Goal: Task Accomplishment & Management: Use online tool/utility

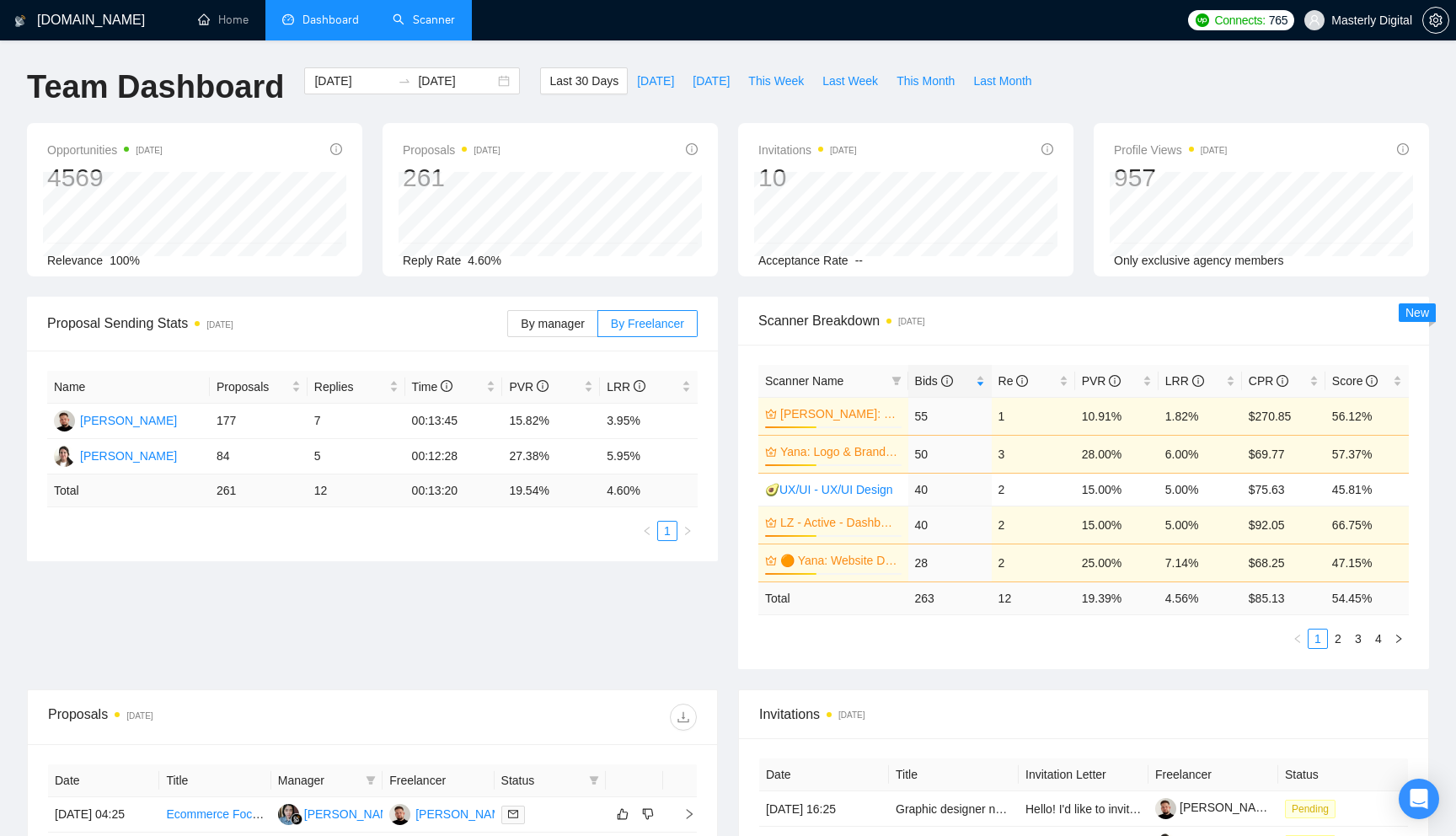
click at [421, 21] on link "Scanner" at bounding box center [423, 20] width 62 height 14
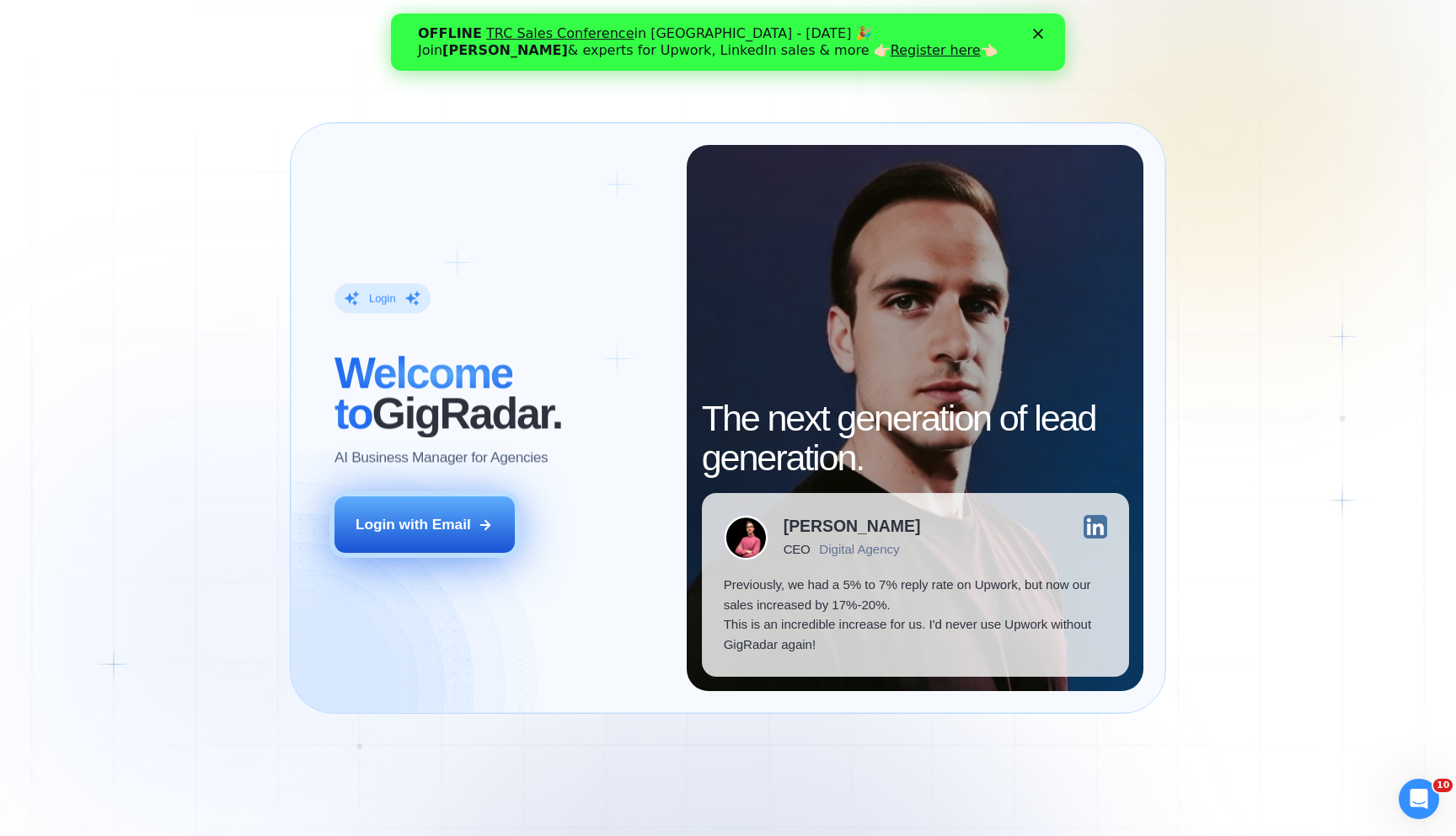
click at [448, 538] on button "Login with Email" at bounding box center [425, 524] width 180 height 57
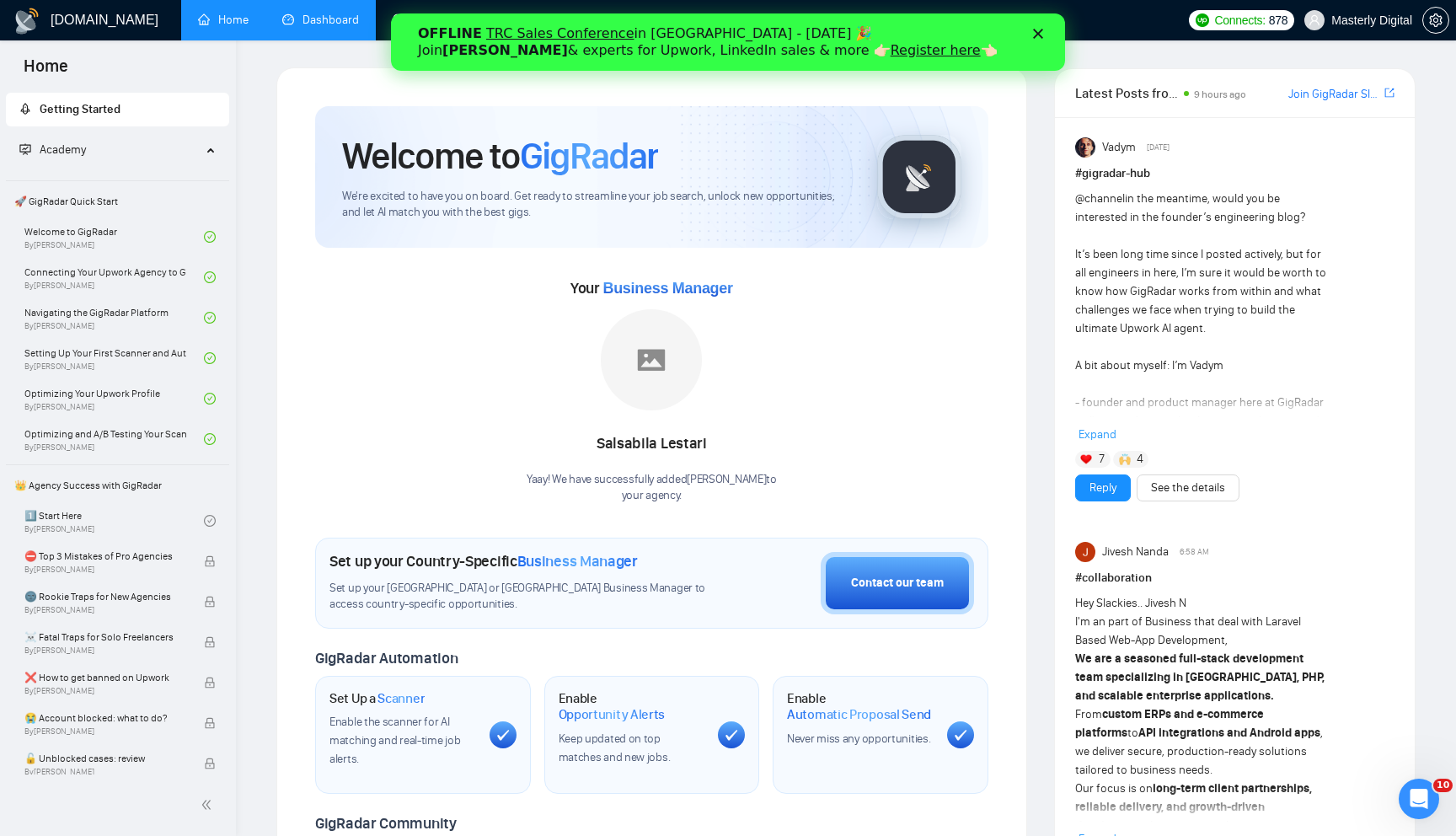
click at [332, 25] on link "Dashboard" at bounding box center [320, 20] width 76 height 14
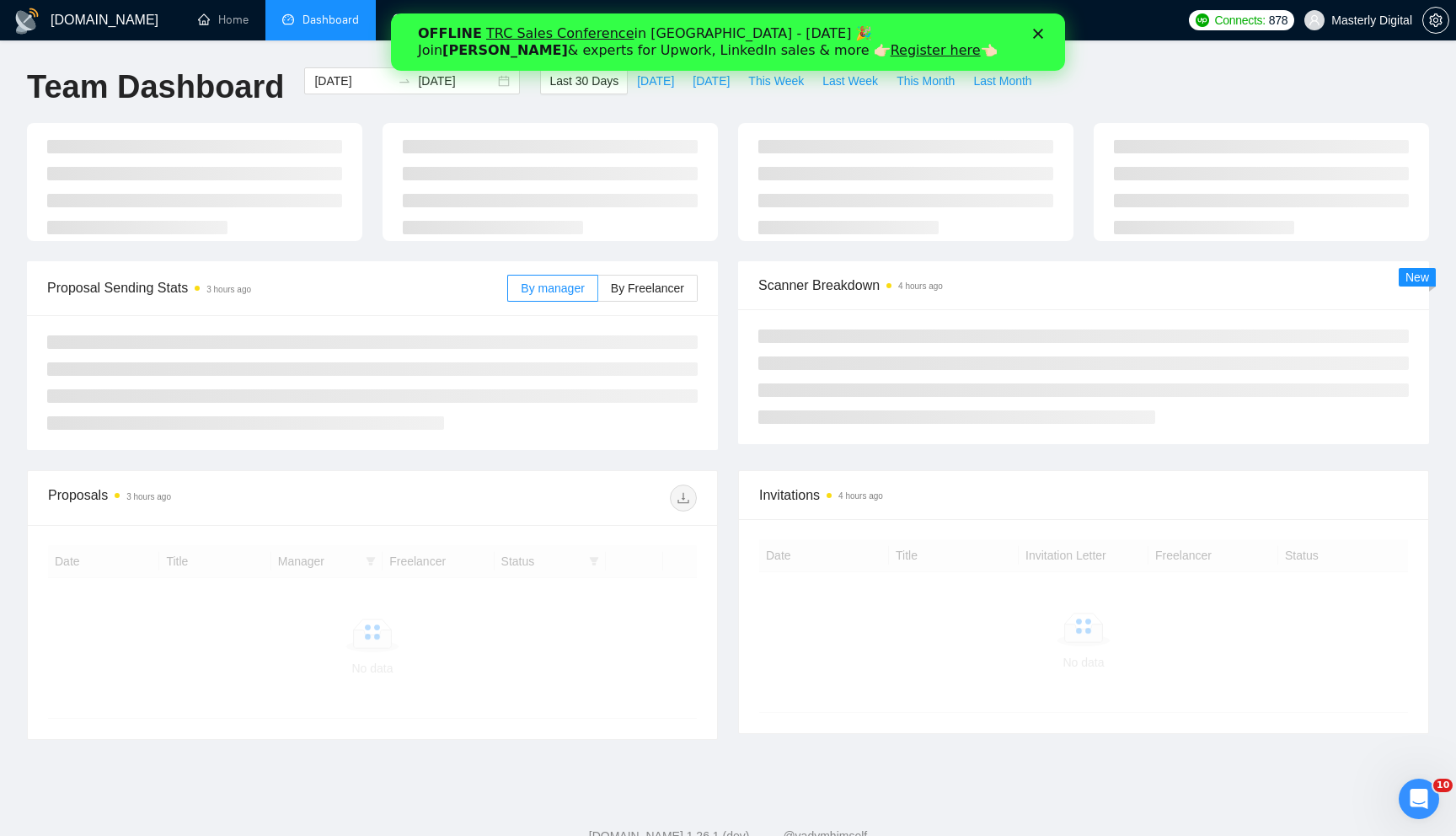
click at [1035, 34] on icon "Закрити" at bounding box center [1038, 33] width 10 height 10
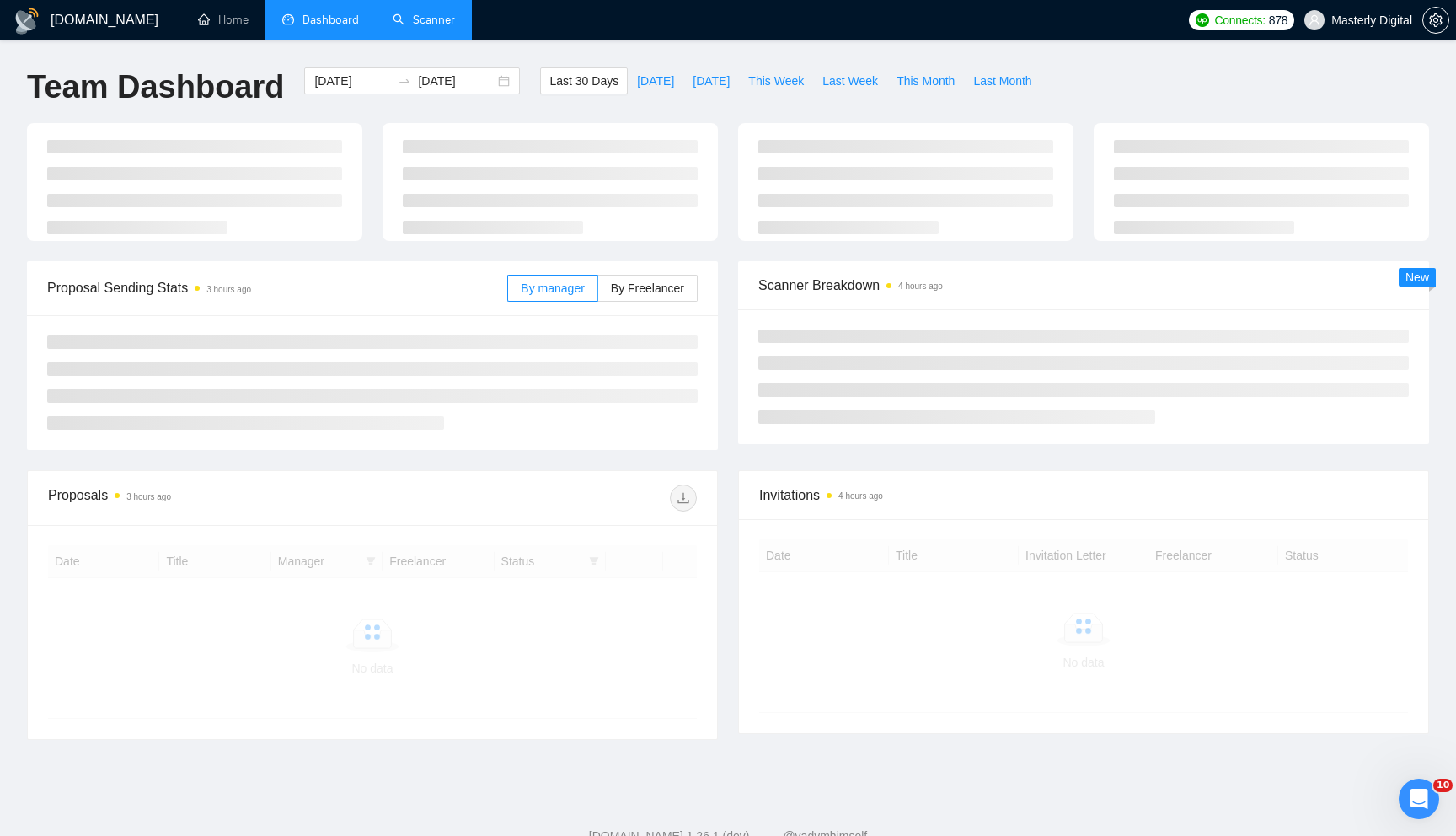
click at [419, 15] on link "Scanner" at bounding box center [423, 20] width 62 height 14
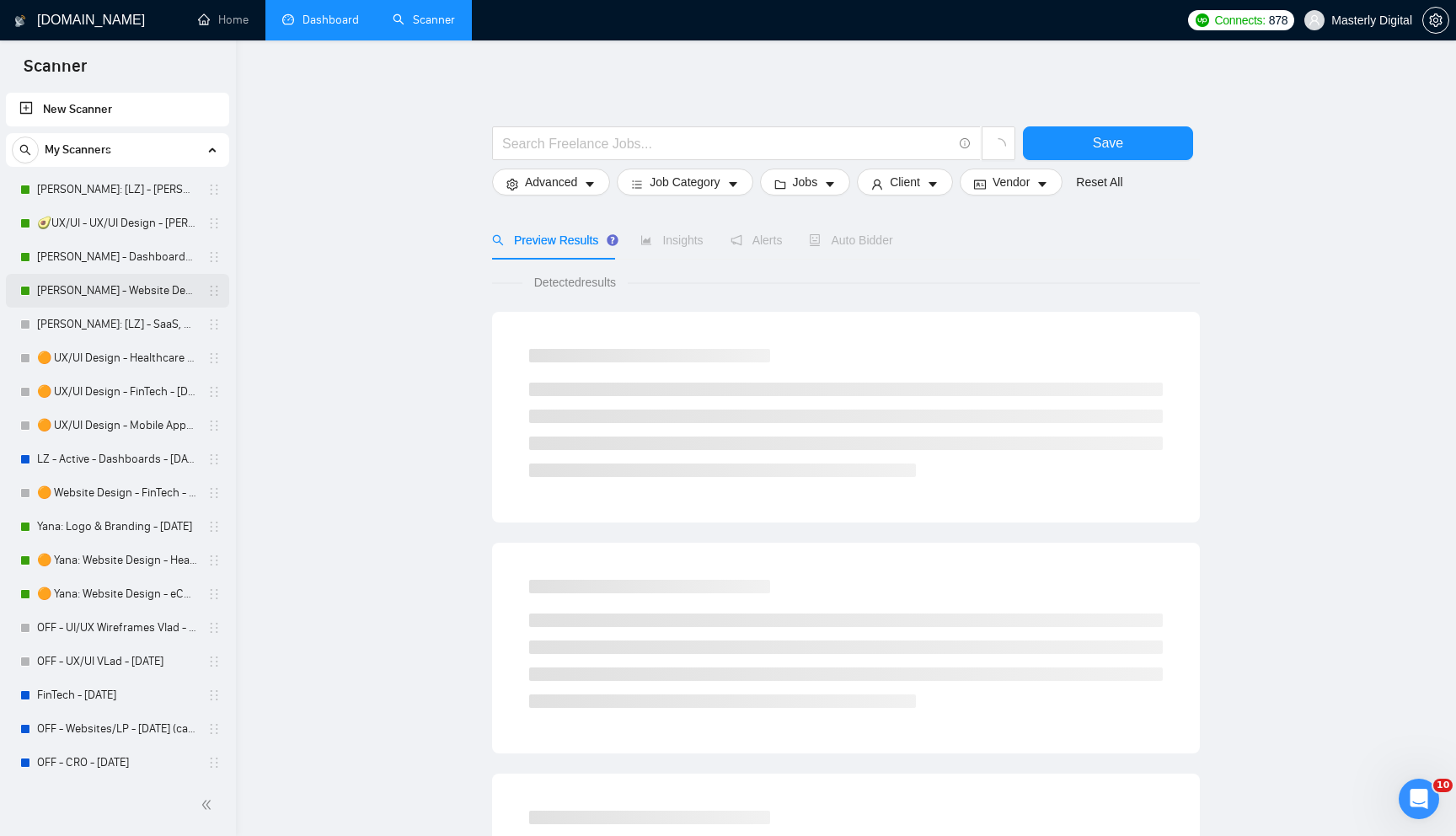
click at [92, 295] on link "[PERSON_NAME] - Website Design - FinTech - [DATE]" at bounding box center [117, 291] width 160 height 34
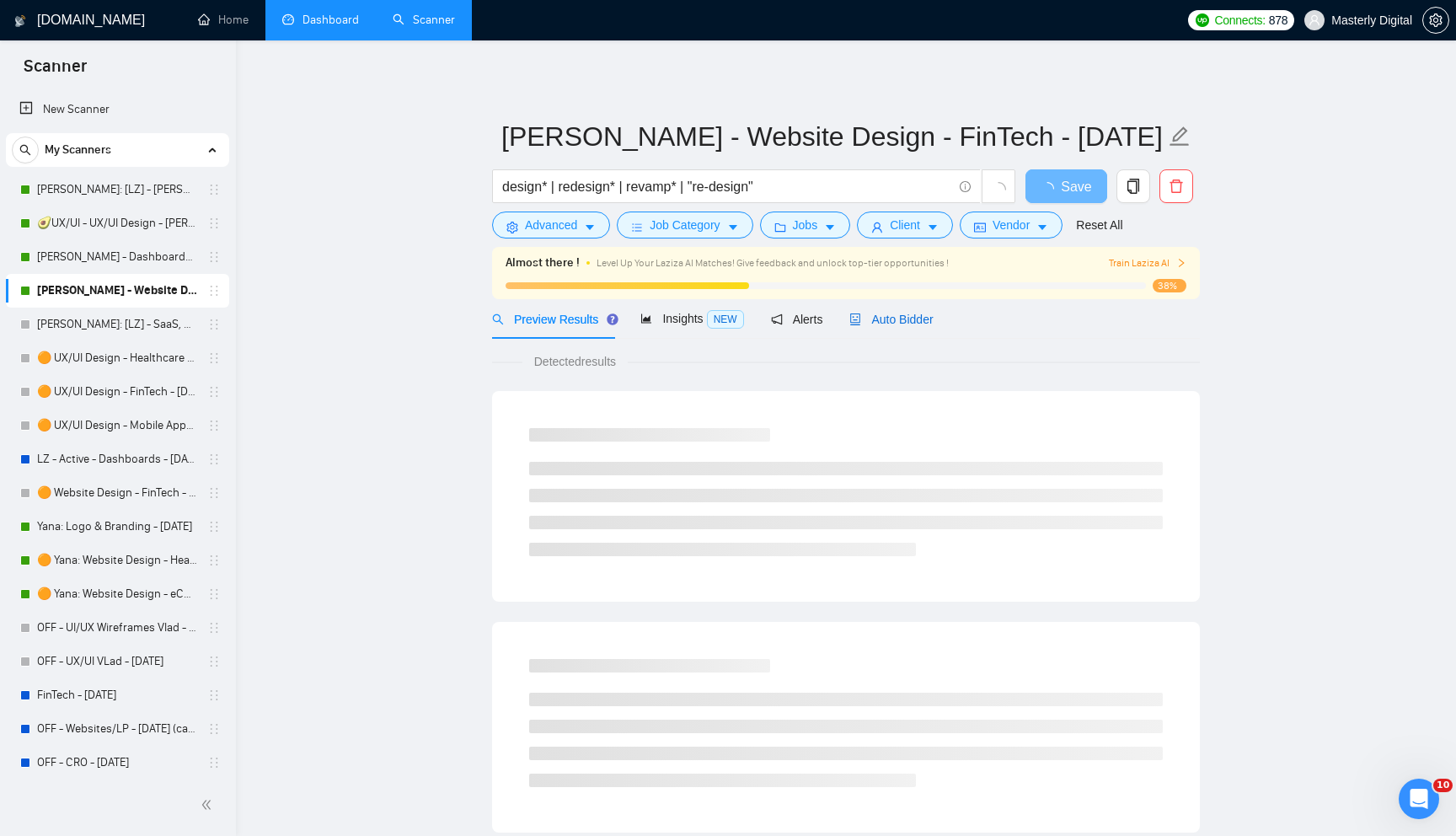
click at [908, 313] on span "Auto Bidder" at bounding box center [890, 319] width 83 height 13
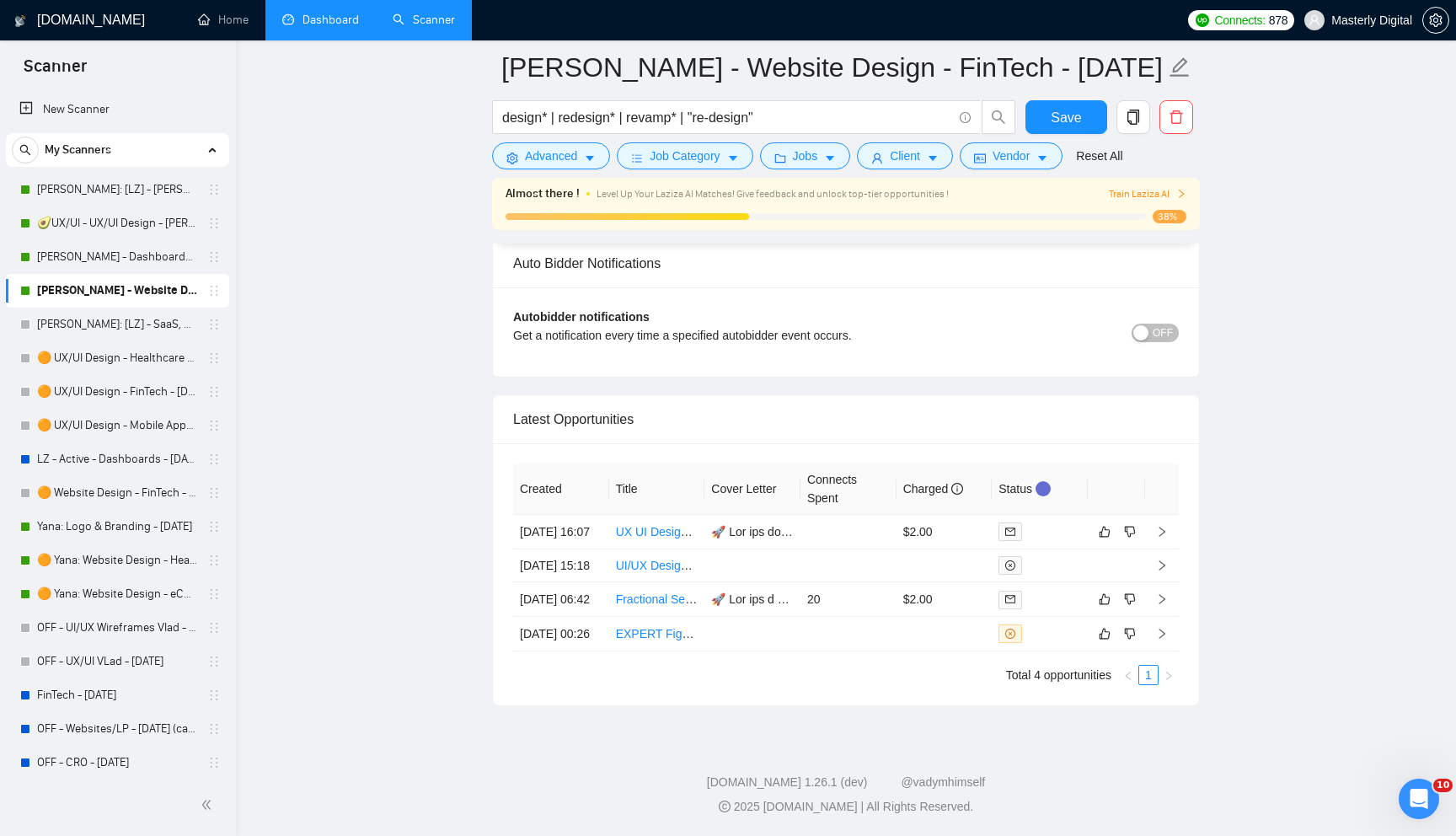
scroll to position [4150, 0]
click at [1131, 525] on icon "dislike" at bounding box center [1129, 532] width 12 height 13
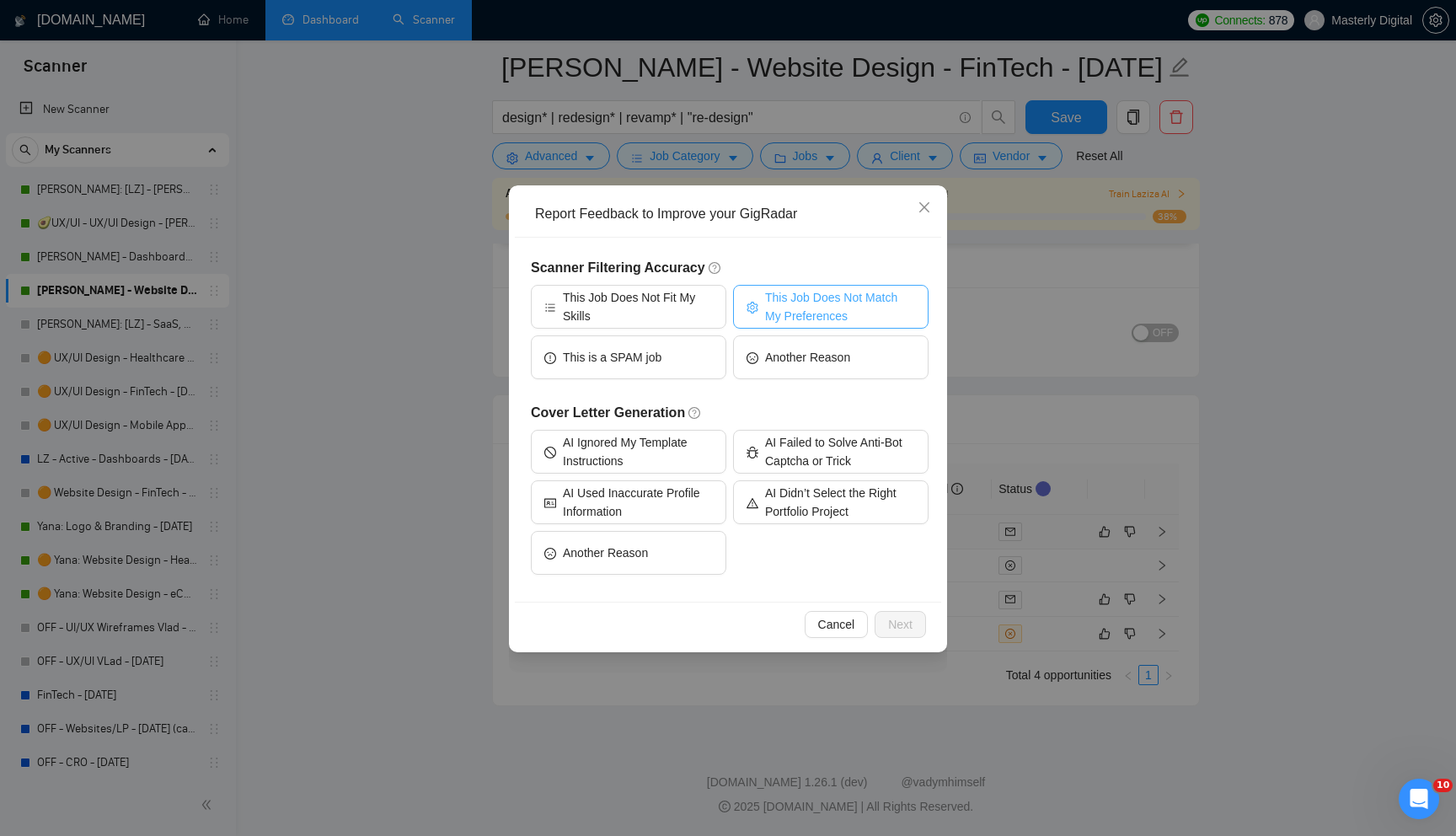
click at [808, 300] on span "This Job Does Not Match My Preferences" at bounding box center [839, 306] width 150 height 37
click at [895, 625] on span "Next" at bounding box center [899, 624] width 24 height 19
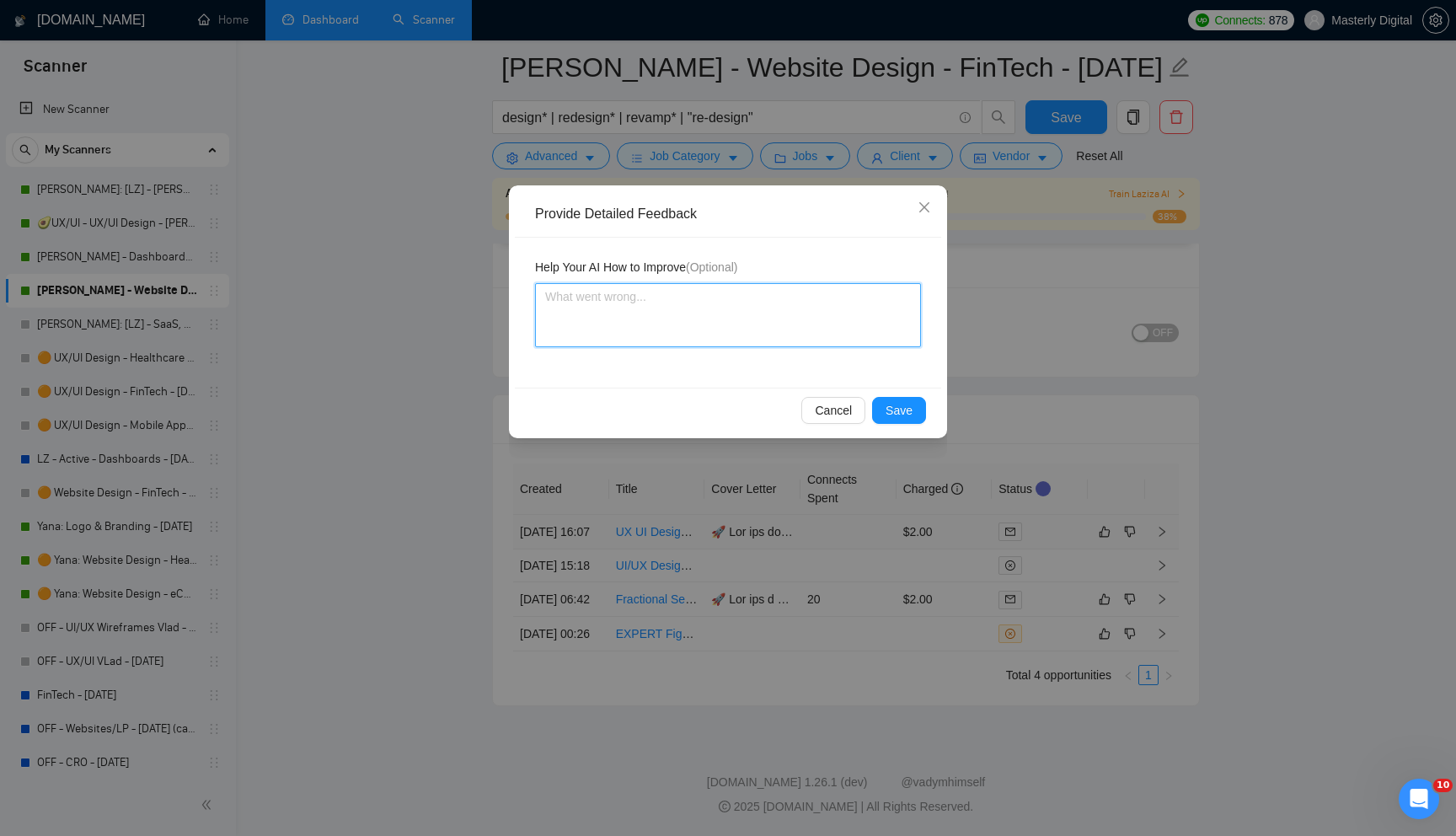
click at [599, 304] on textarea at bounding box center [728, 314] width 386 height 64
type textarea "T"
type textarea "Th"
type textarea "Thi"
type textarea "This"
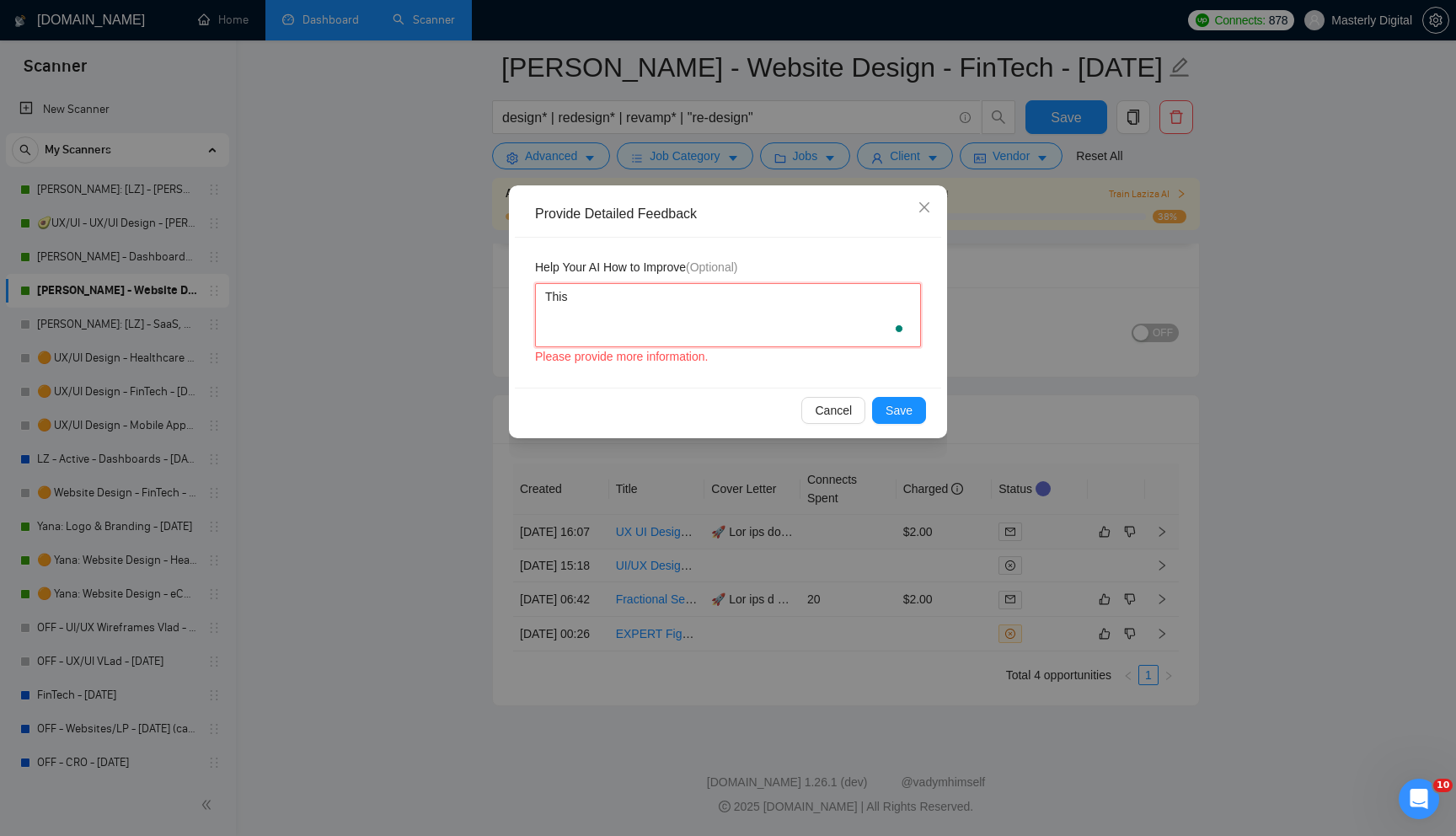
type textarea "Thi"
type textarea "Th"
type textarea "T"
type textarea "Th"
type textarea "Thi"
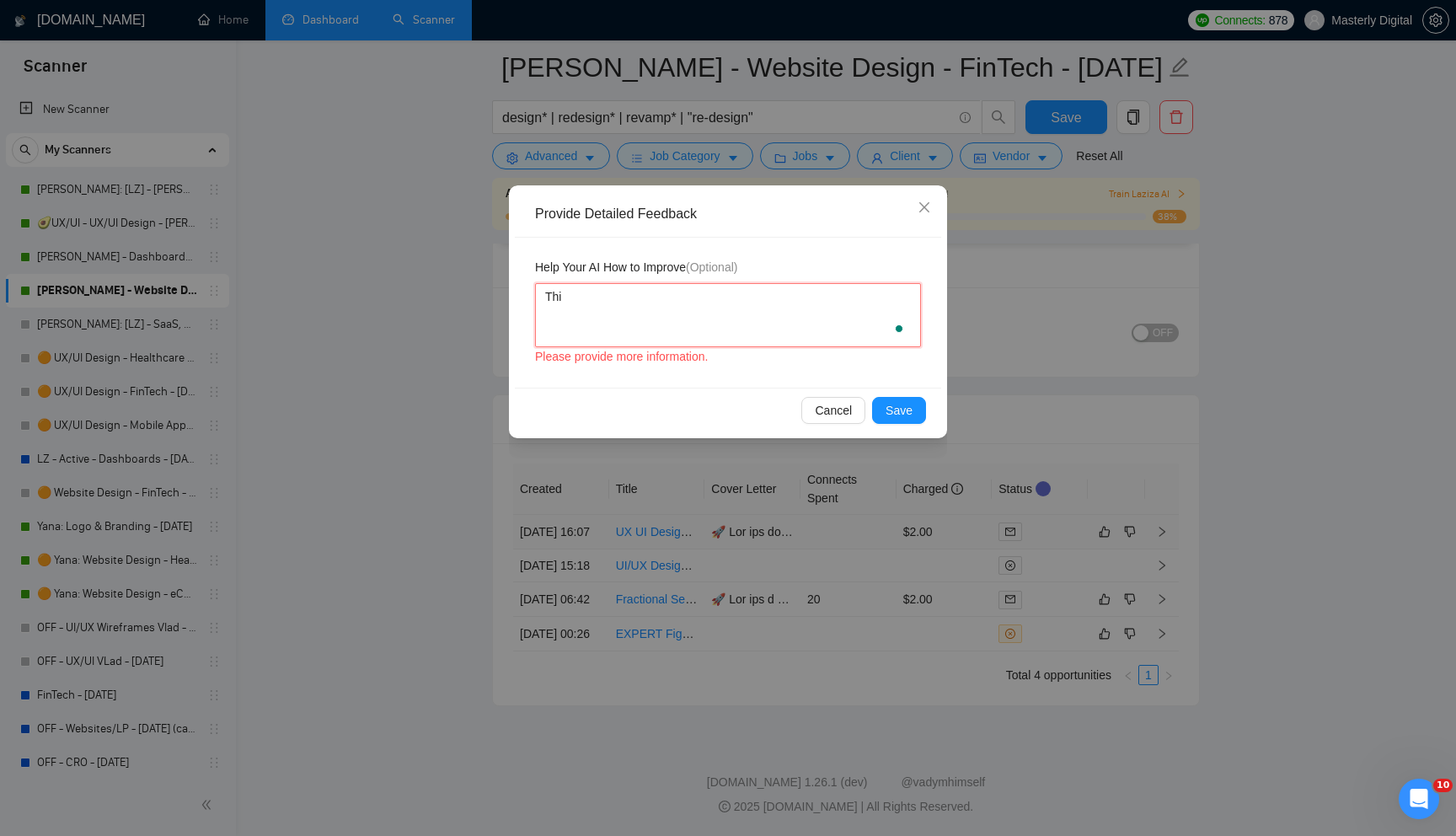
type textarea "This"
type textarea "This j"
type textarea "This jo"
type textarea "This job"
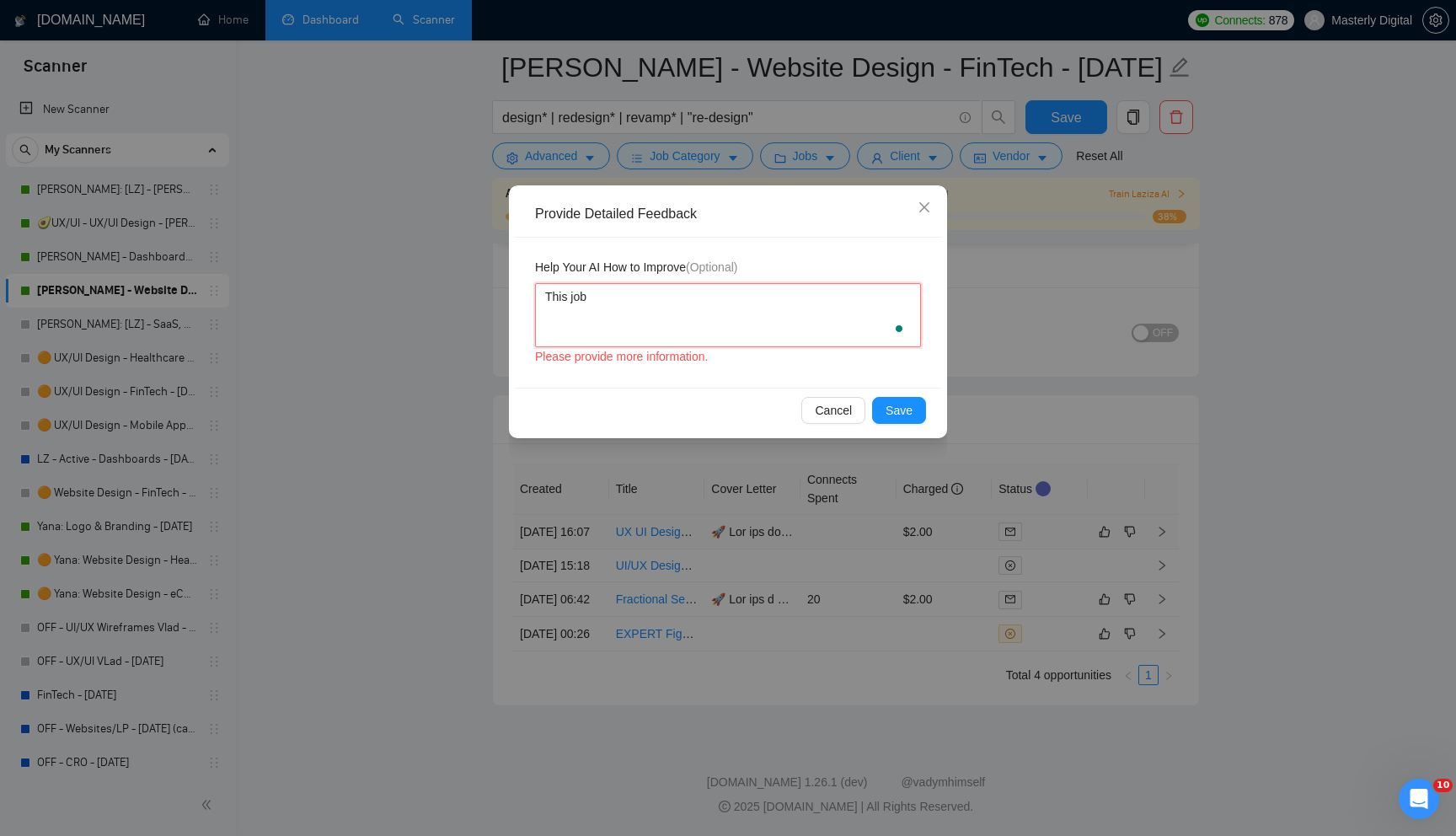
type textarea "This job"
type textarea "This job i"
type textarea "This job is"
type textarea "This job is f"
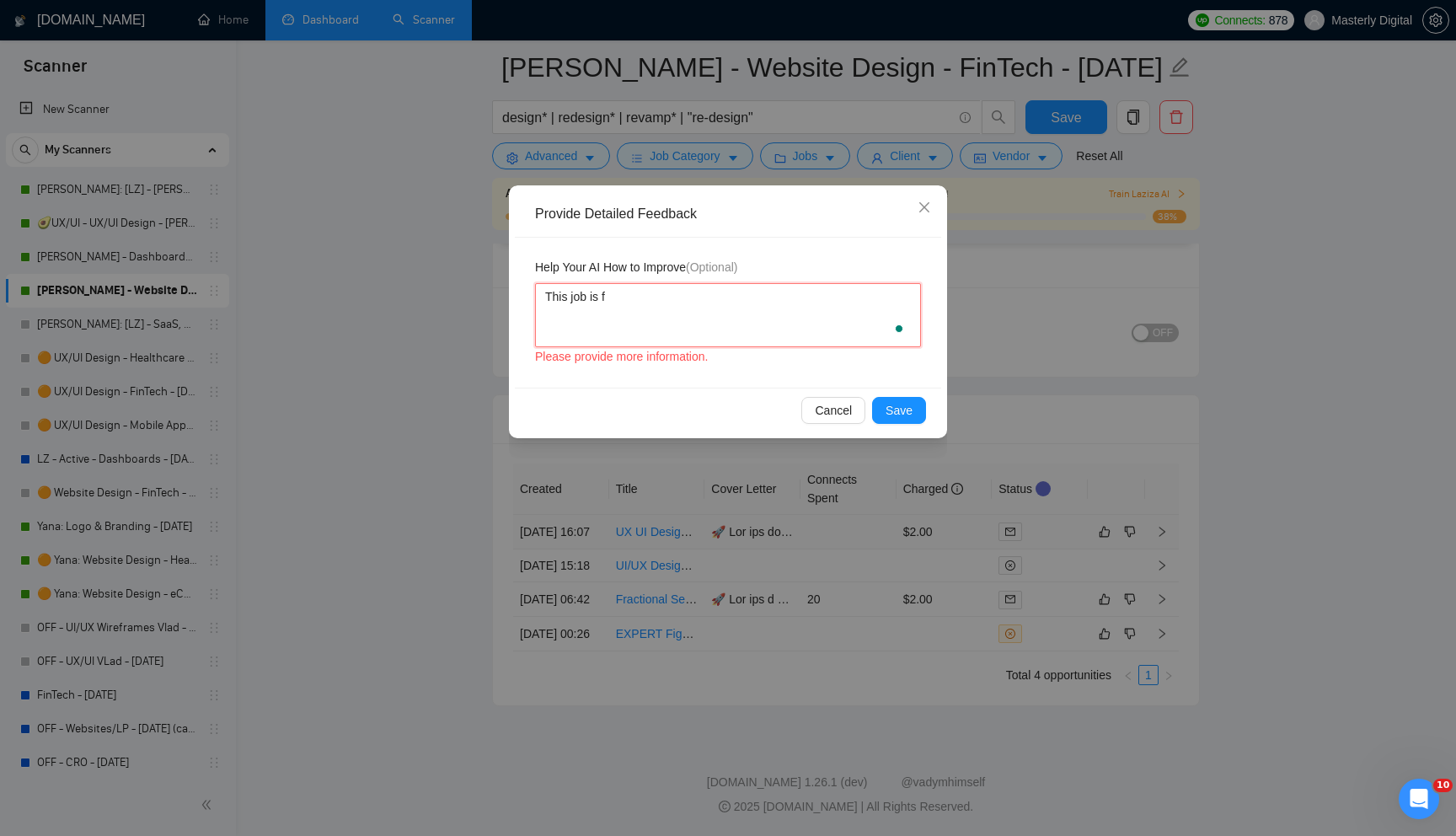
type textarea "This job is fo"
type textarea "This job is for"
type textarea "This job is for U"
type textarea "This job is for UX"
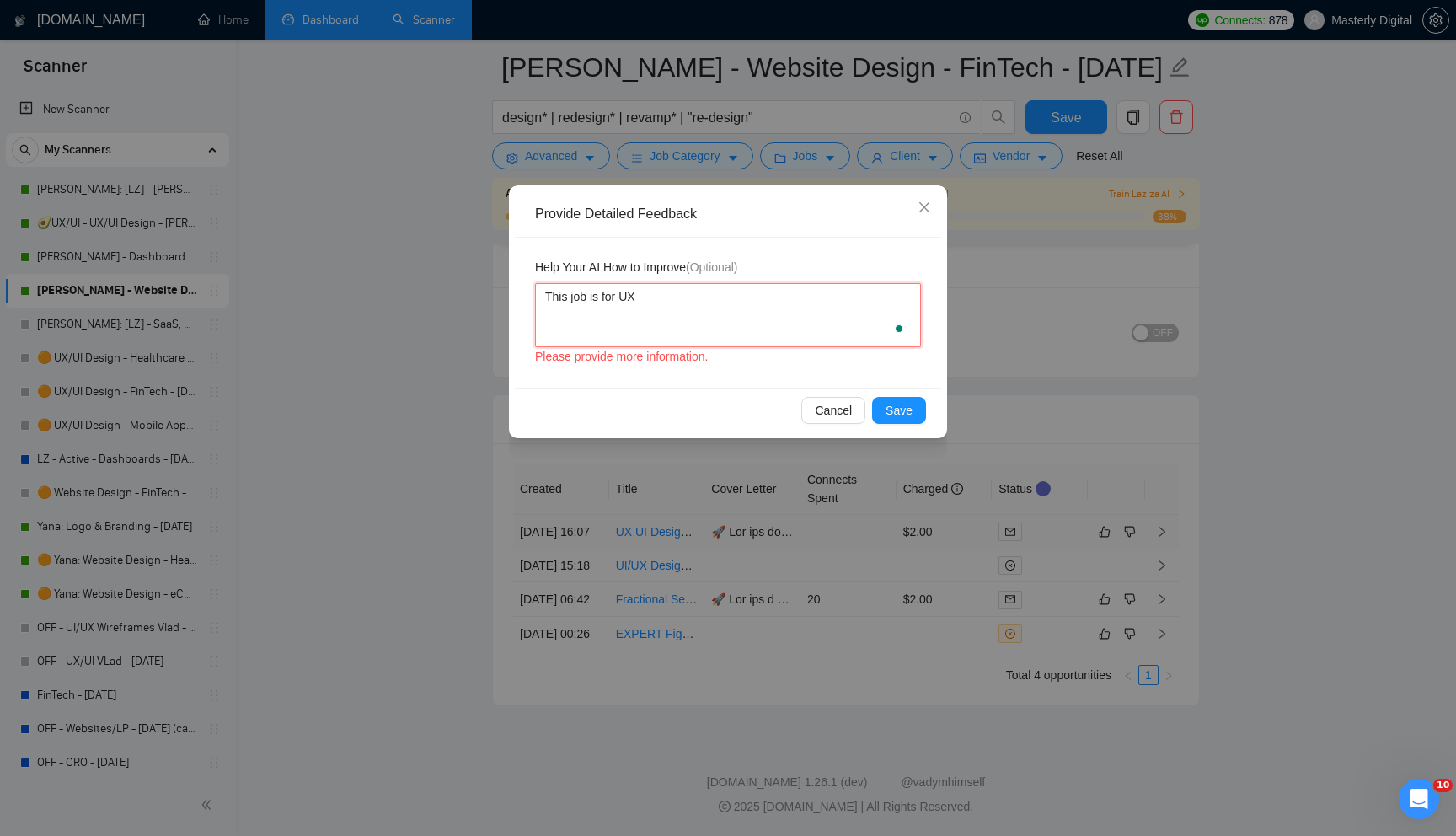
type textarea "This job is for UX/"
type textarea "This job is for UX/U"
type textarea "This job is for UX/UI"
type textarea "This job is for UX/UI f"
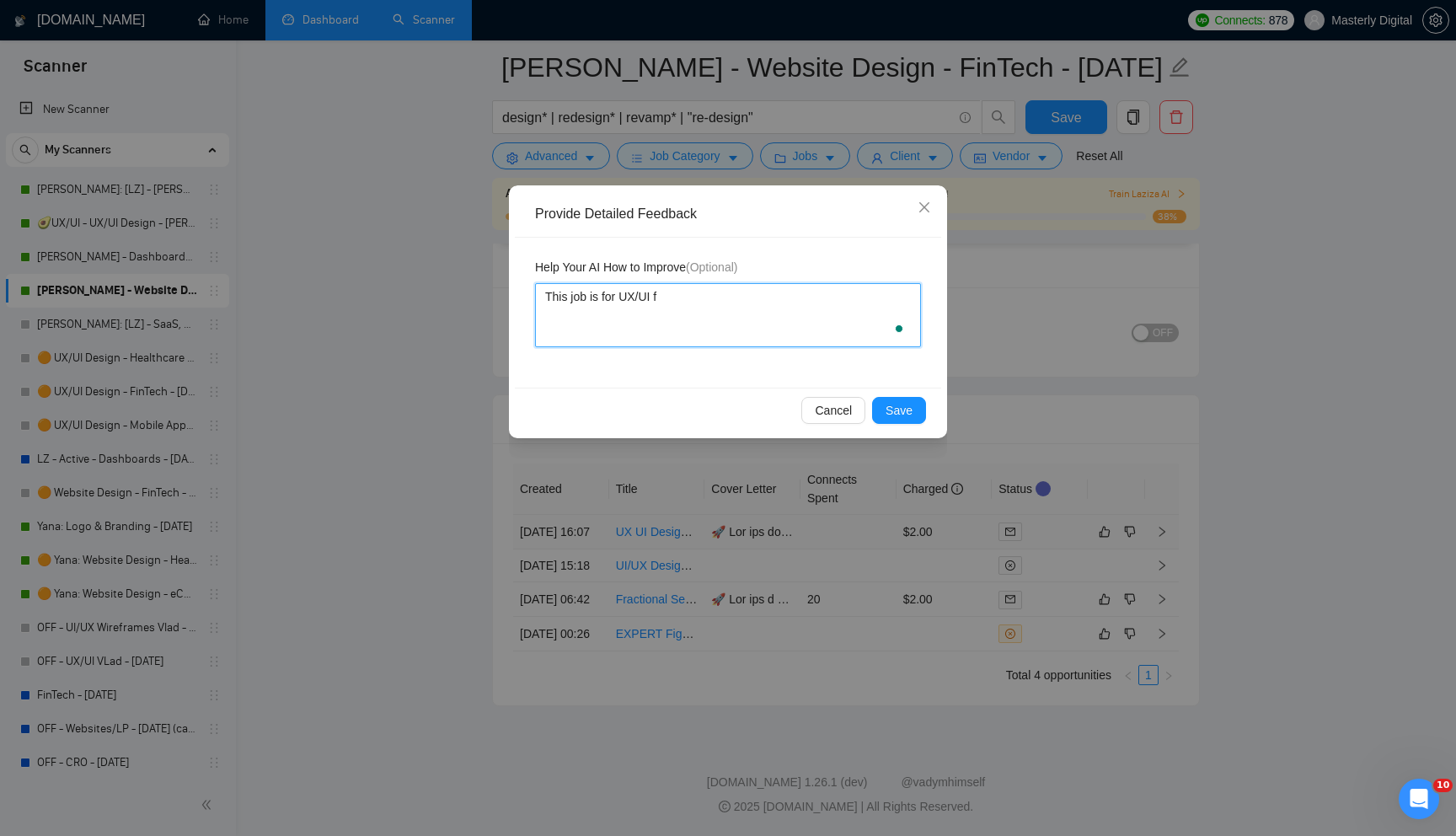
type textarea "This job is for UX/UI fo"
type textarea "This job is for UX/UI foe"
type textarea "This job is for UX/UI foe p"
type textarea "This job is for UX/UI foe pl"
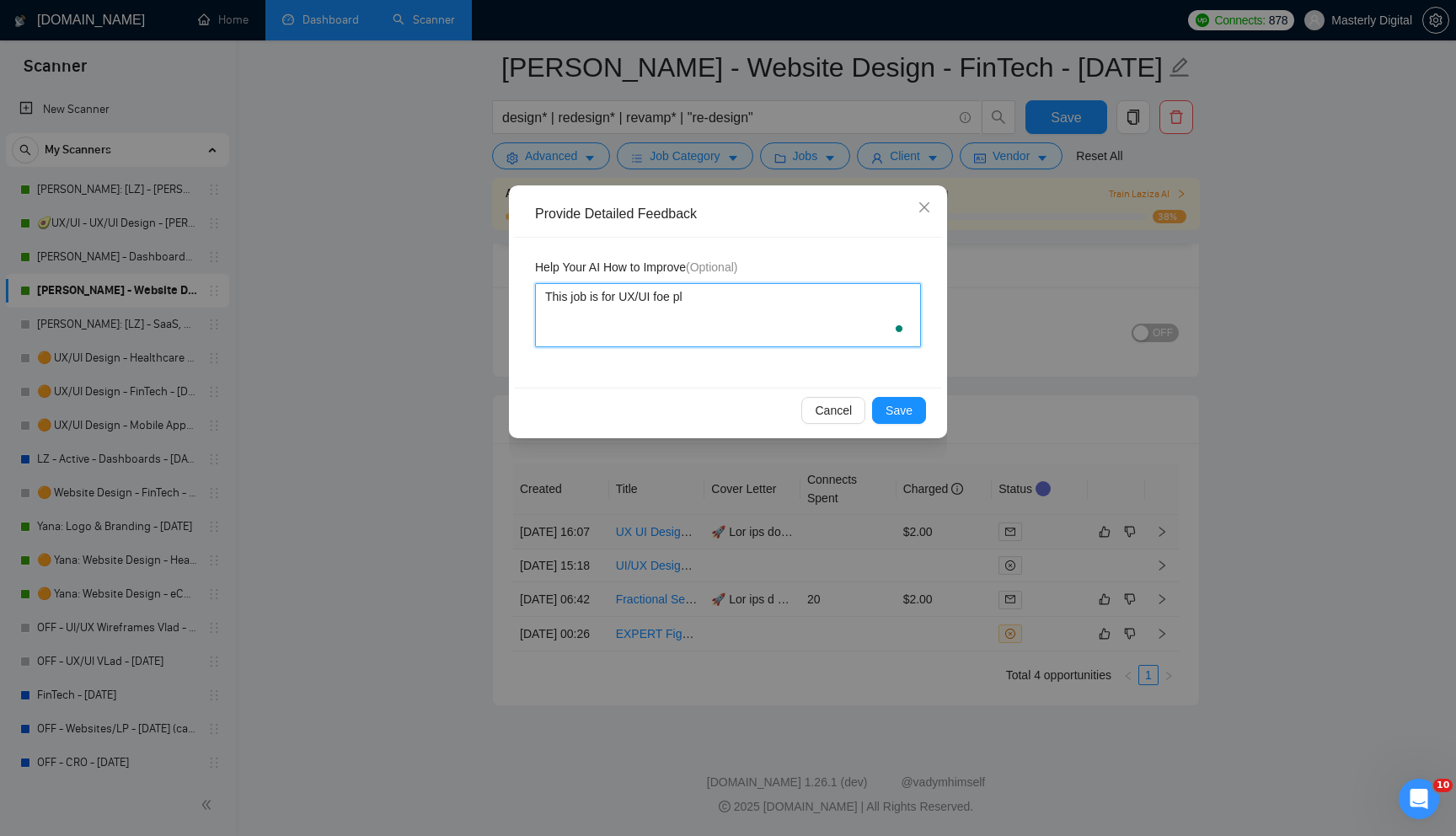
type textarea "This job is for UX/UI foe pla"
type textarea "This job is for UX/UI foe pl"
type textarea "This job is for UX/UI foe p"
type textarea "This job is for UX/UI foe"
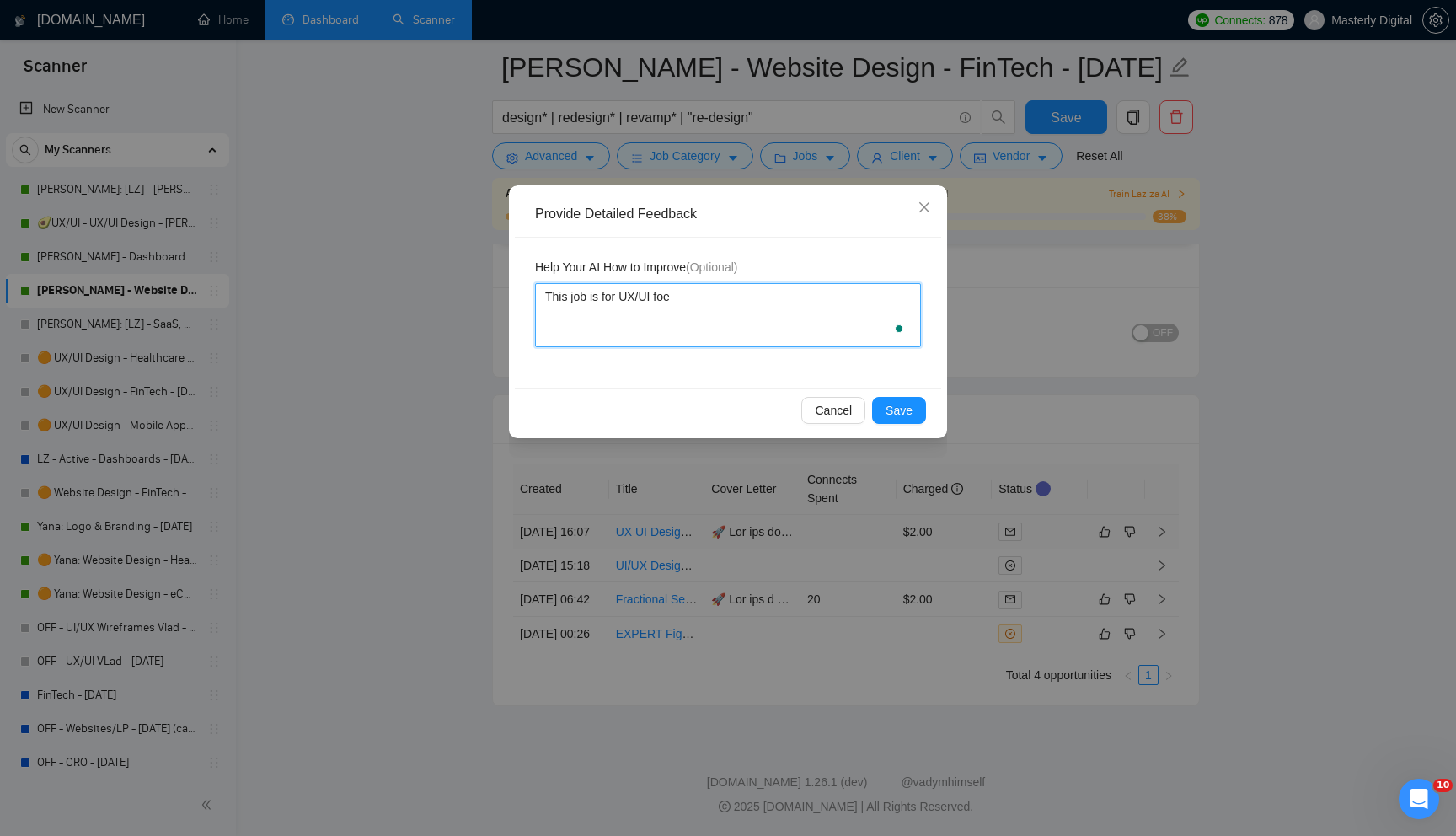
type textarea "This job is for UX/UI fo"
type textarea "This job is for UX/UI for"
type textarea "This job is for UX/UI for p"
type textarea "This job is for UX/UI for pl"
type textarea "This job is for UX/UI for pla"
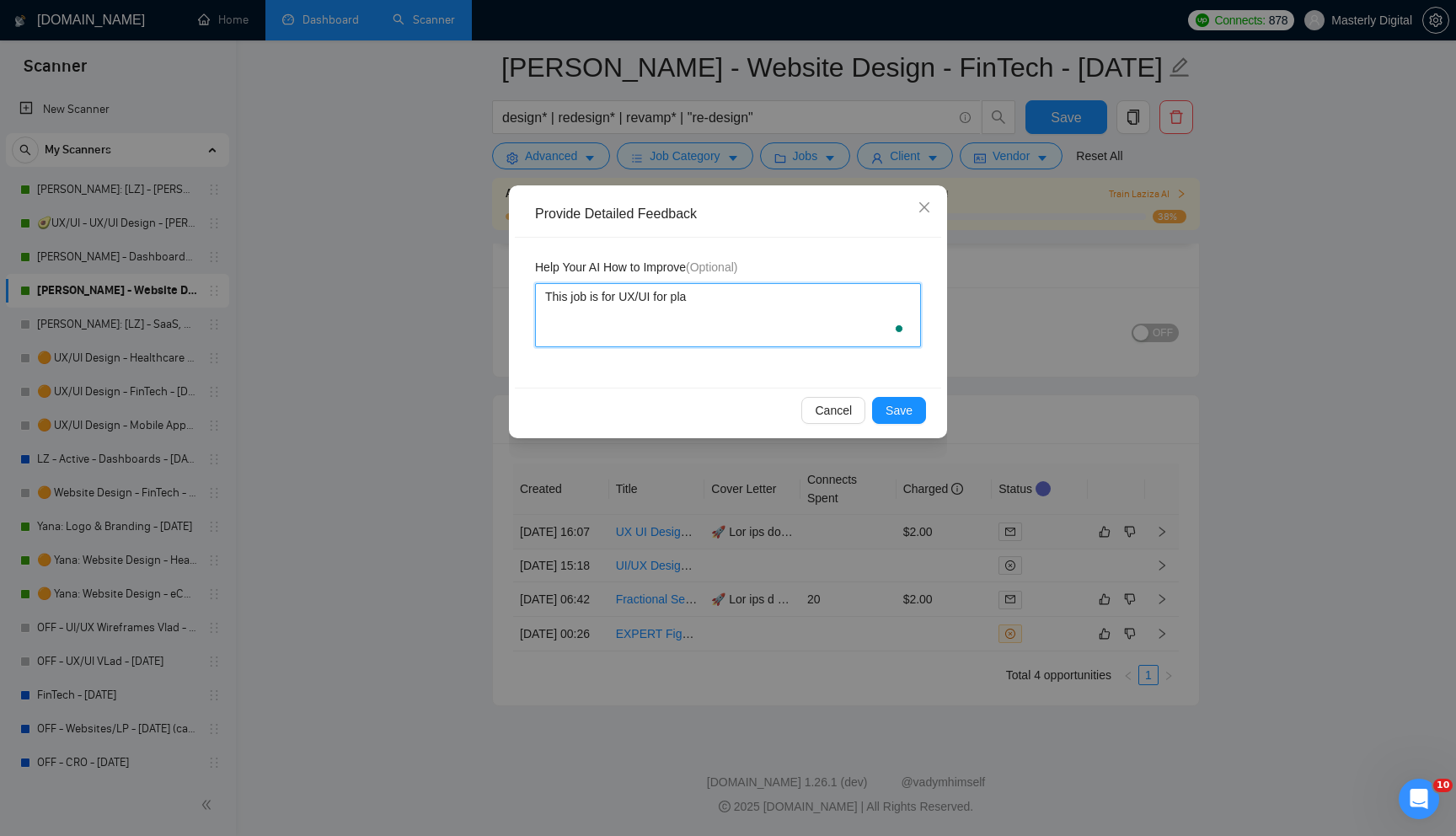
type textarea "This job is for UX/UI for plat"
type textarea "This job is for UX/UI for platf"
type textarea "This job is for UX/UI for platfo"
type textarea "This job is for UX/UI for platfor"
type textarea "This job is for UX/UI for platform"
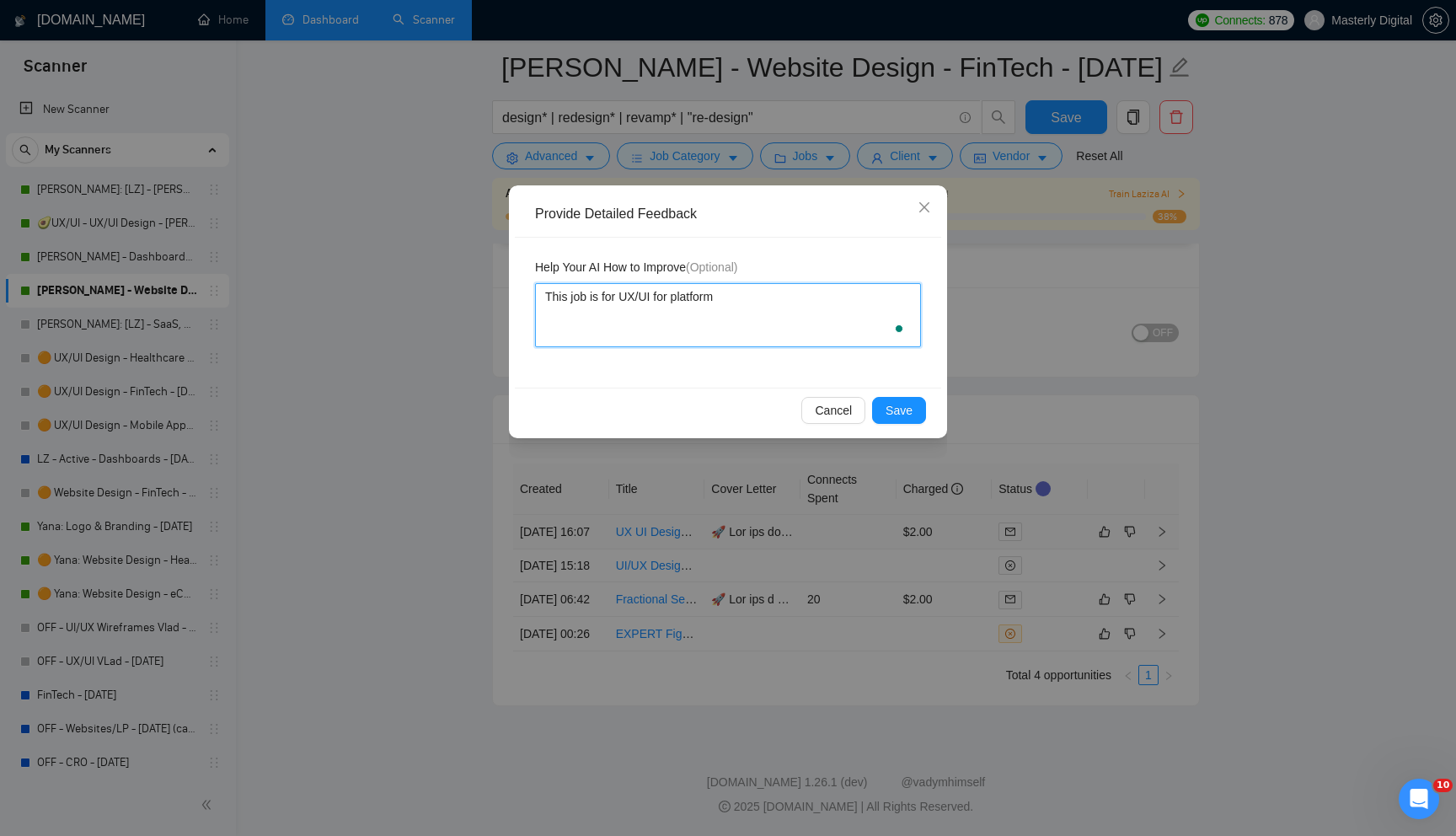
type textarea "This job is for UX/UI for platform"
type textarea "This job is for UX/UI for platform d"
type textarea "This job is for UX/UI for platform de"
type textarea "This job is for UX/UI for platform des"
type textarea "This job is for UX/UI for platform desi"
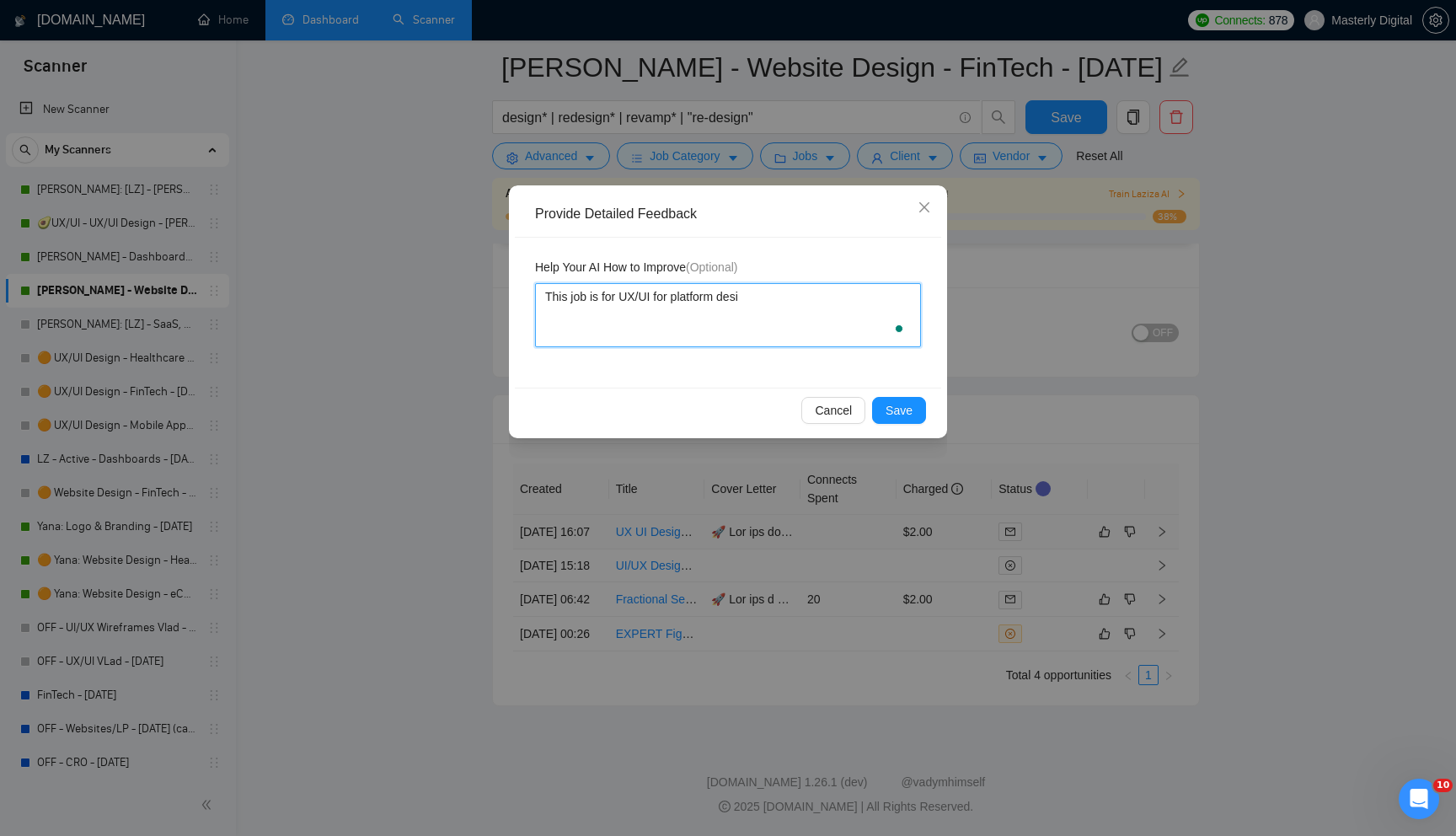
type textarea "This job is for UX/UI for platform desig"
type textarea "This job is for UX/UI for platform desigb"
type textarea "This job is for UX/UI for platform desigbn"
type textarea "This job is for UX/UI for platform desigb"
type textarea "This job is for UX/UI for platform desig"
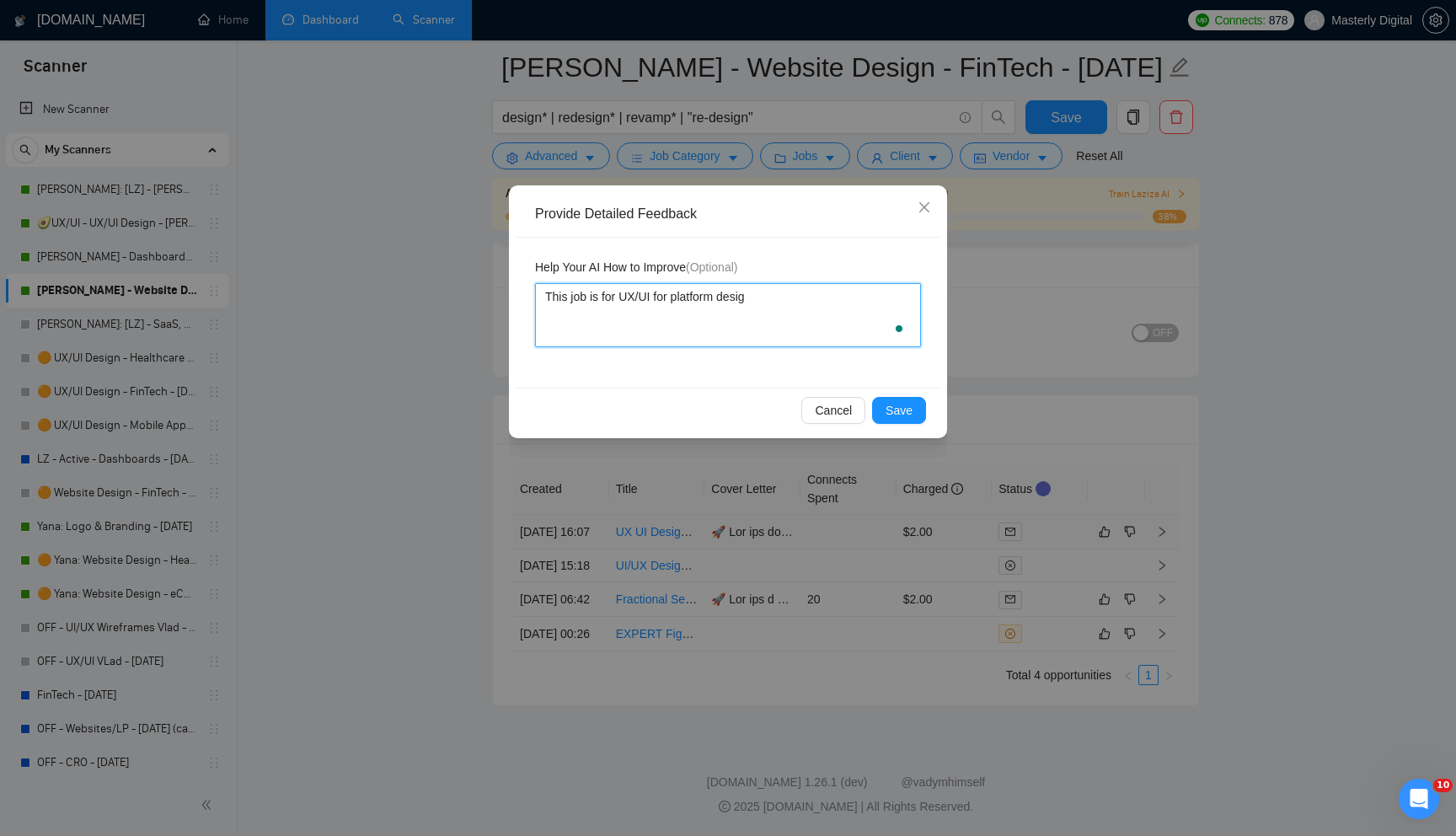
type textarea "This job is for UX/UI for platform design"
type textarea "This job is for UX/UI for platform design a"
type textarea "This job is for UX/UI for platform design an"
type textarea "This job is for UX/UI for platform design and"
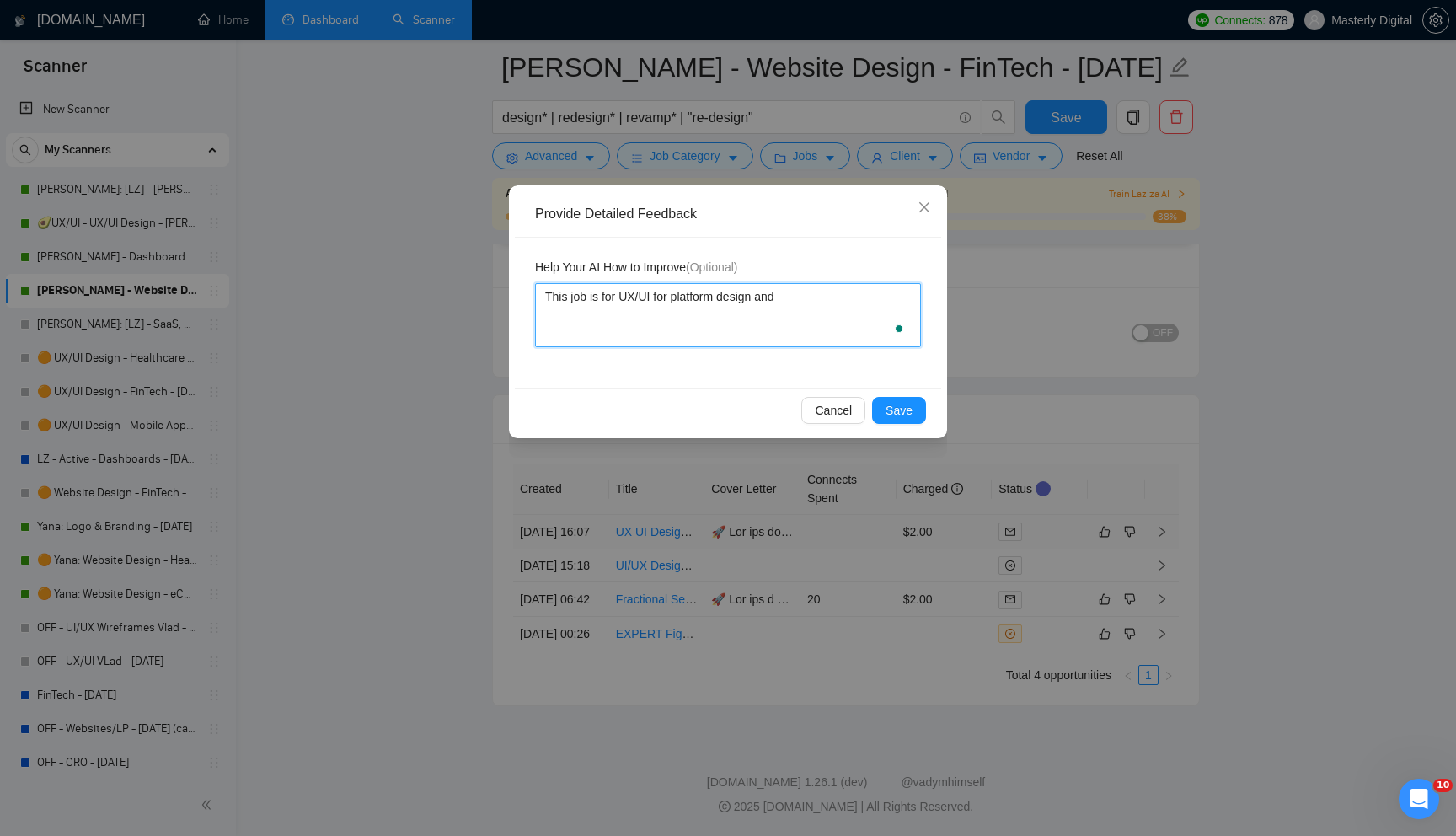
type textarea "This job is for UX/UI for platform design and"
type textarea "This job is for UX/UI for platform design and r"
type textarea "This job is for UX/UI for platform design and rh"
type textarea "This job is for UX/UI for platform design and r"
type textarea "This job is for UX/UI for platform design and"
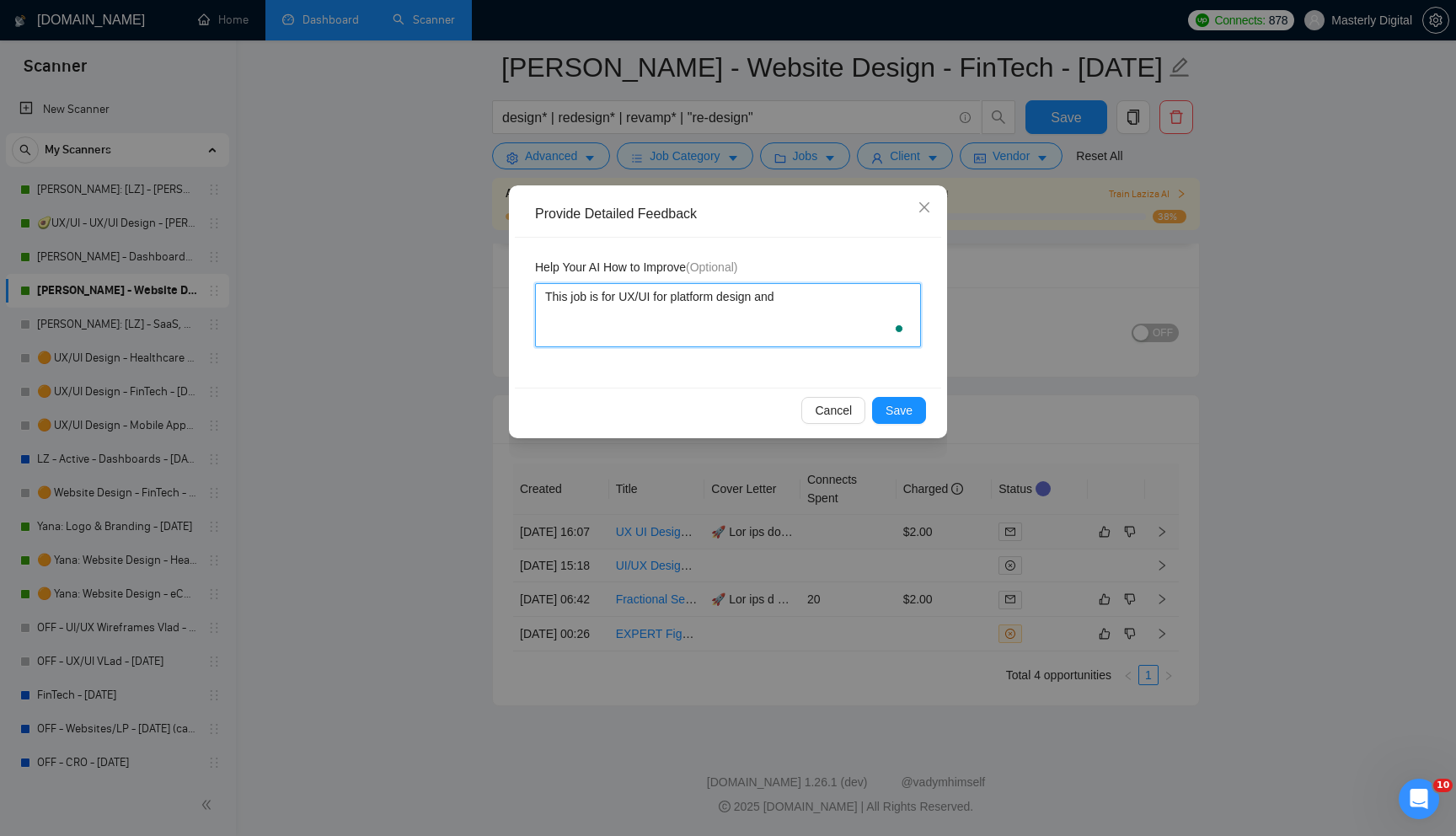
type textarea "This job is for UX/UI for platform design and t"
type textarea "This job is for UX/UI for platform design and th"
type textarea "This job is for UX/UI for platform design and thi"
type textarea "This job is for UX/UI for platform design and this"
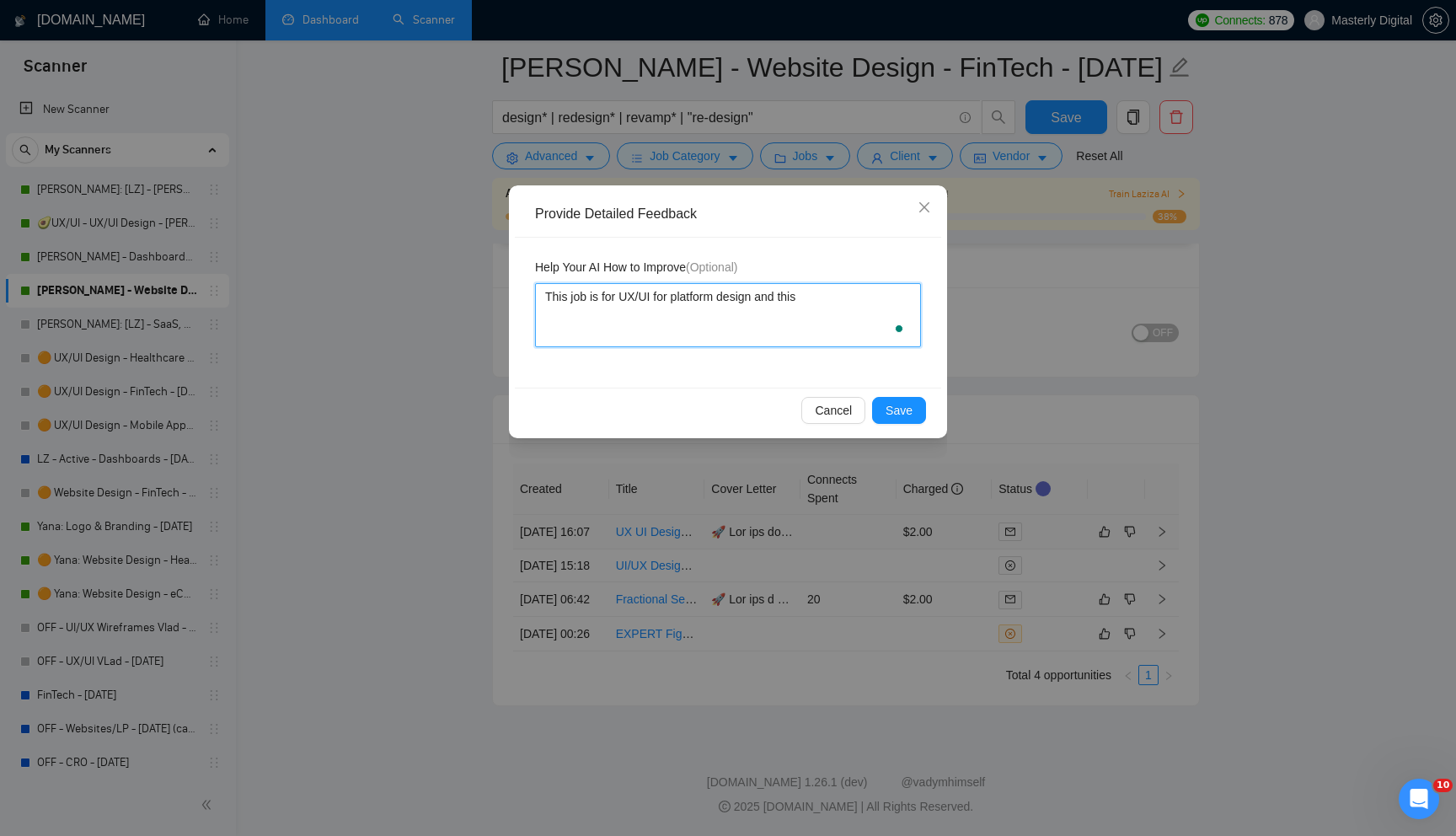
type textarea "This job is for UX/UI for platform design and this c"
type textarea "This job is for UX/UI for platform design and this s"
type textarea "This job is for UX/UI for platform design and this sc"
type textarea "This job is for UX/UI for platform design and this sca"
type textarea "This job is for UX/UI for platform design and this scan"
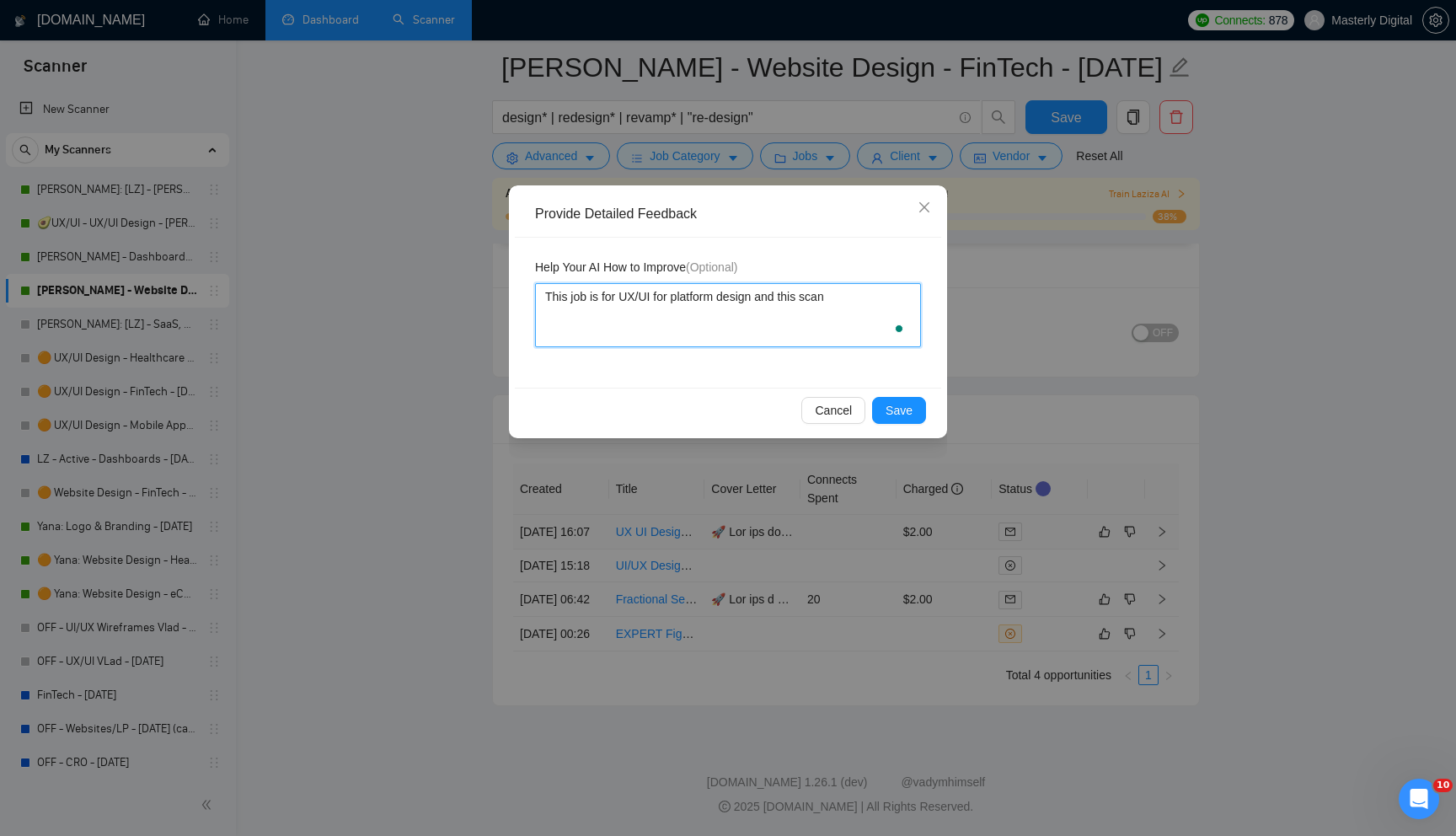
type textarea "This job is for UX/UI for platform design and this scann"
type textarea "This job is for UX/UI for platform design and this scanne"
type textarea "This job is for UX/UI for platform design and this scanner"
type textarea "This job is for UX/UI for platform design and this scanner i"
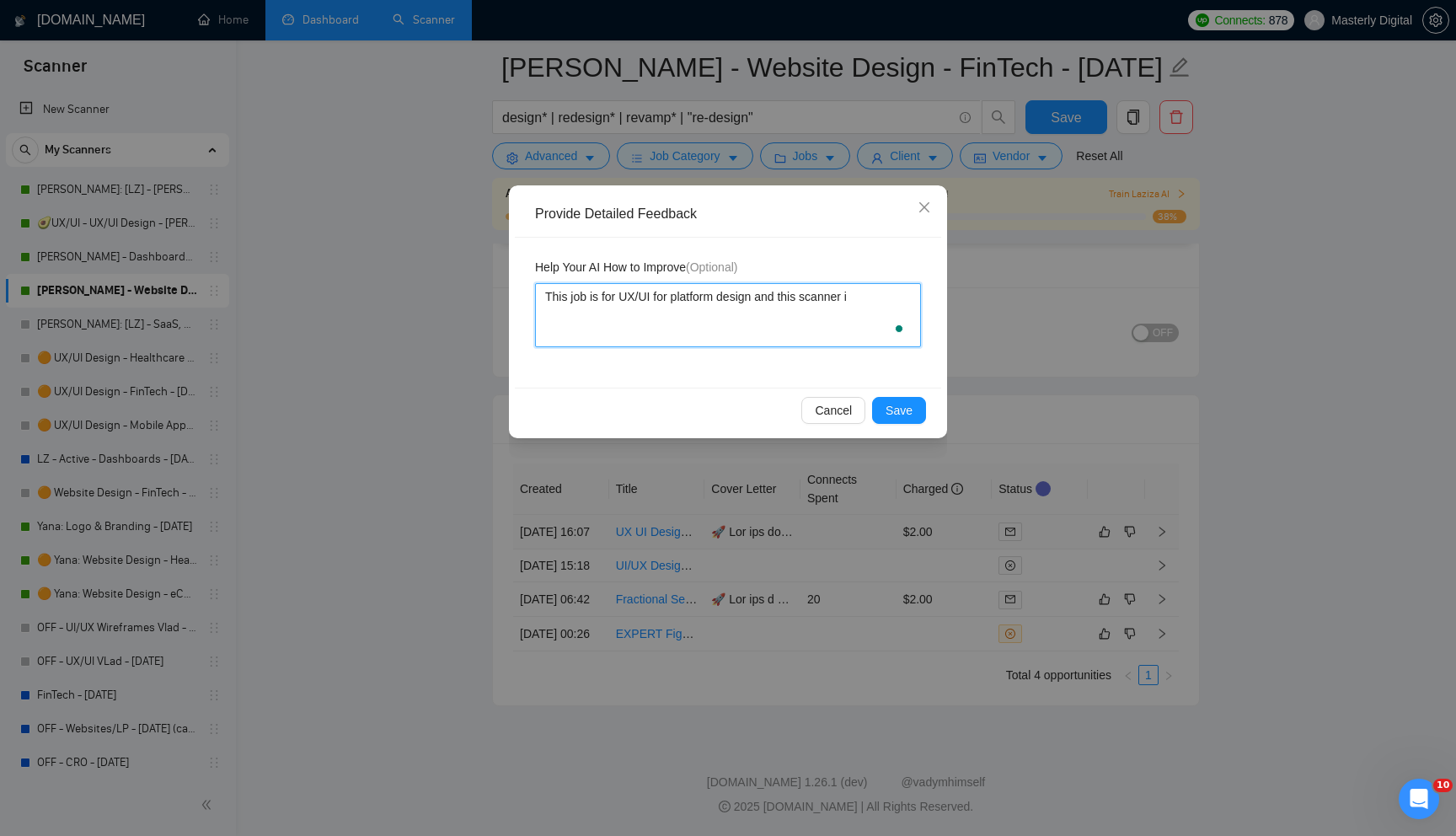
type textarea "This job is for UX/UI for platform design and this scanner is"
type textarea "This job is for UX/UI for platform design and this scanner is s"
type textarea "This job is for UX/UI for platform design and this scanner is su"
type textarea "This job is for UX/UI for platform design and this scanner is sup"
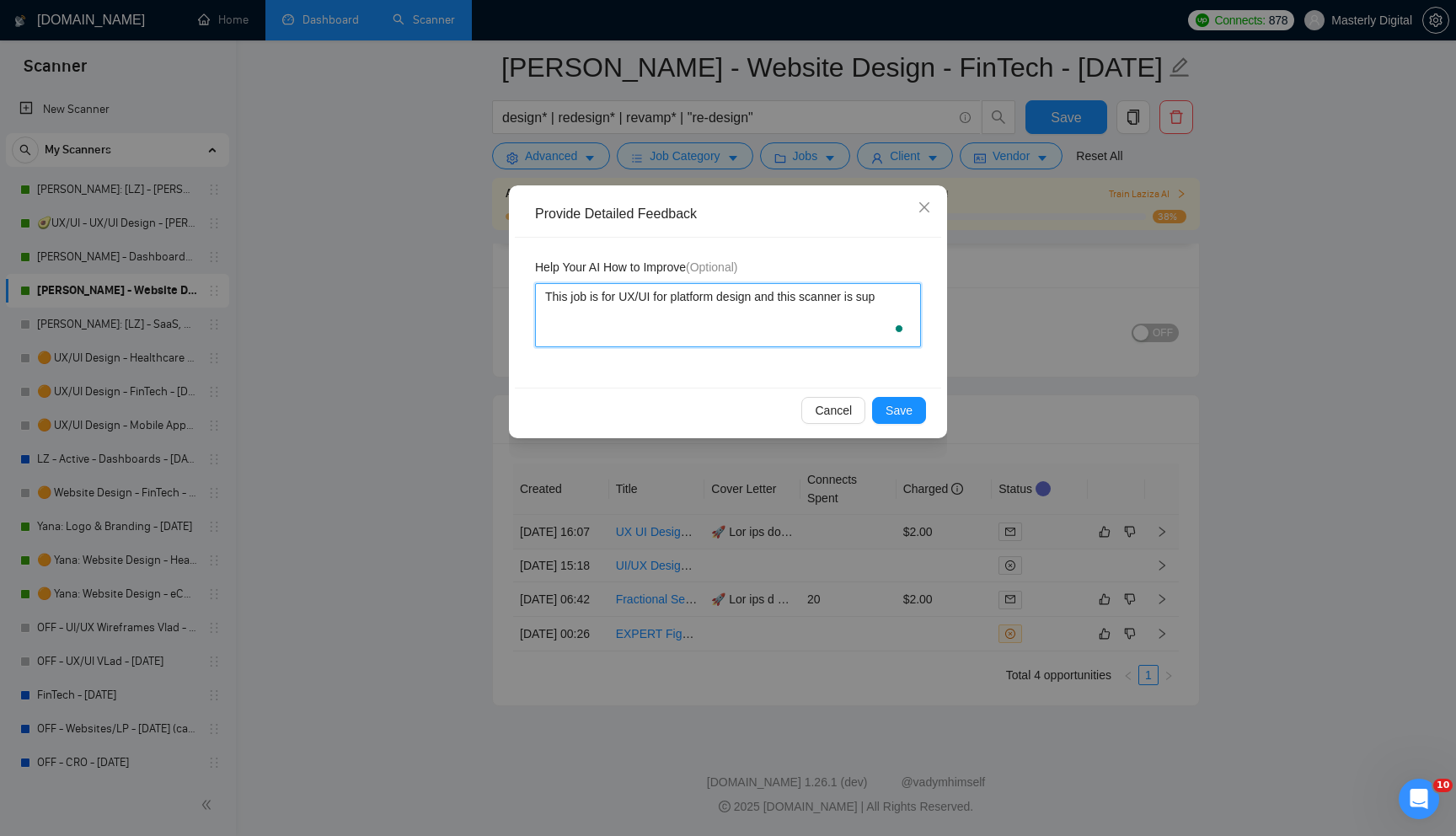
type textarea "This job is for UX/UI for platform design and this scanner is supp"
type textarea "This job is for UX/UI for platform design and this scanner is suppo"
type textarea "This job is for UX/UI for platform design and this scanner is suppos"
type textarea "This job is for UX/UI for platform design and this scanner is suppose"
type textarea "This job is for UX/UI for platform design and this scanner is supposed"
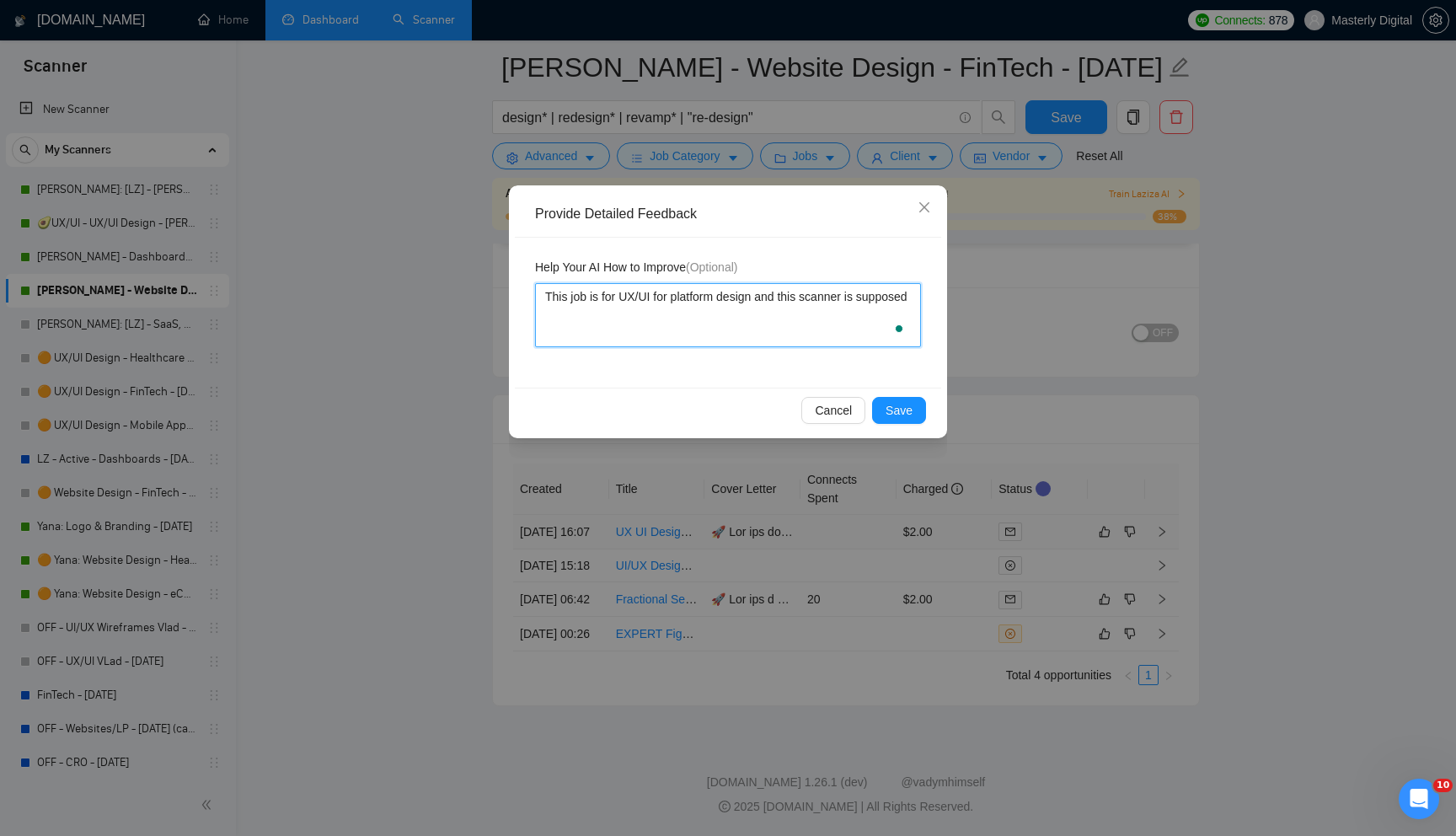
type textarea "This job is for UX/UI for platform design and this scanner is supposed"
type textarea "This job is for UX/UI for platform design and this scanner is supposed t"
type textarea "This job is for UX/UI for platform design and this scanner is supposed to"
type textarea "This job is for UX/UI for platform design and this scanner is supposed to v"
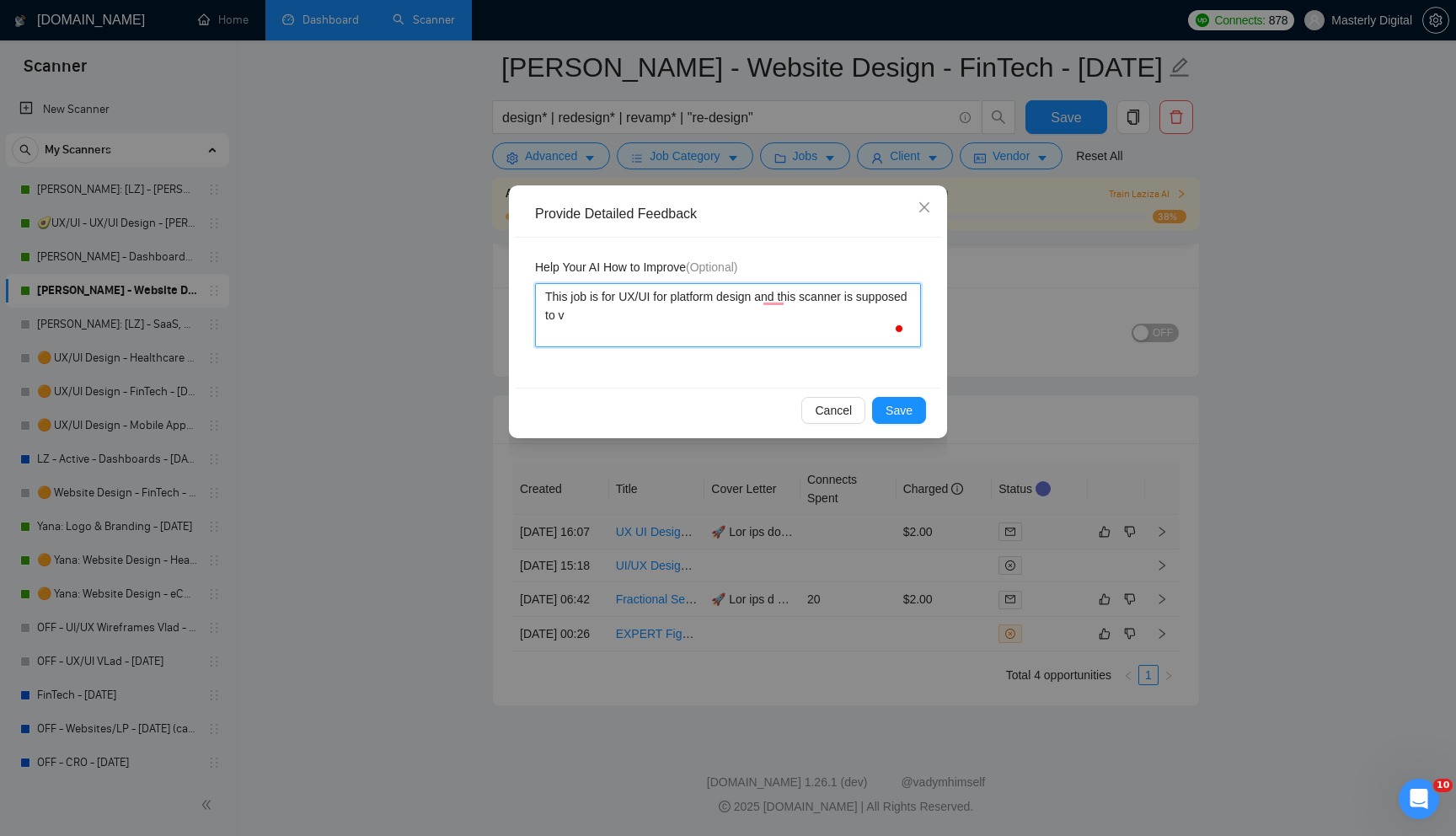
type textarea "This job is for UX/UI for platform design and this scanner is supposed to"
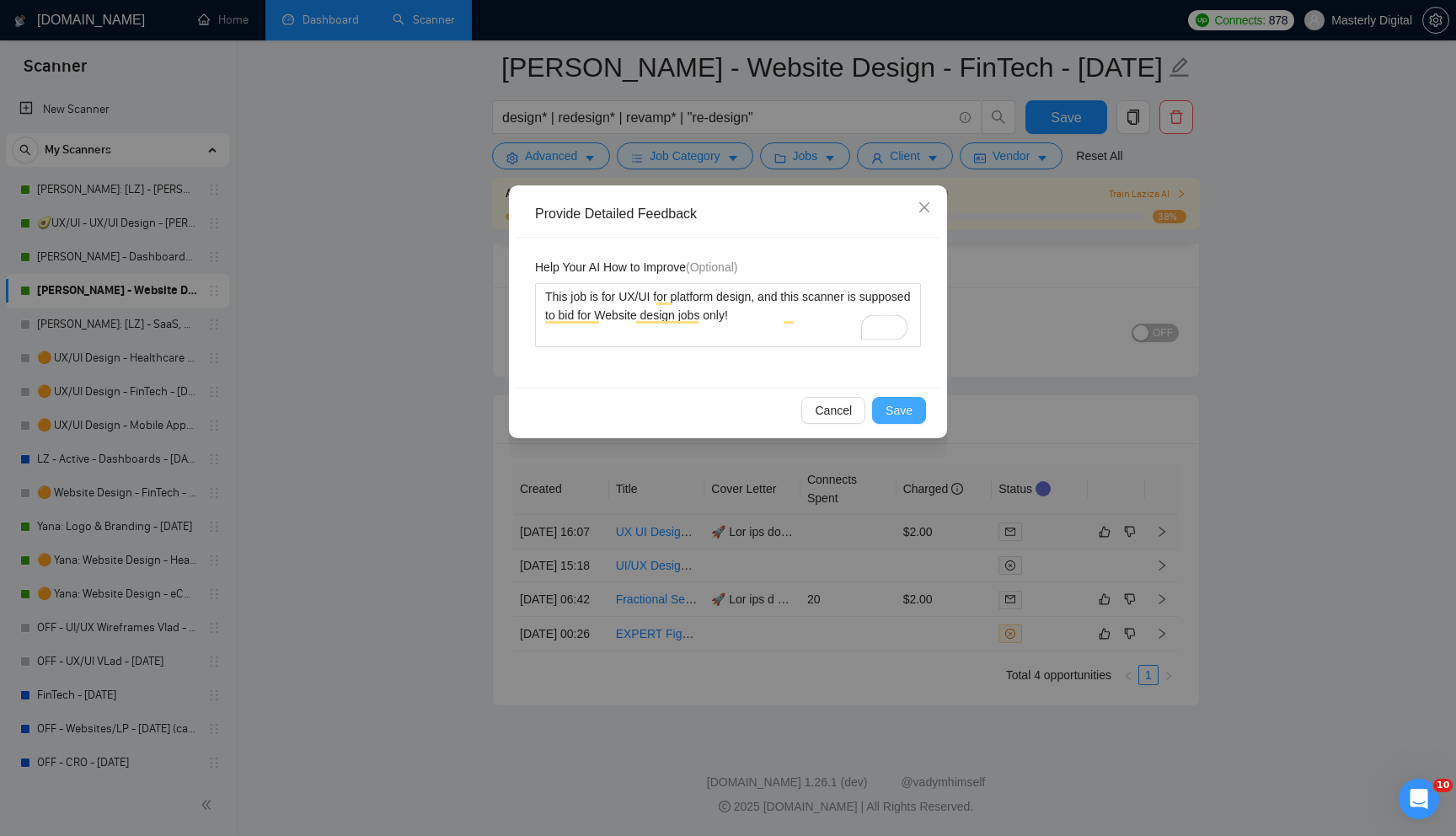
click at [899, 400] on button "Save" at bounding box center [899, 410] width 54 height 27
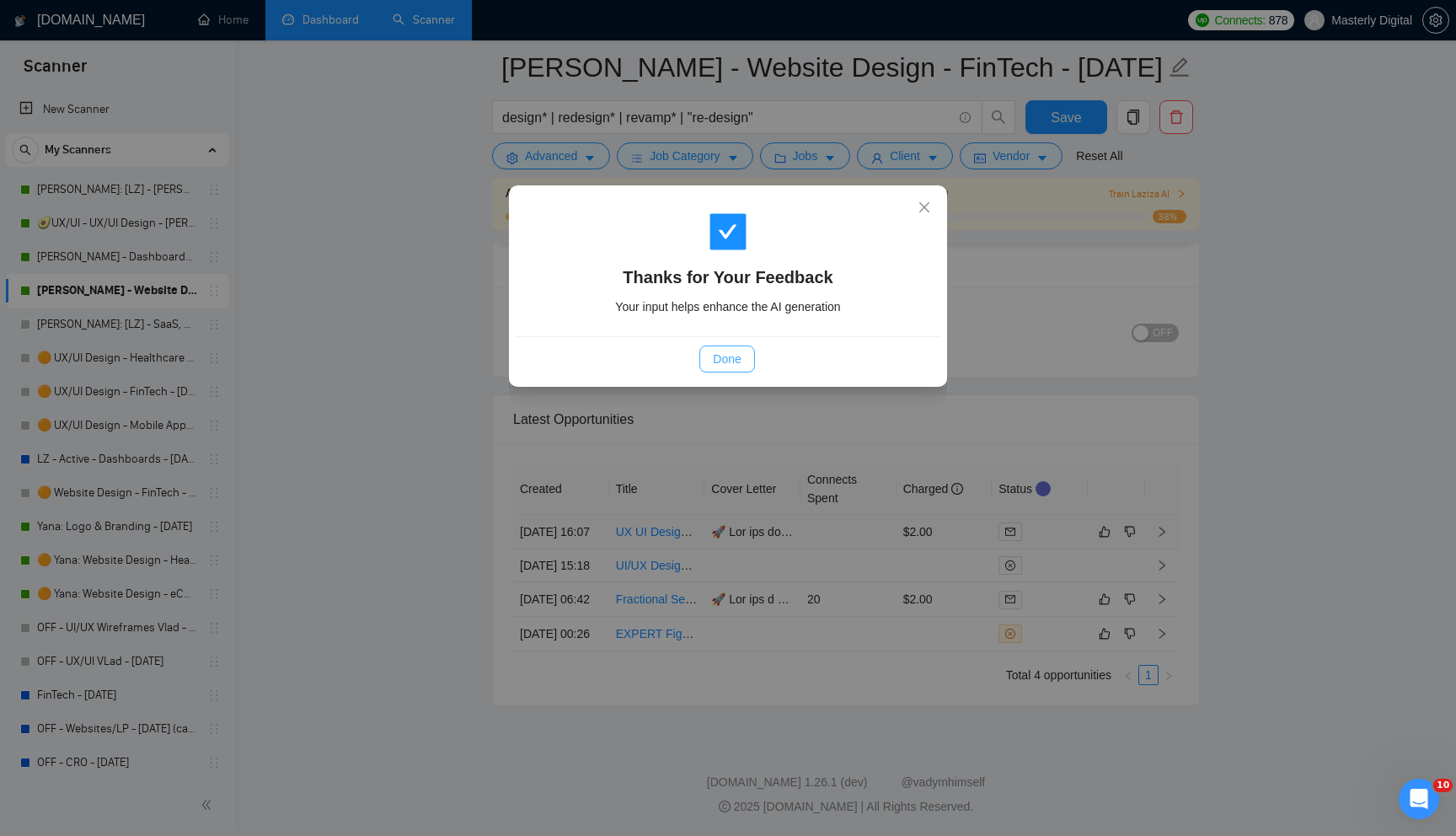
click at [727, 361] on span "Done" at bounding box center [726, 359] width 28 height 19
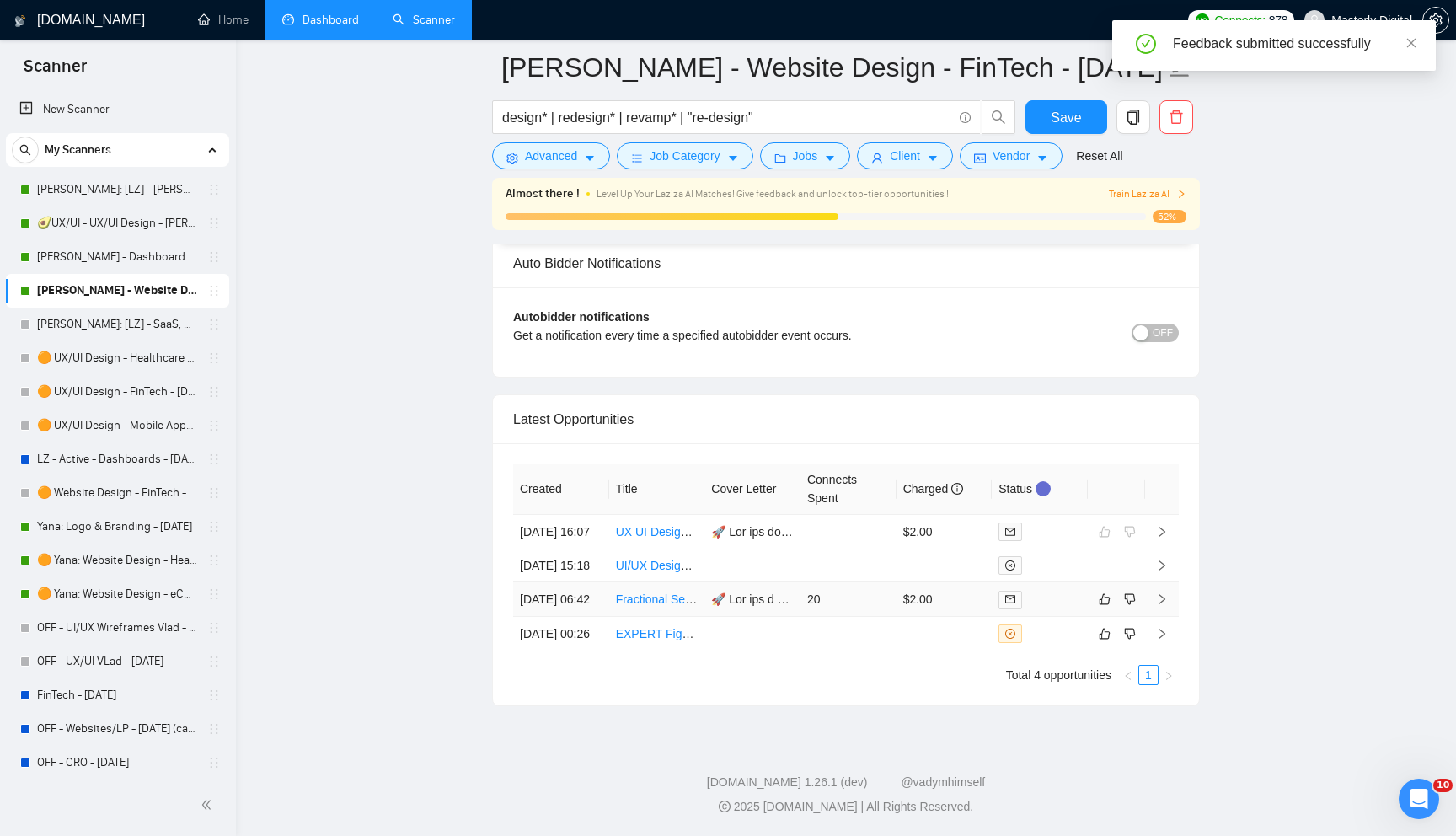
click at [1164, 594] on icon "right" at bounding box center [1162, 599] width 12 height 12
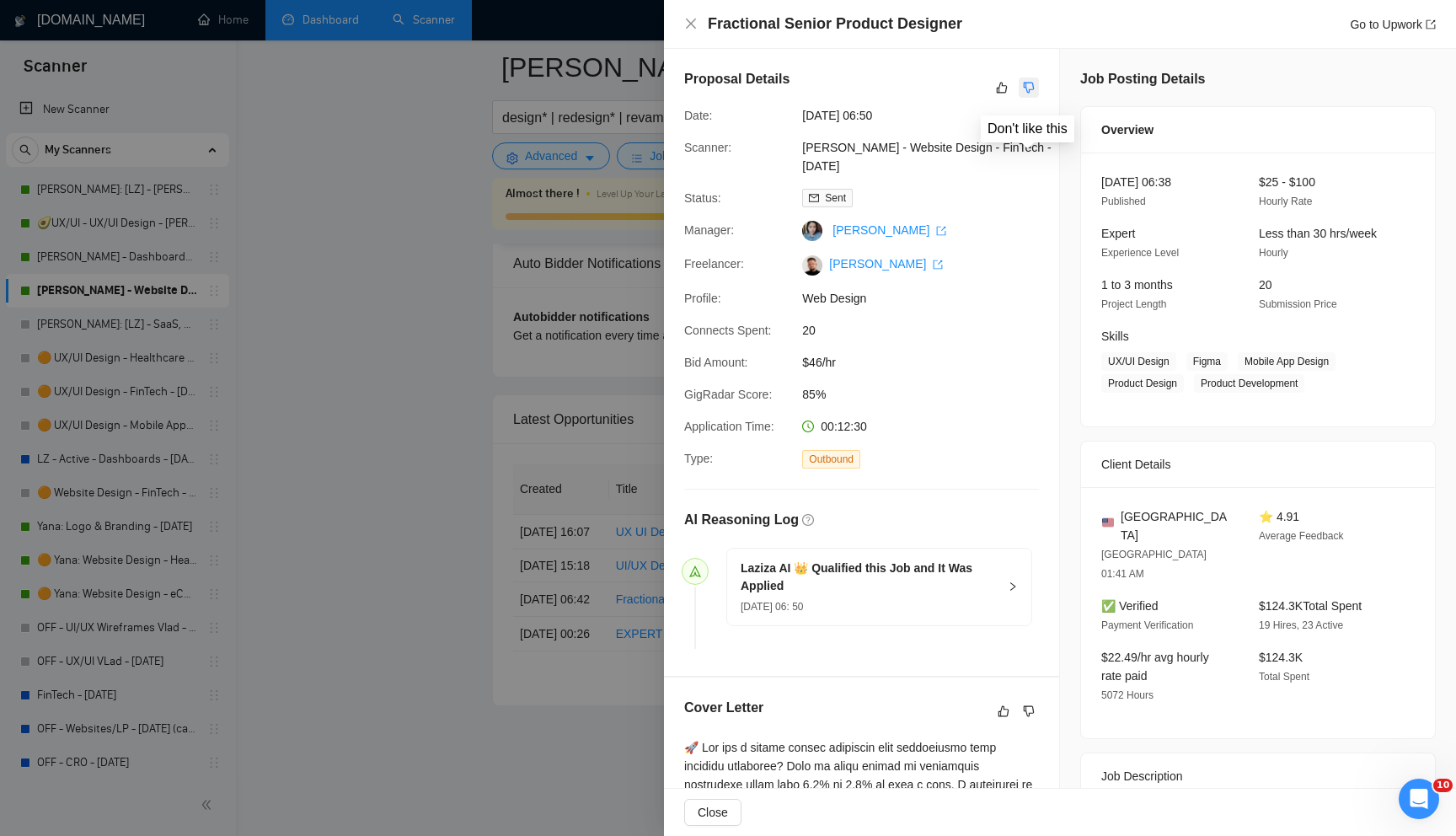
click at [1028, 89] on icon "dislike" at bounding box center [1028, 87] width 12 height 13
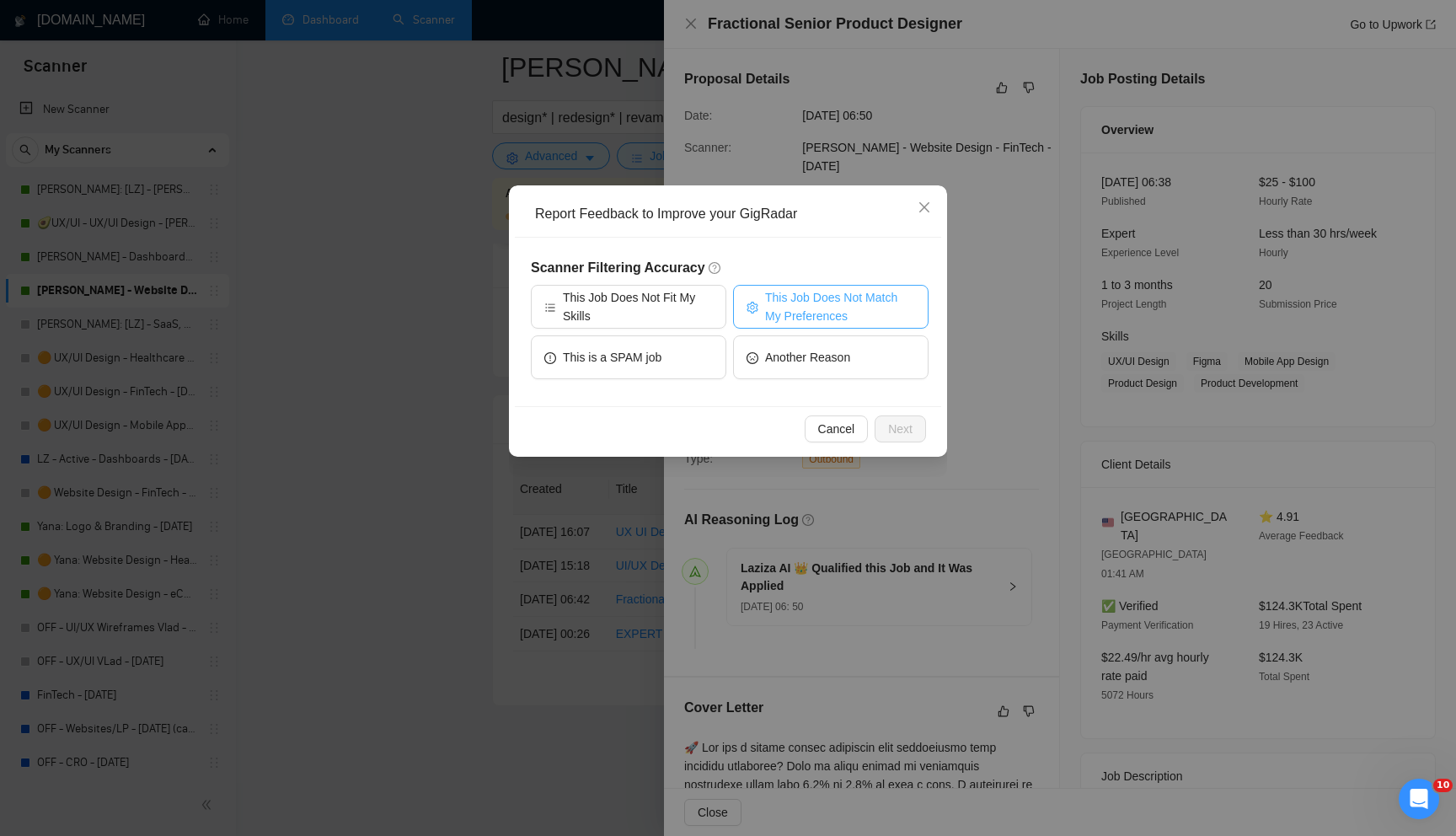
click at [798, 305] on span "This Job Does Not Match My Preferences" at bounding box center [839, 306] width 150 height 37
click at [892, 430] on span "Next" at bounding box center [899, 428] width 24 height 19
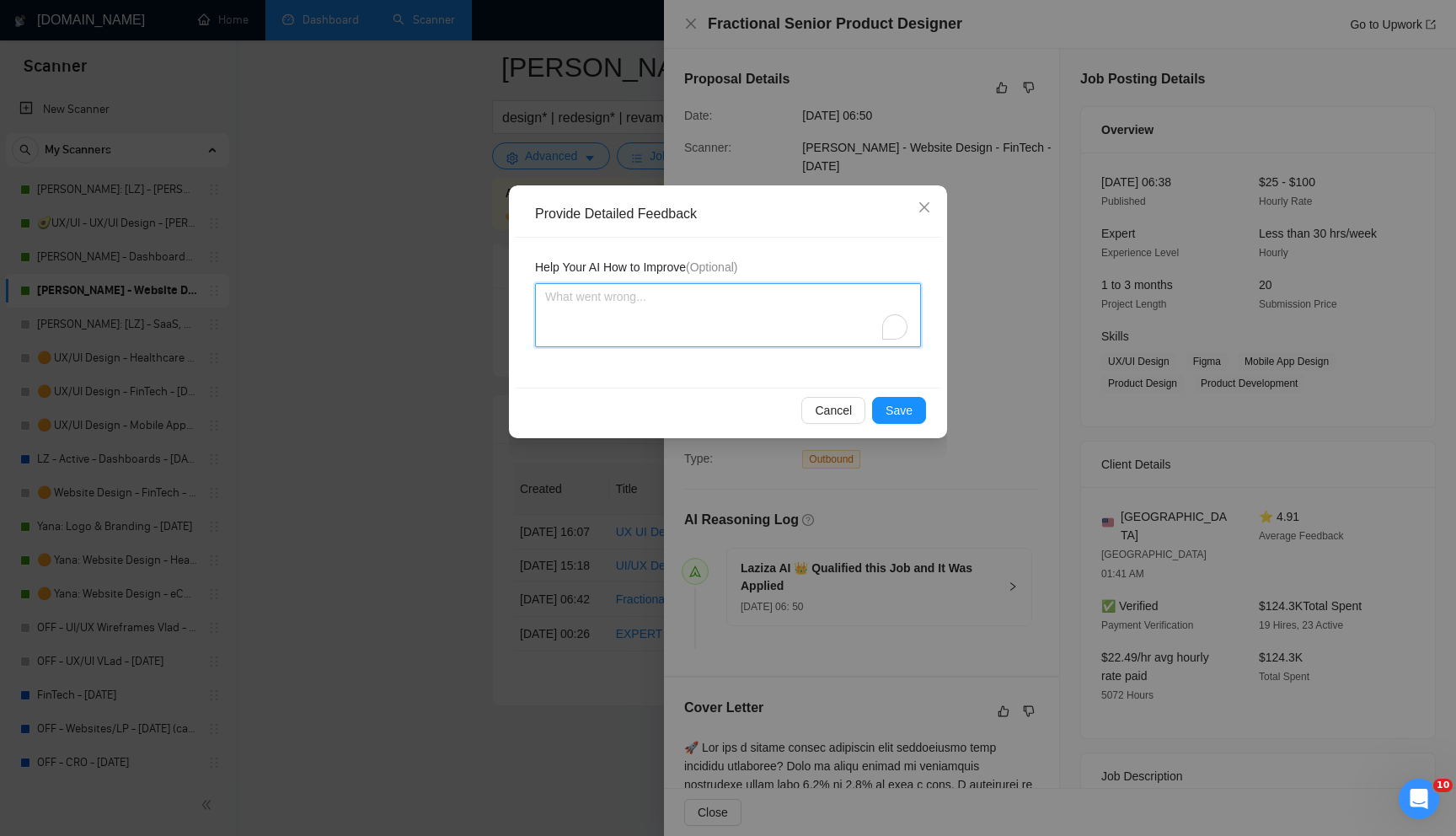
click at [701, 339] on textarea "To enrich screen reader interactions, please activate Accessibility in Grammarl…" at bounding box center [728, 314] width 386 height 64
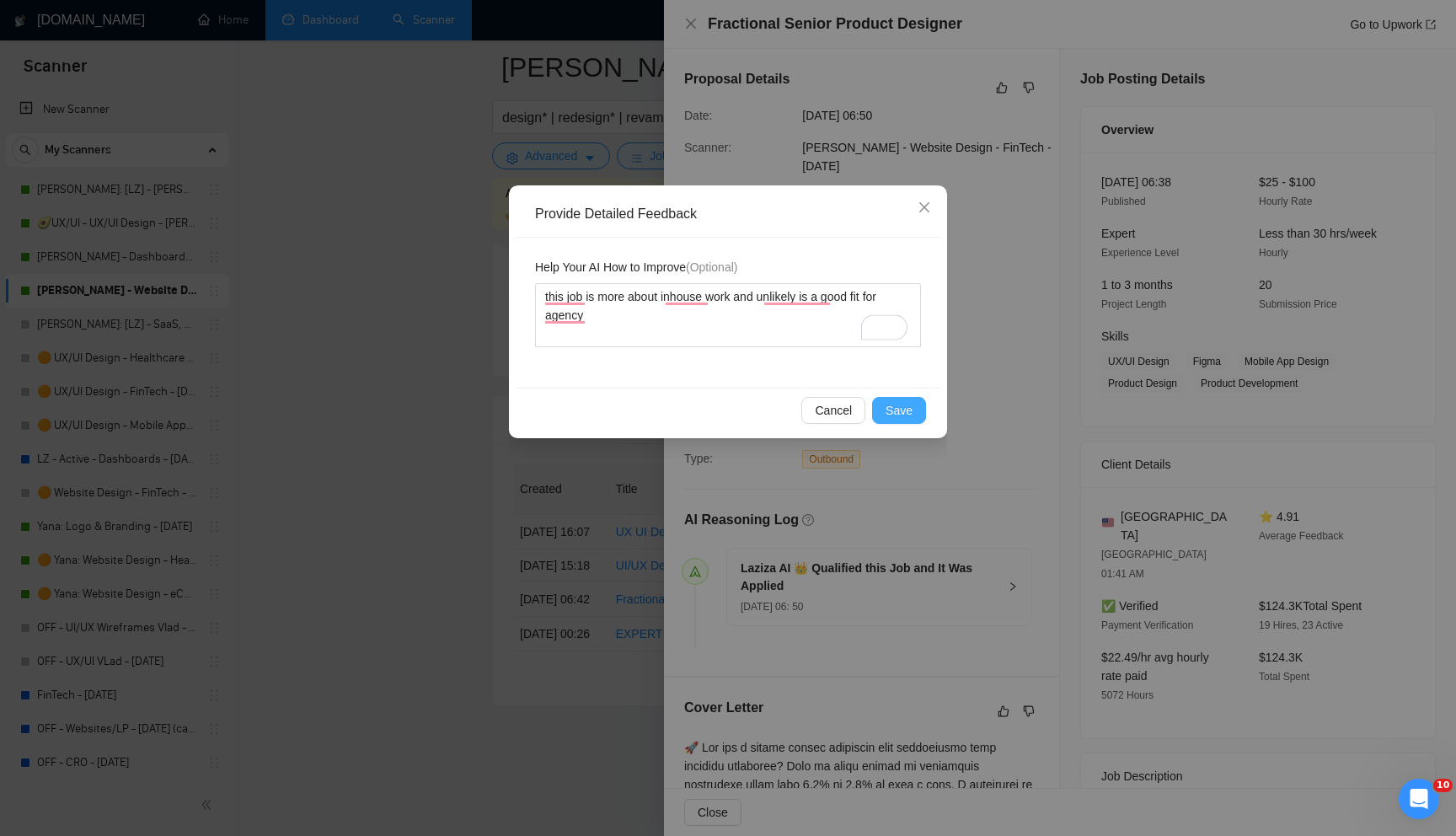
click at [900, 413] on span "Save" at bounding box center [899, 410] width 27 height 19
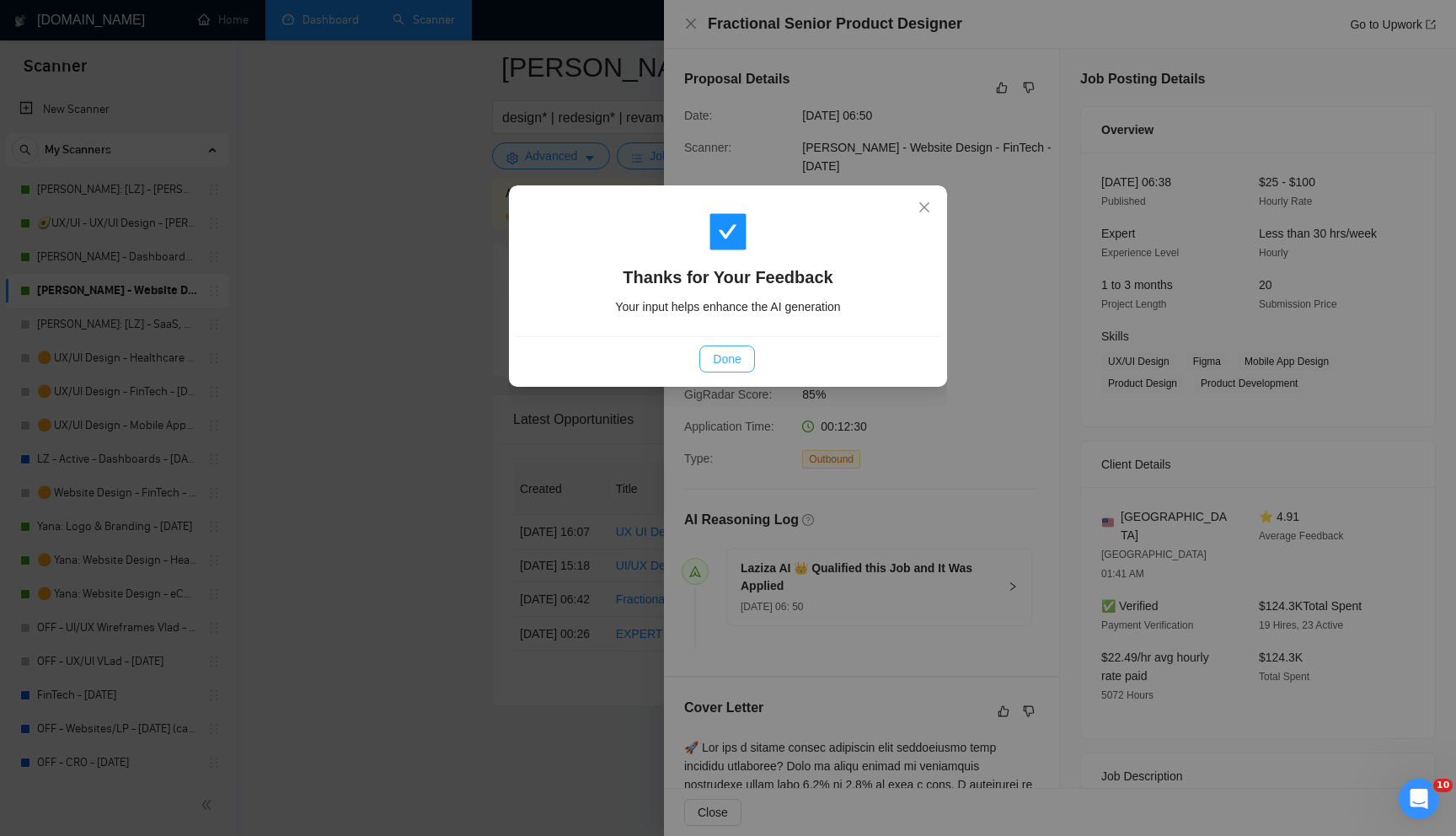
click at [749, 365] on button "Done" at bounding box center [726, 359] width 55 height 27
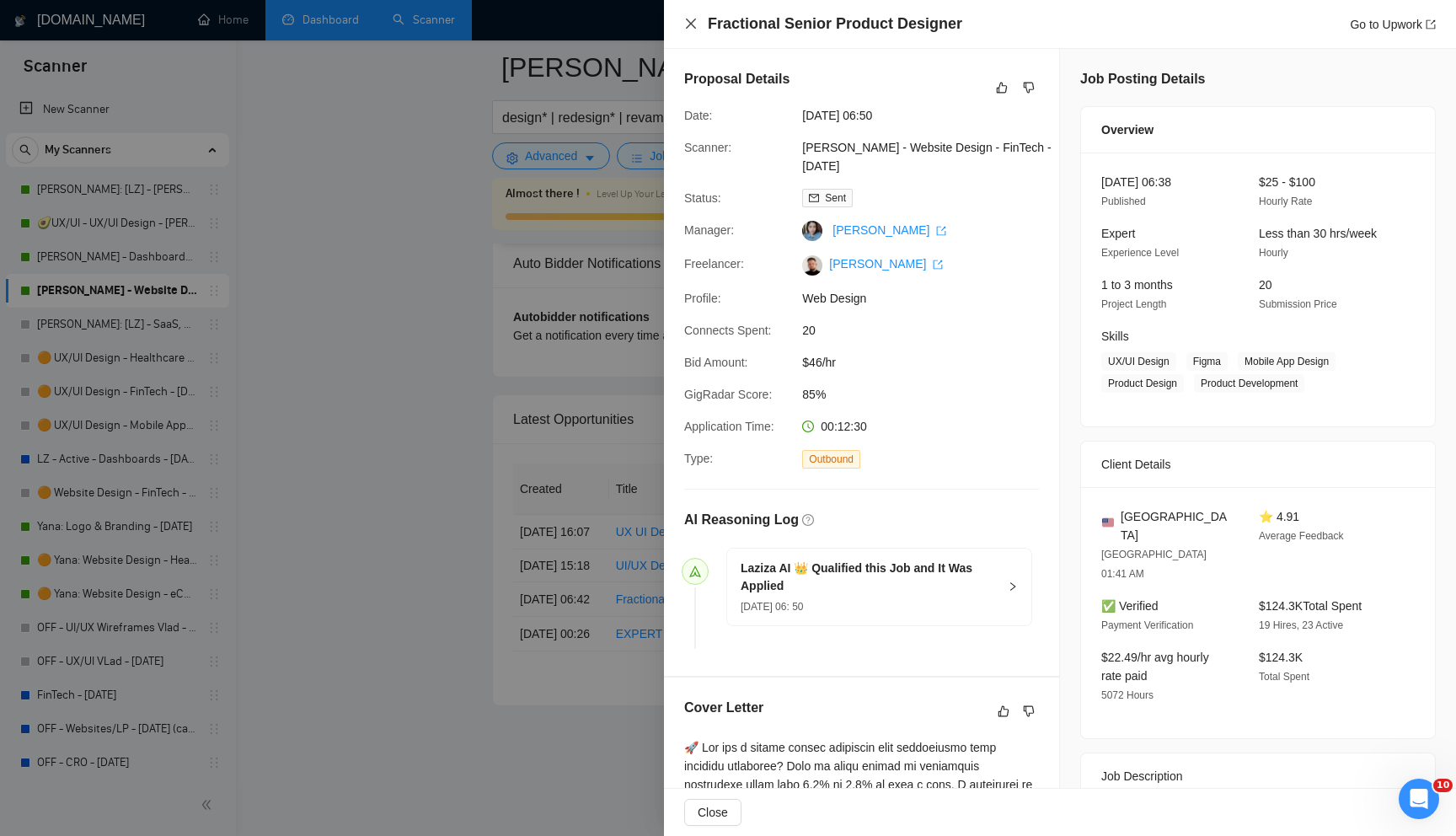
click at [688, 29] on icon "close" at bounding box center [690, 23] width 13 height 13
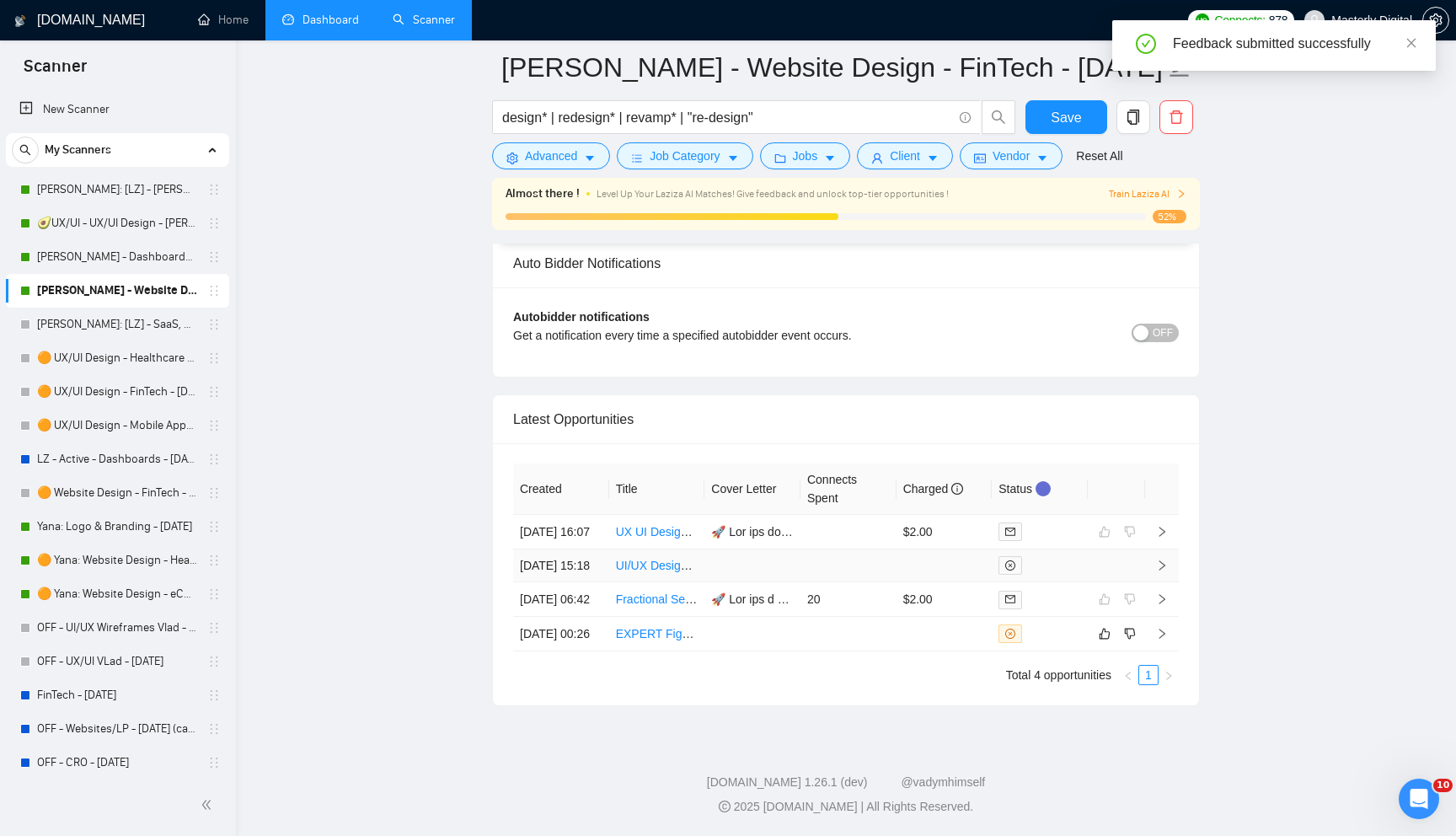
click at [1167, 559] on icon "right" at bounding box center [1162, 565] width 12 height 12
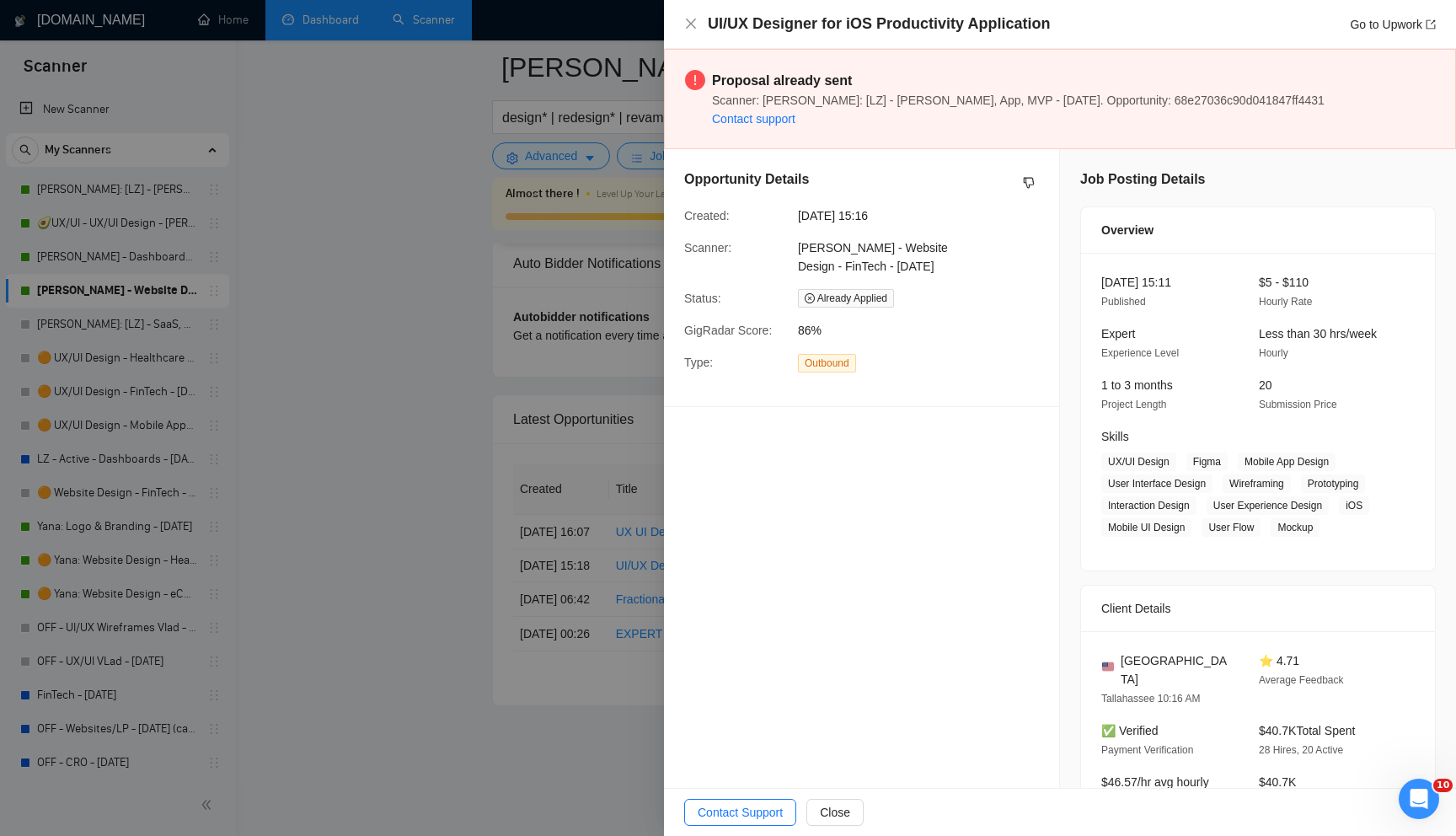
click at [680, 30] on div "UI/UX Designer for iOS Productivity Application Go to Upwork" at bounding box center [1060, 24] width 792 height 48
click at [691, 30] on icon "close" at bounding box center [690, 23] width 13 height 13
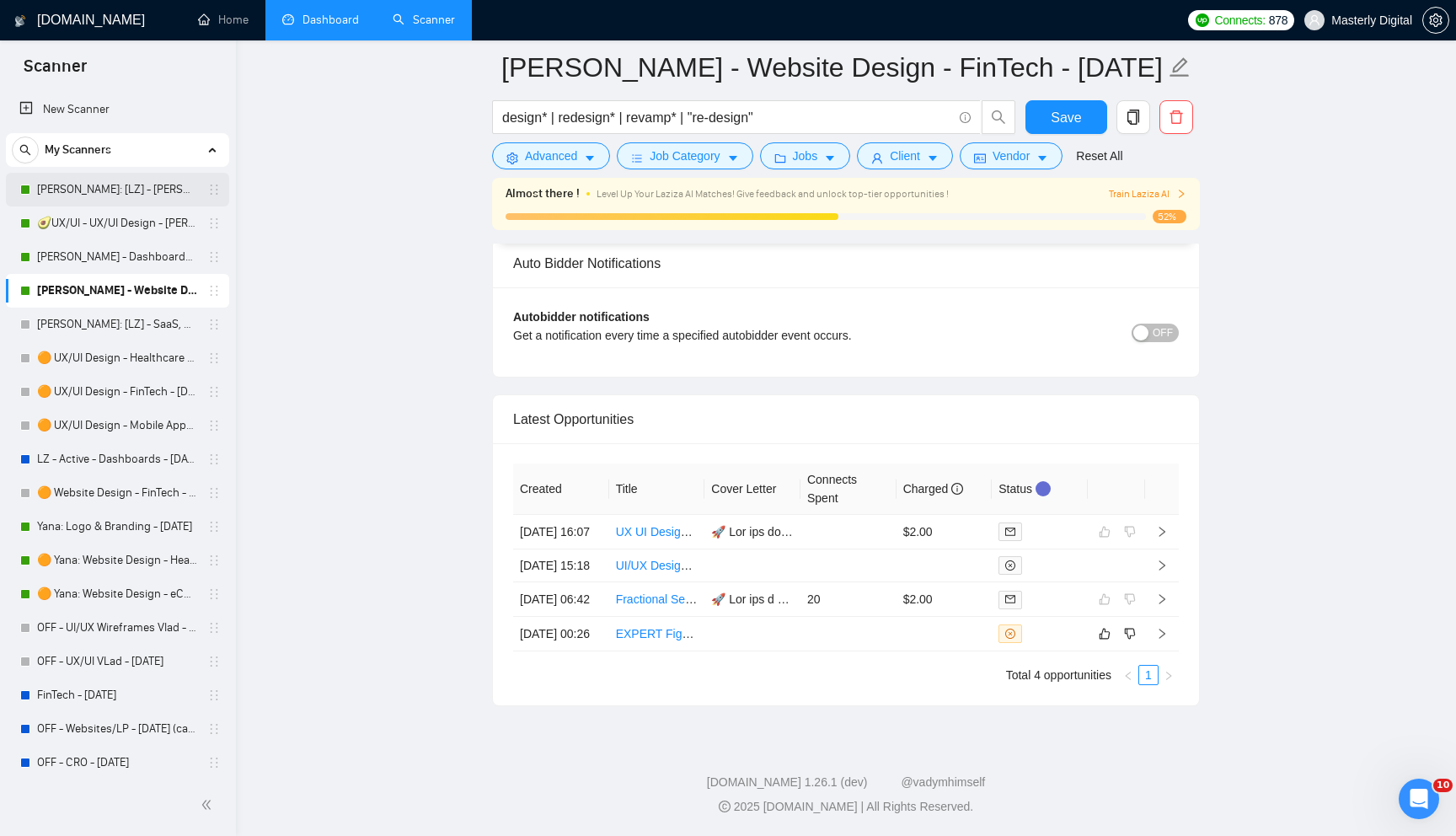
click at [96, 189] on link "[PERSON_NAME]: [LZ] - [PERSON_NAME], App, MVP - [DATE]" at bounding box center [117, 189] width 160 height 34
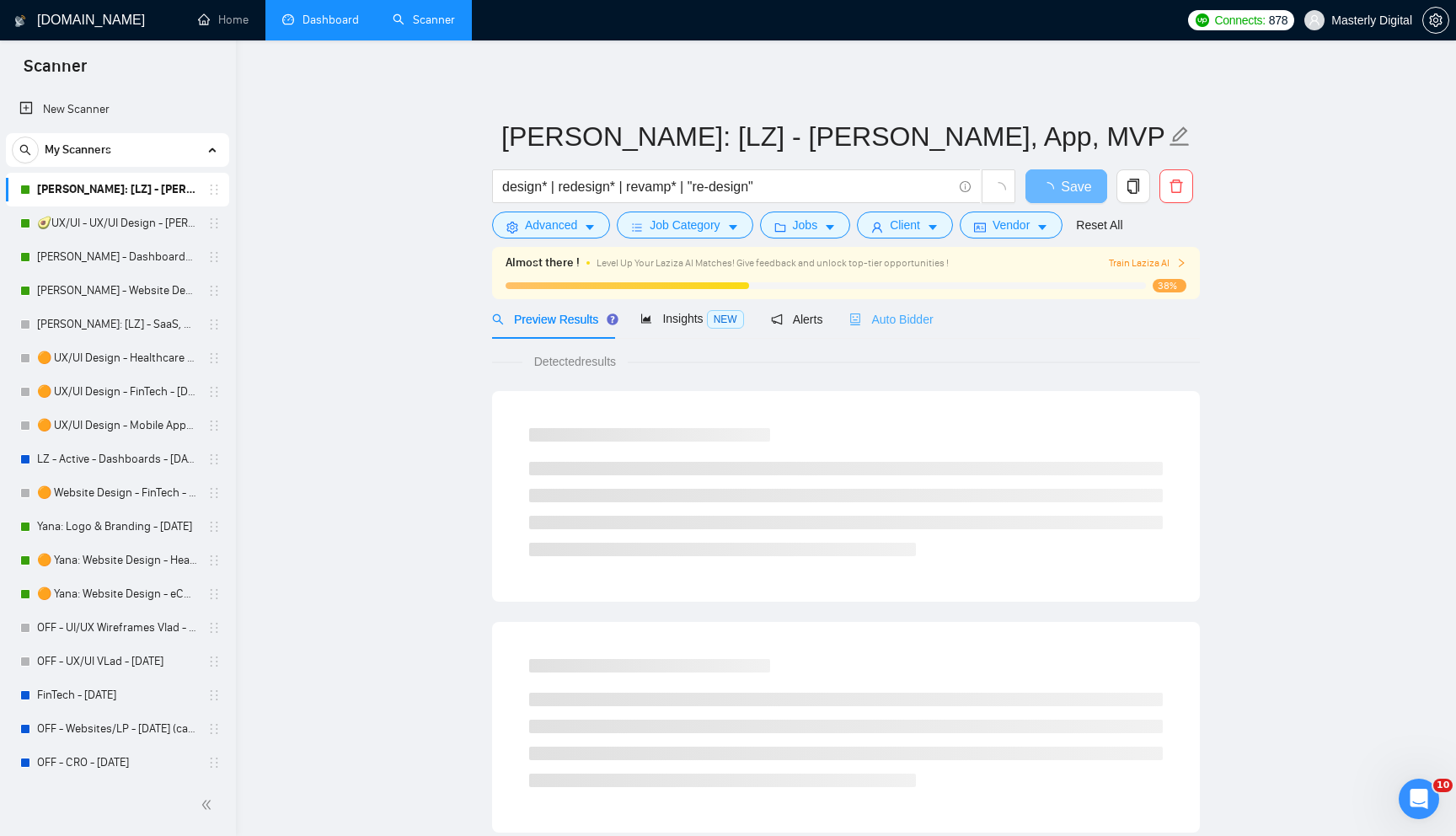
click at [910, 330] on div "Auto Bidder" at bounding box center [890, 319] width 83 height 40
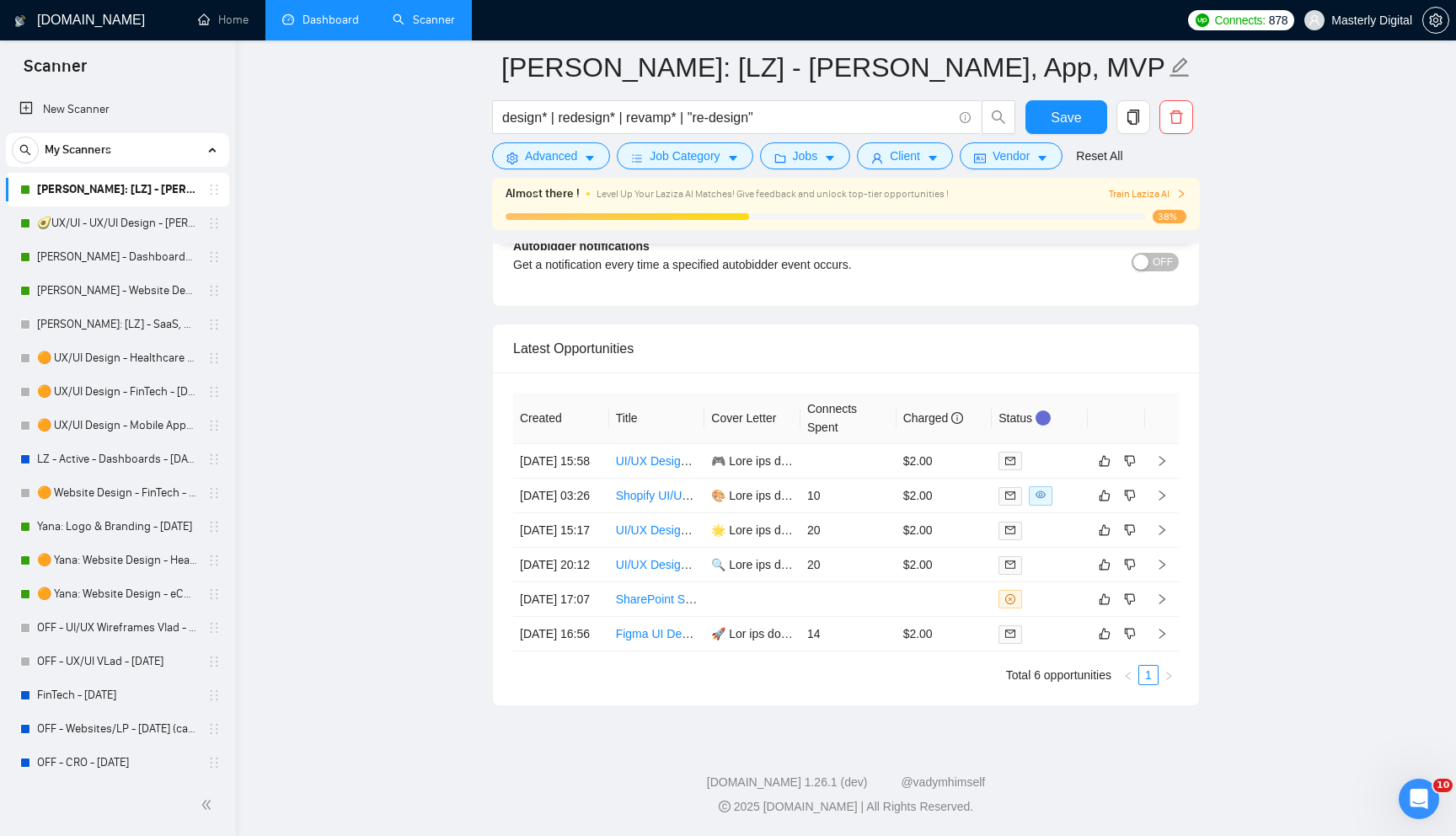
scroll to position [4253, 0]
click at [1163, 455] on icon "right" at bounding box center [1162, 461] width 12 height 12
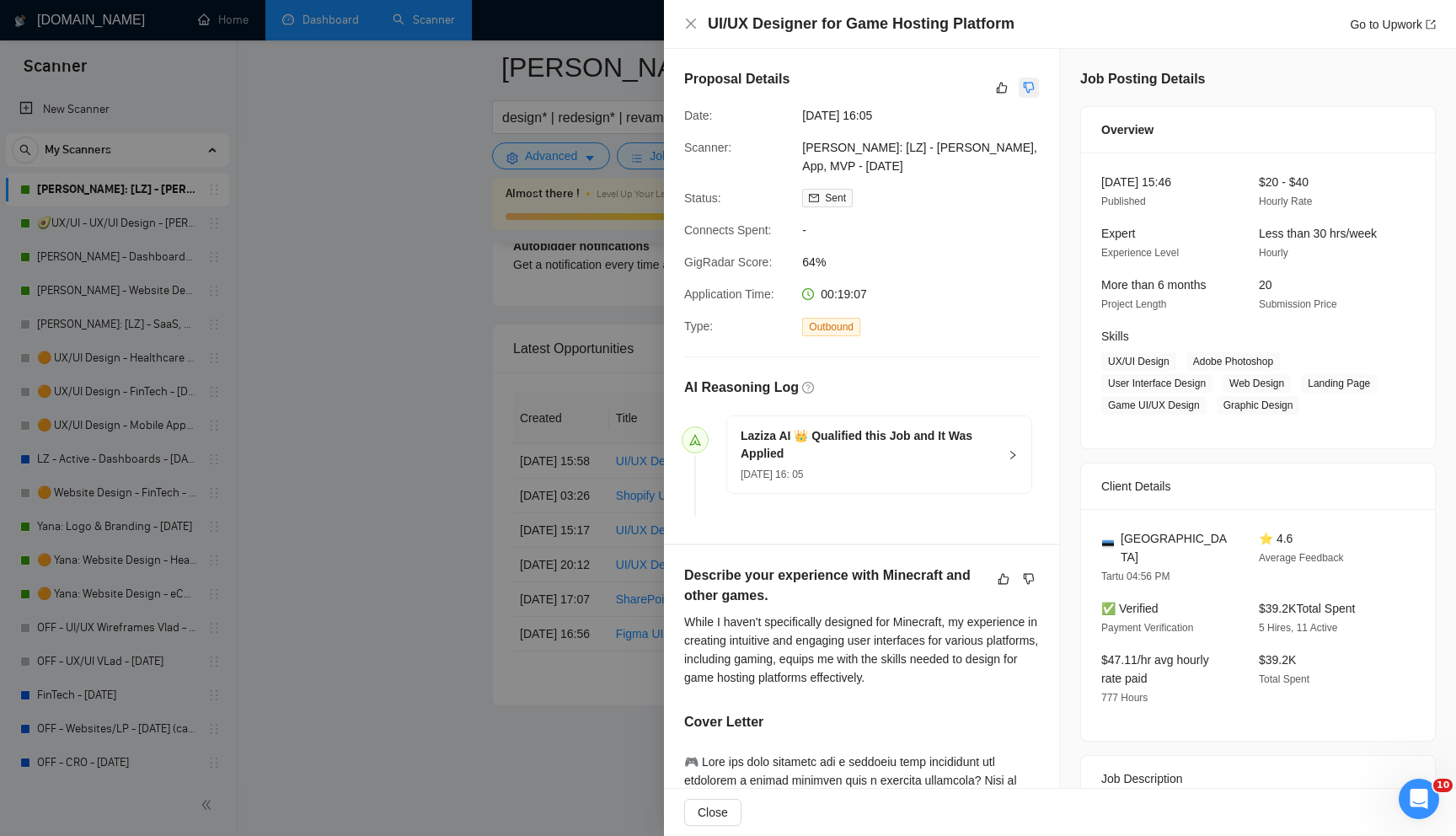
click at [1025, 88] on icon "dislike" at bounding box center [1029, 88] width 11 height 11
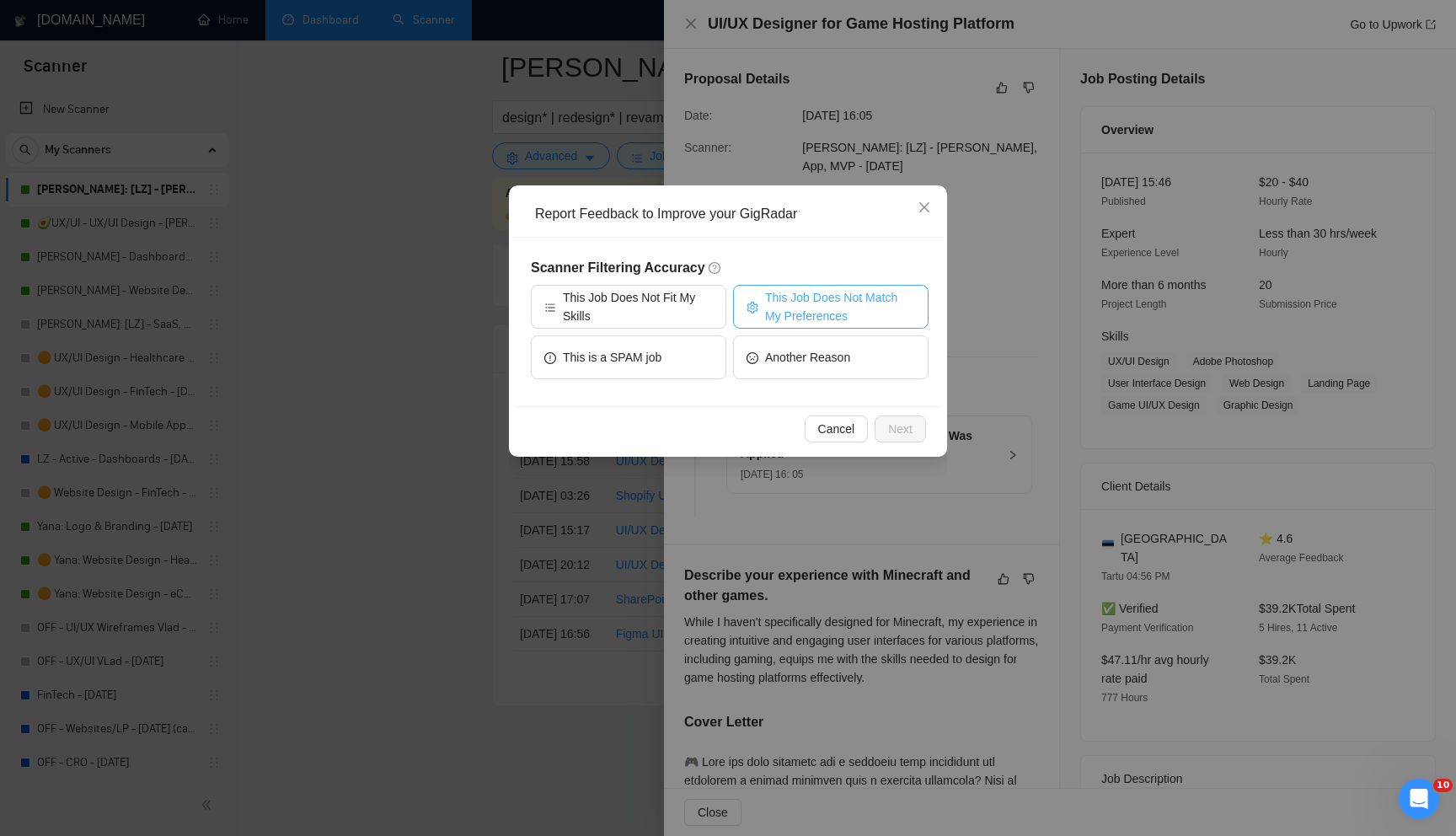
click at [787, 300] on span "This Job Does Not Match My Preferences" at bounding box center [839, 306] width 150 height 37
click at [901, 425] on span "Next" at bounding box center [899, 428] width 24 height 19
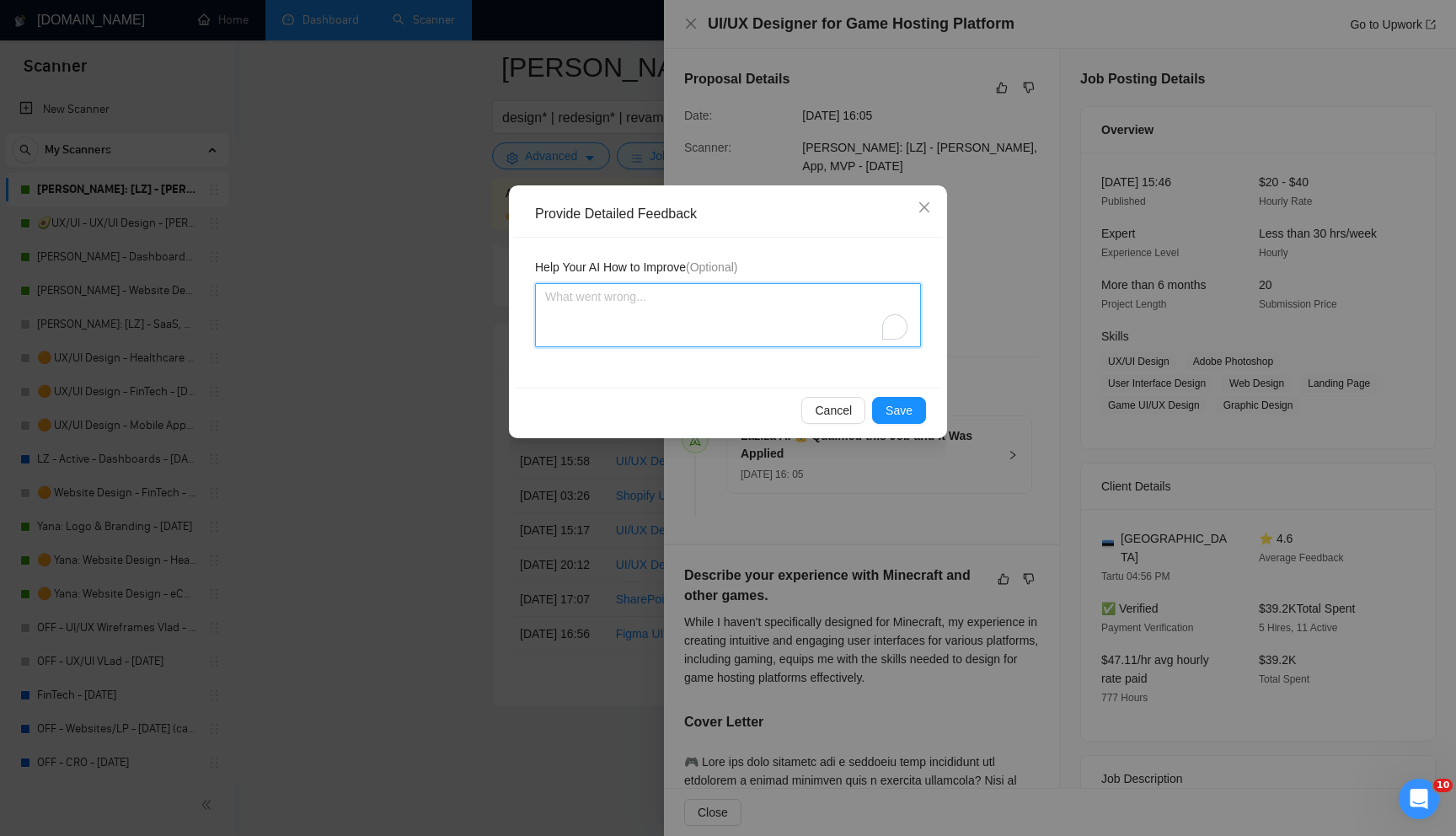
click at [743, 330] on textarea "To enrich screen reader interactions, please activate Accessibility in Grammarl…" at bounding box center [728, 314] width 386 height 64
click at [706, 297] on textarea "it is inhouse job will unlikely fit agency" at bounding box center [728, 314] width 386 height 64
click at [713, 294] on textarea "it is inhouse job will unlikely fit the agency" at bounding box center [728, 314] width 386 height 64
click at [724, 295] on textarea "it is inhouse job will unlikely fit the agency" at bounding box center [728, 314] width 386 height 64
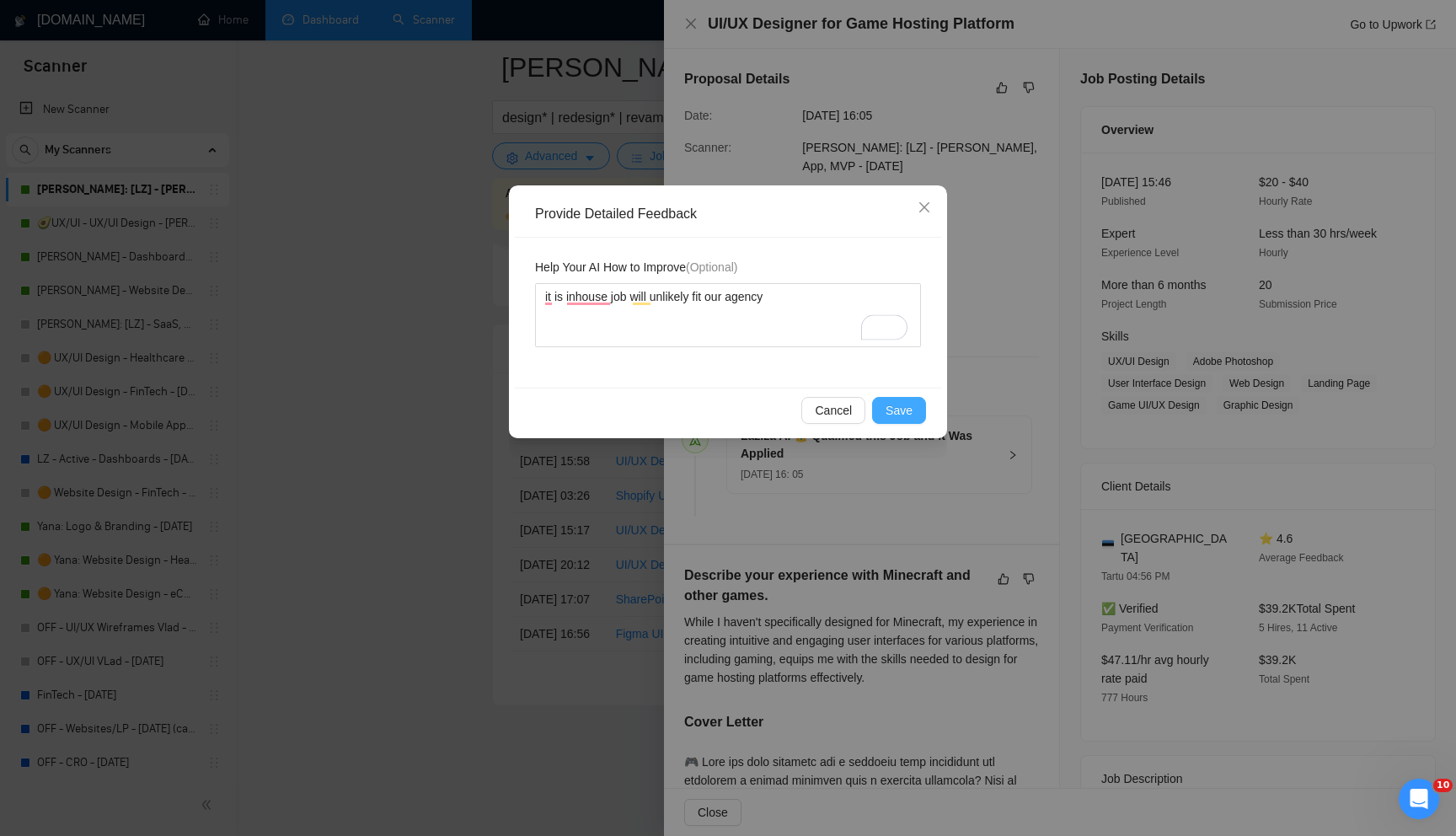
click at [879, 409] on button "Save" at bounding box center [899, 410] width 54 height 27
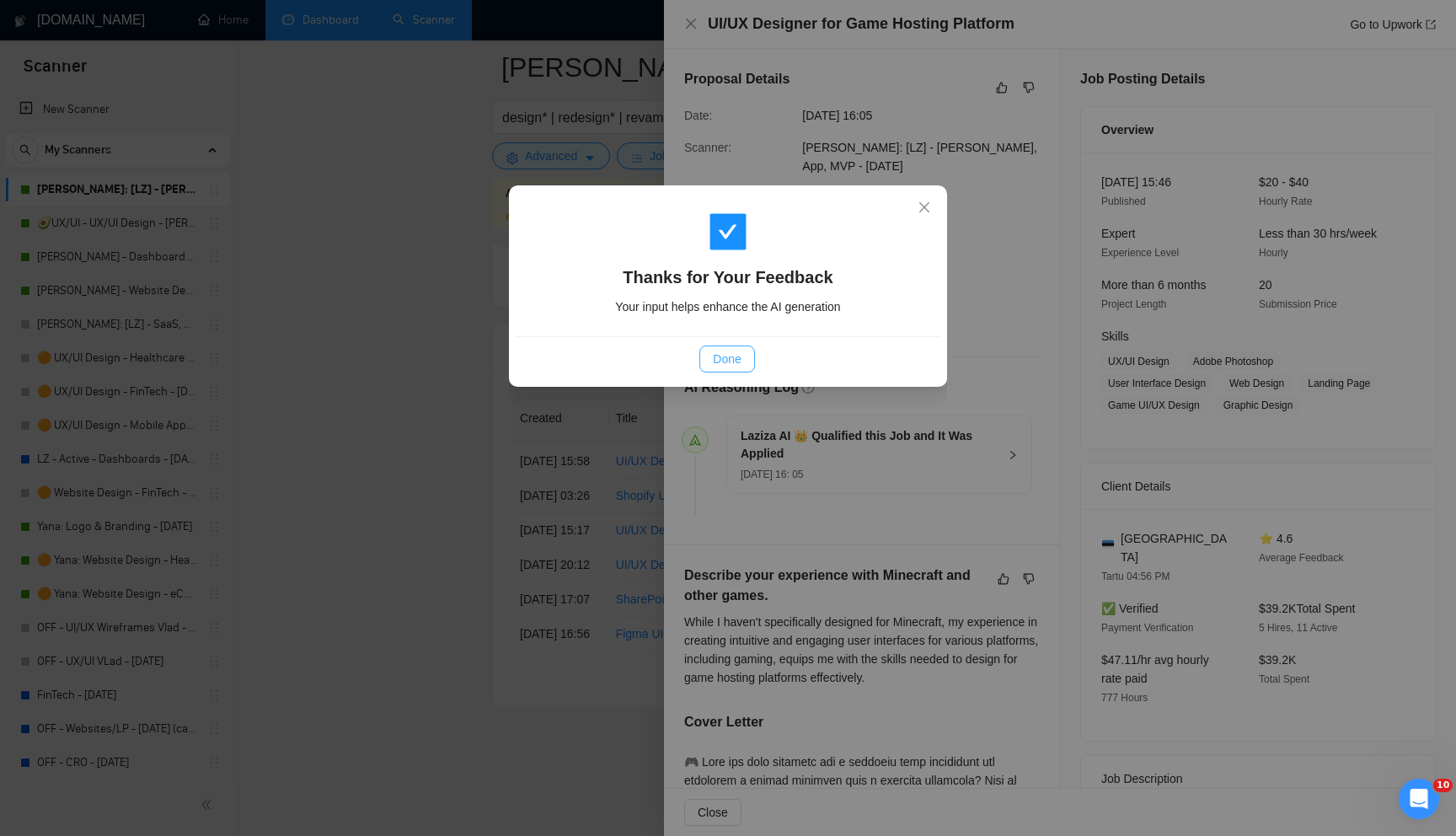
click at [717, 355] on span "Done" at bounding box center [726, 359] width 28 height 19
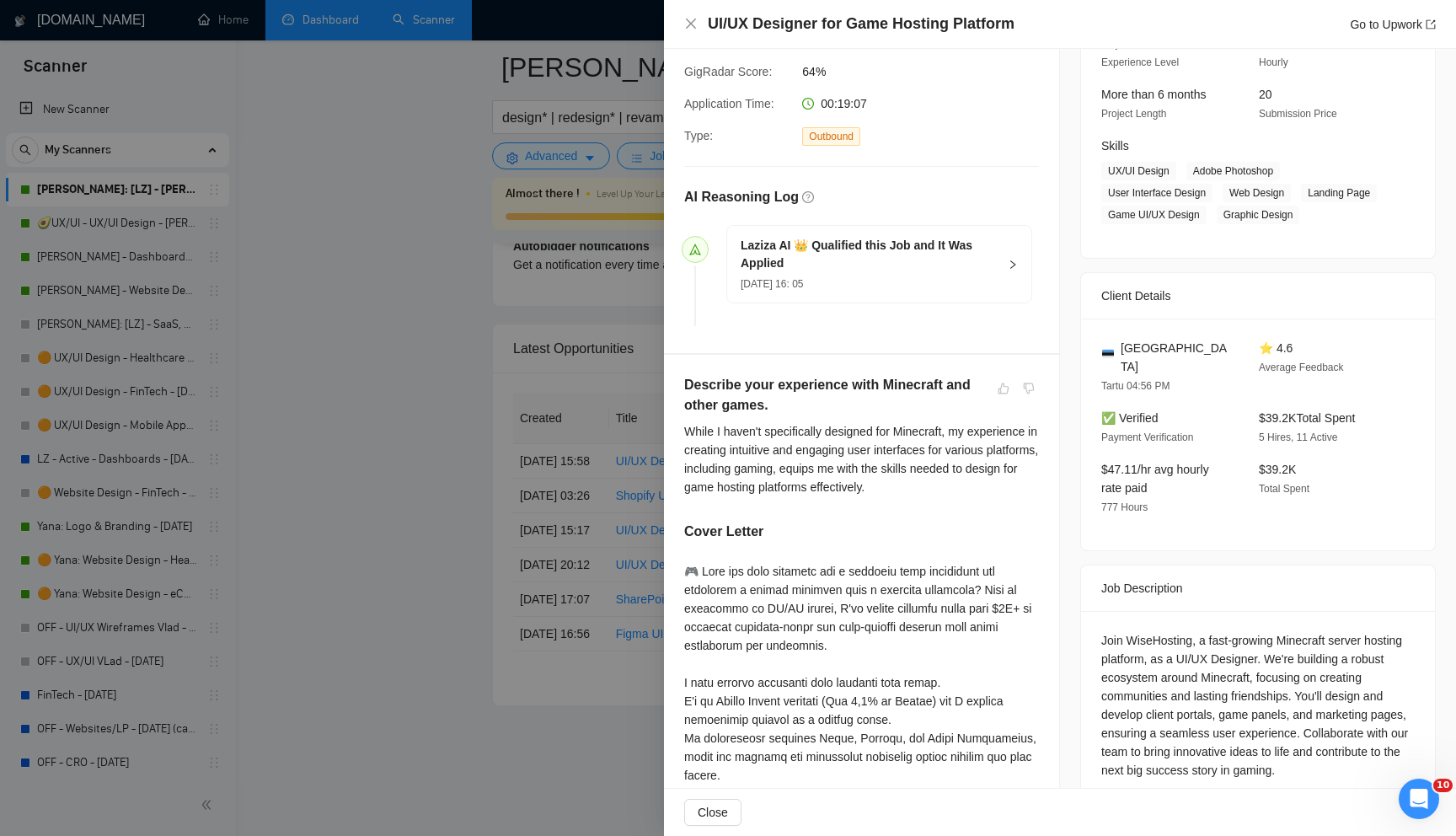
scroll to position [210, 0]
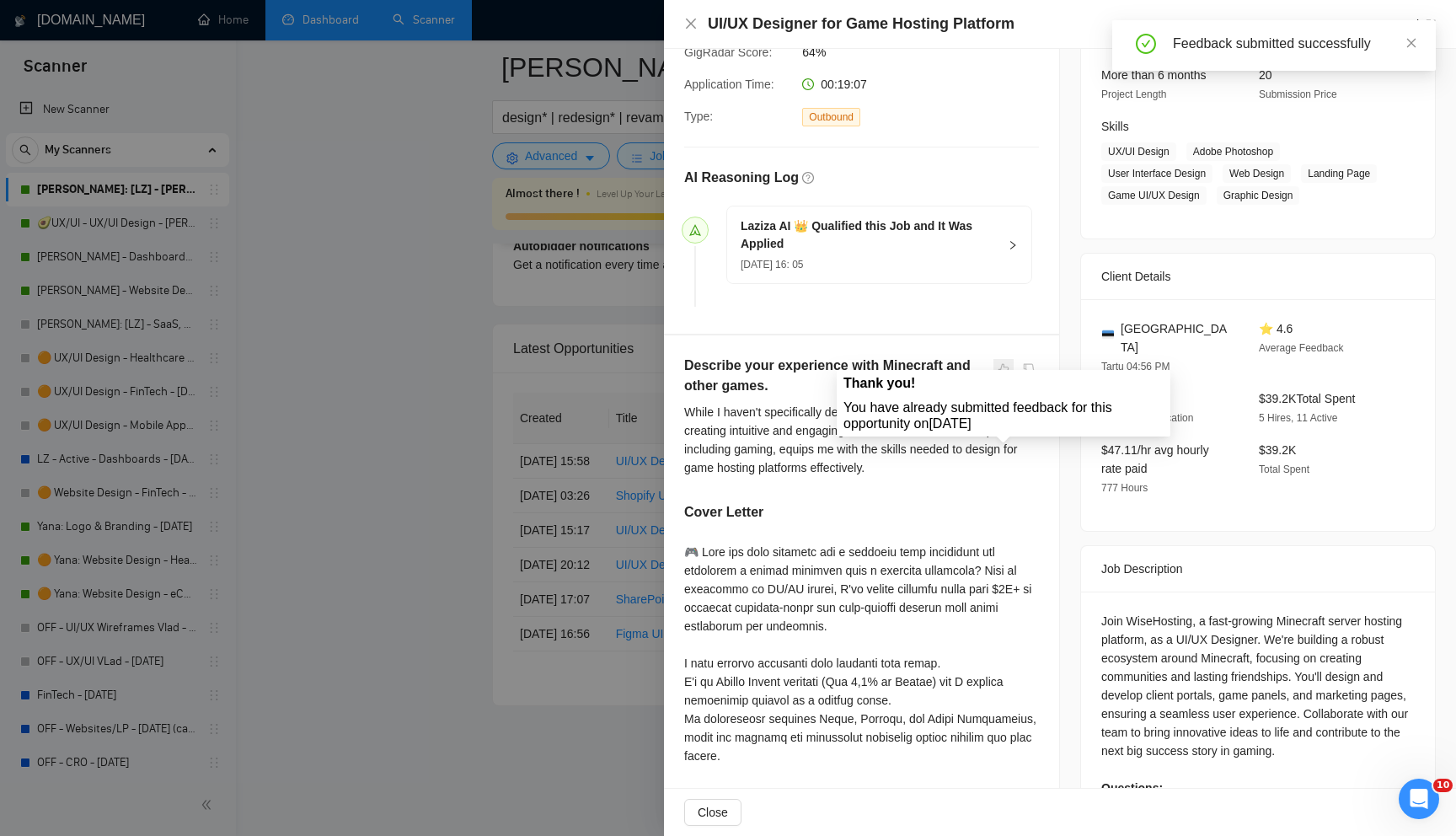
click at [1004, 359] on span at bounding box center [1004, 369] width 21 height 21
click at [1008, 359] on span at bounding box center [1004, 369] width 21 height 21
click at [689, 21] on icon "close" at bounding box center [690, 23] width 13 height 13
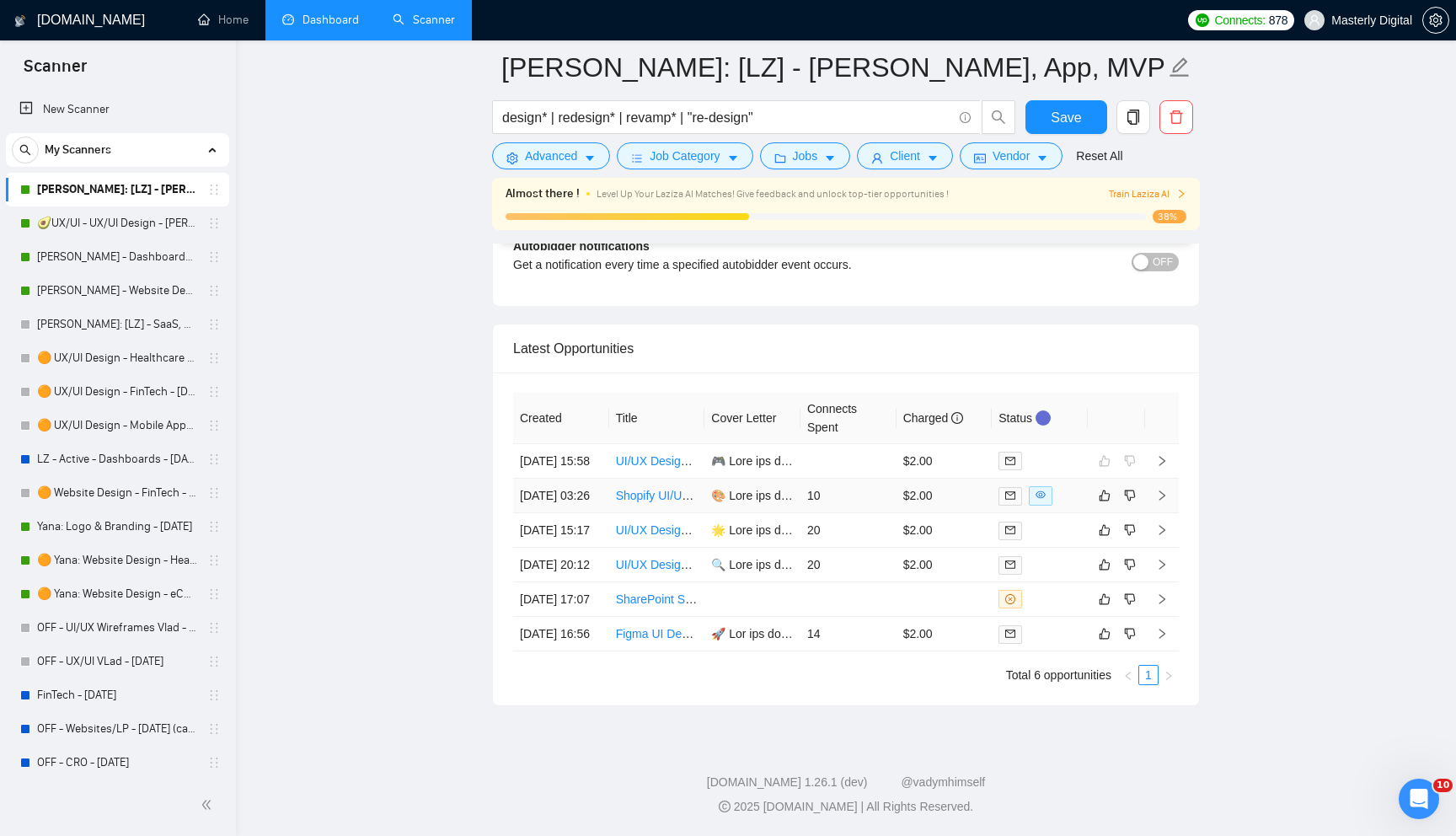
click at [1163, 489] on icon "right" at bounding box center [1162, 495] width 12 height 12
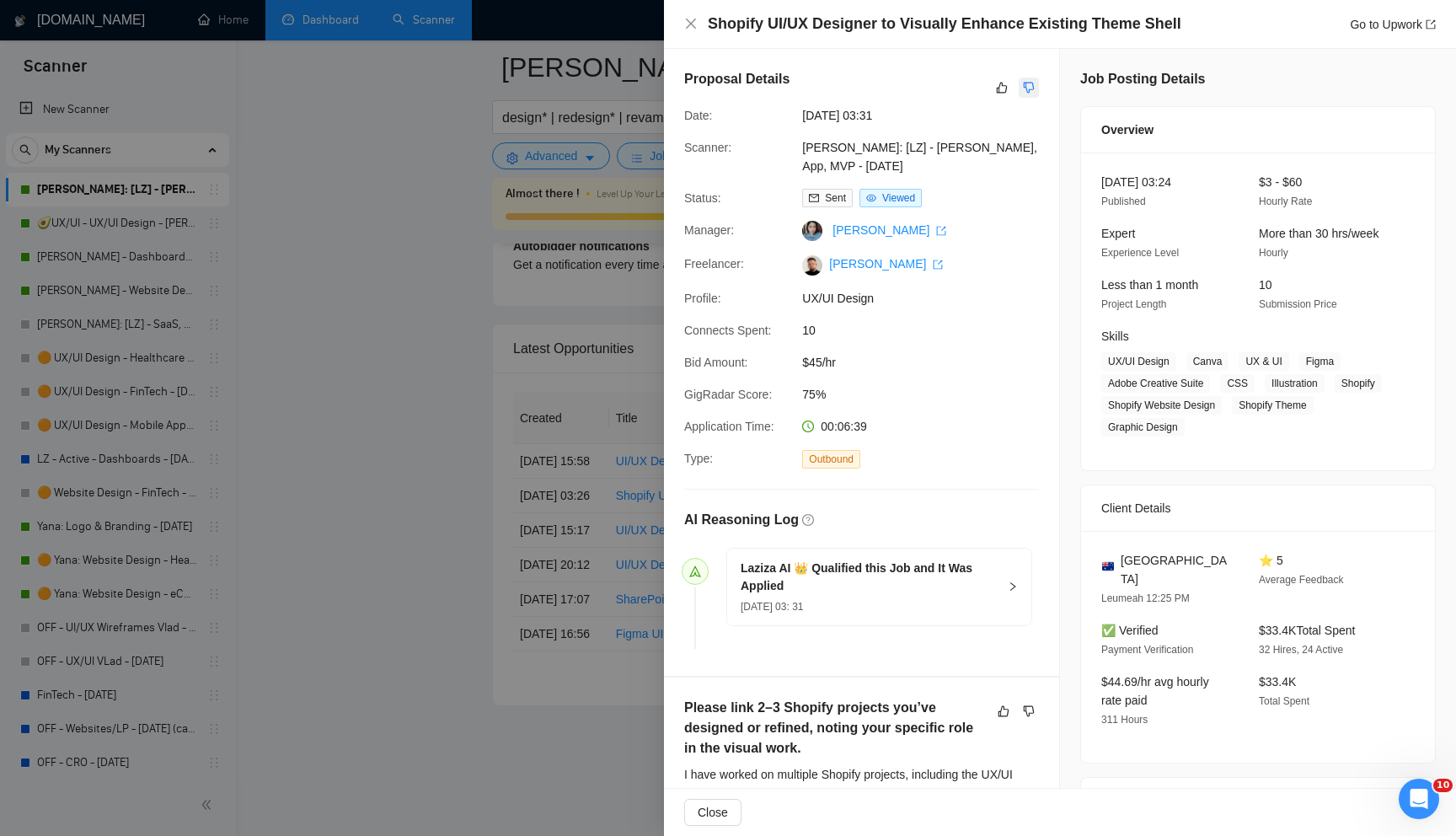
click at [1025, 89] on icon "dislike" at bounding box center [1028, 87] width 12 height 13
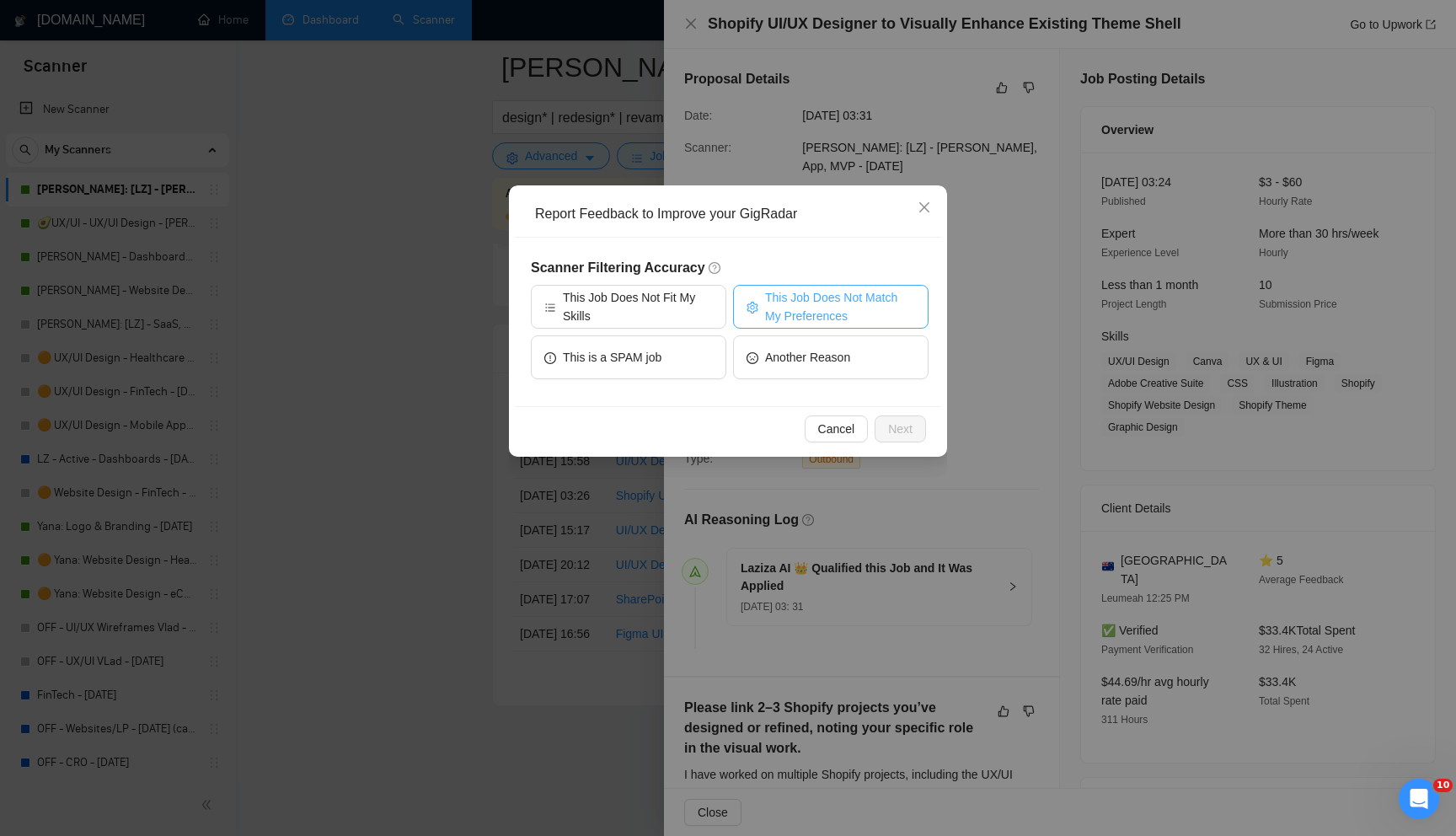
click at [859, 294] on span "This Job Does Not Match My Preferences" at bounding box center [839, 306] width 150 height 37
click at [897, 433] on span "Next" at bounding box center [899, 428] width 24 height 19
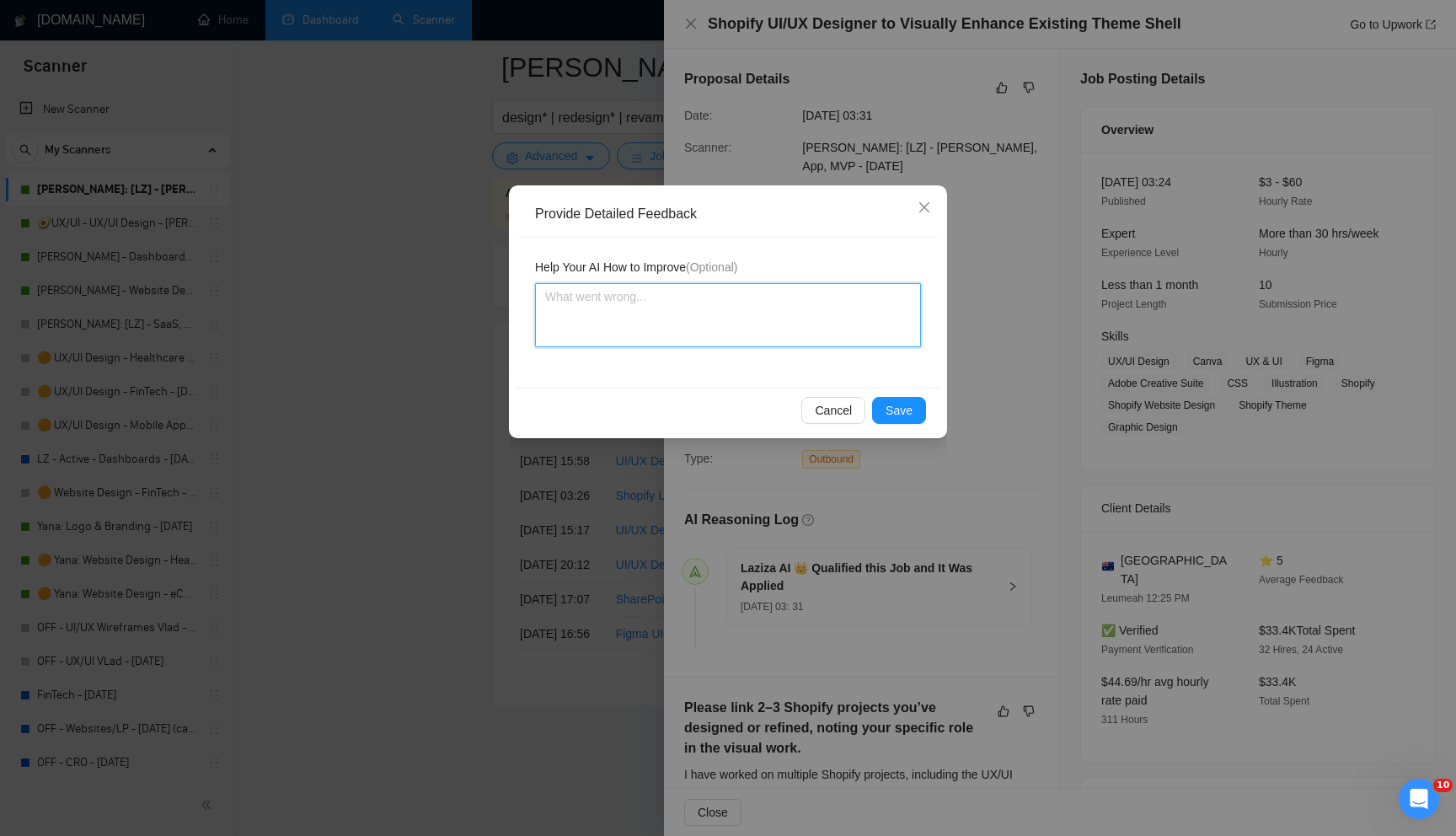
click at [659, 305] on textarea at bounding box center [728, 314] width 386 height 64
click at [693, 304] on textarea "this job will better work for web design profile," at bounding box center [728, 314] width 386 height 64
click at [837, 292] on textarea "this job will better work for my web design profile," at bounding box center [728, 314] width 386 height 64
click at [900, 409] on span "Save" at bounding box center [899, 410] width 27 height 19
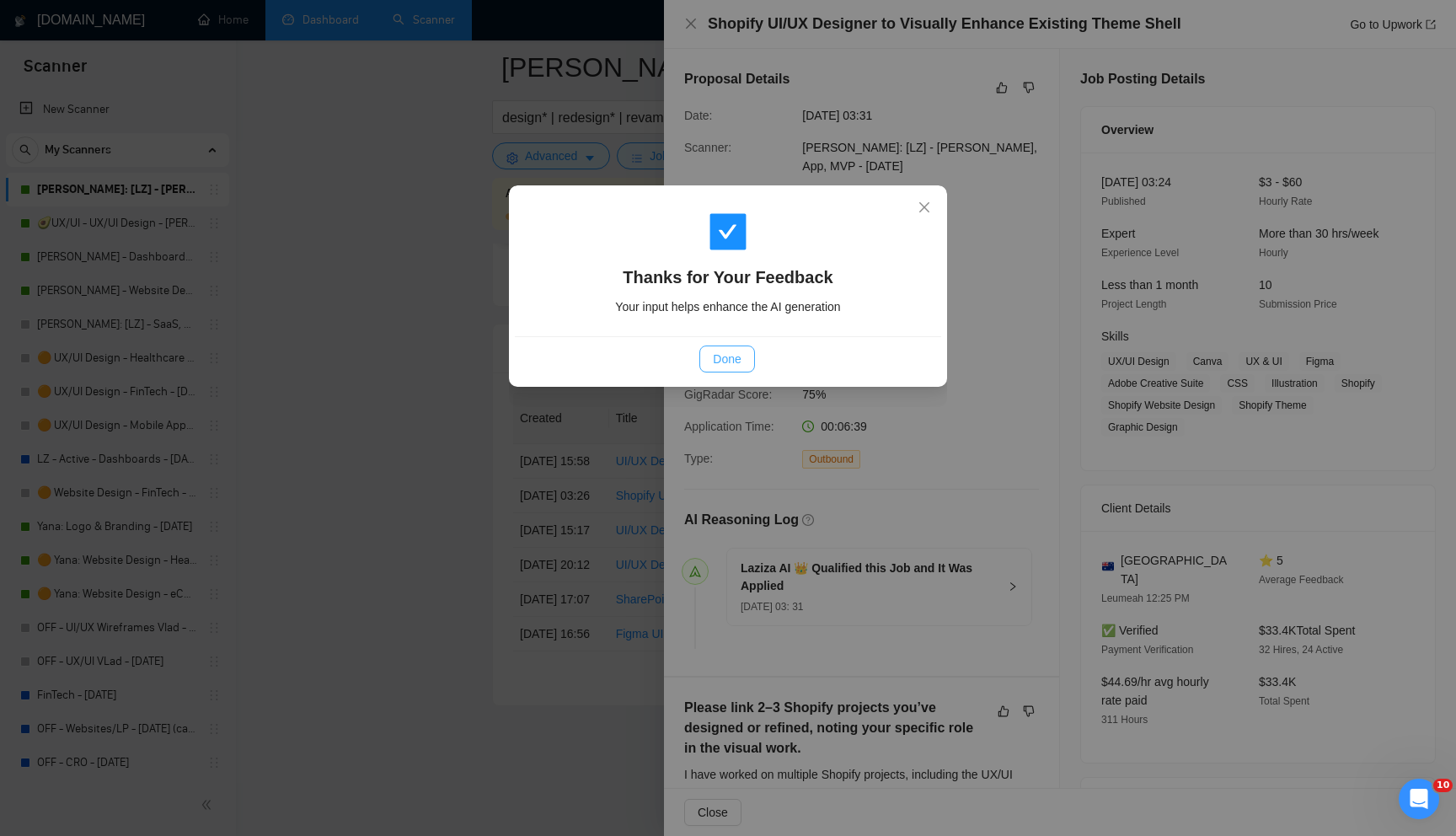
click at [743, 358] on button "Done" at bounding box center [726, 359] width 55 height 27
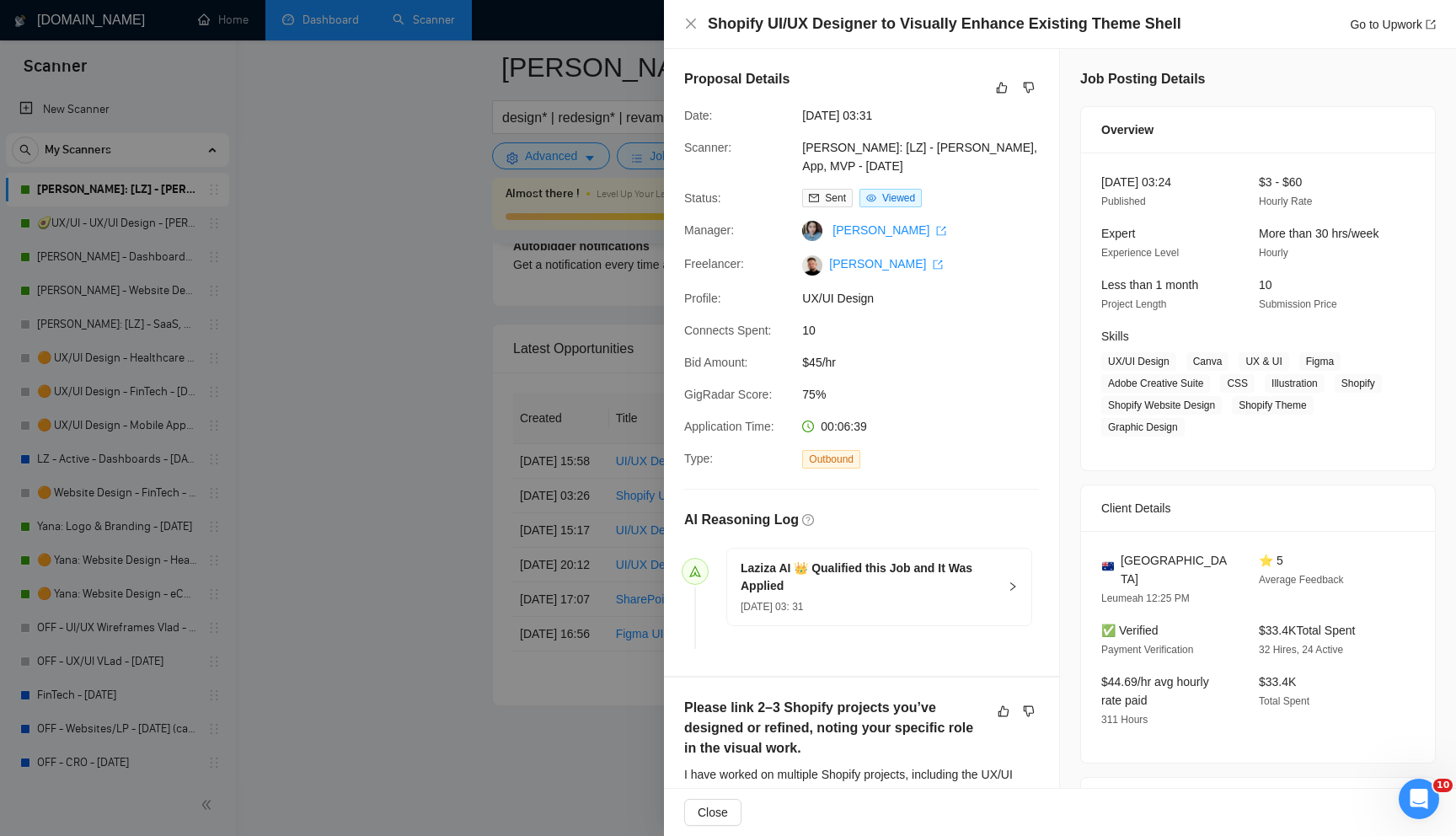
click at [686, 31] on div "Shopify UI/UX Designer to Visually Enhance Existing Theme Shell Go to Upwork" at bounding box center [1059, 23] width 751 height 21
click at [689, 18] on icon "close" at bounding box center [690, 23] width 13 height 13
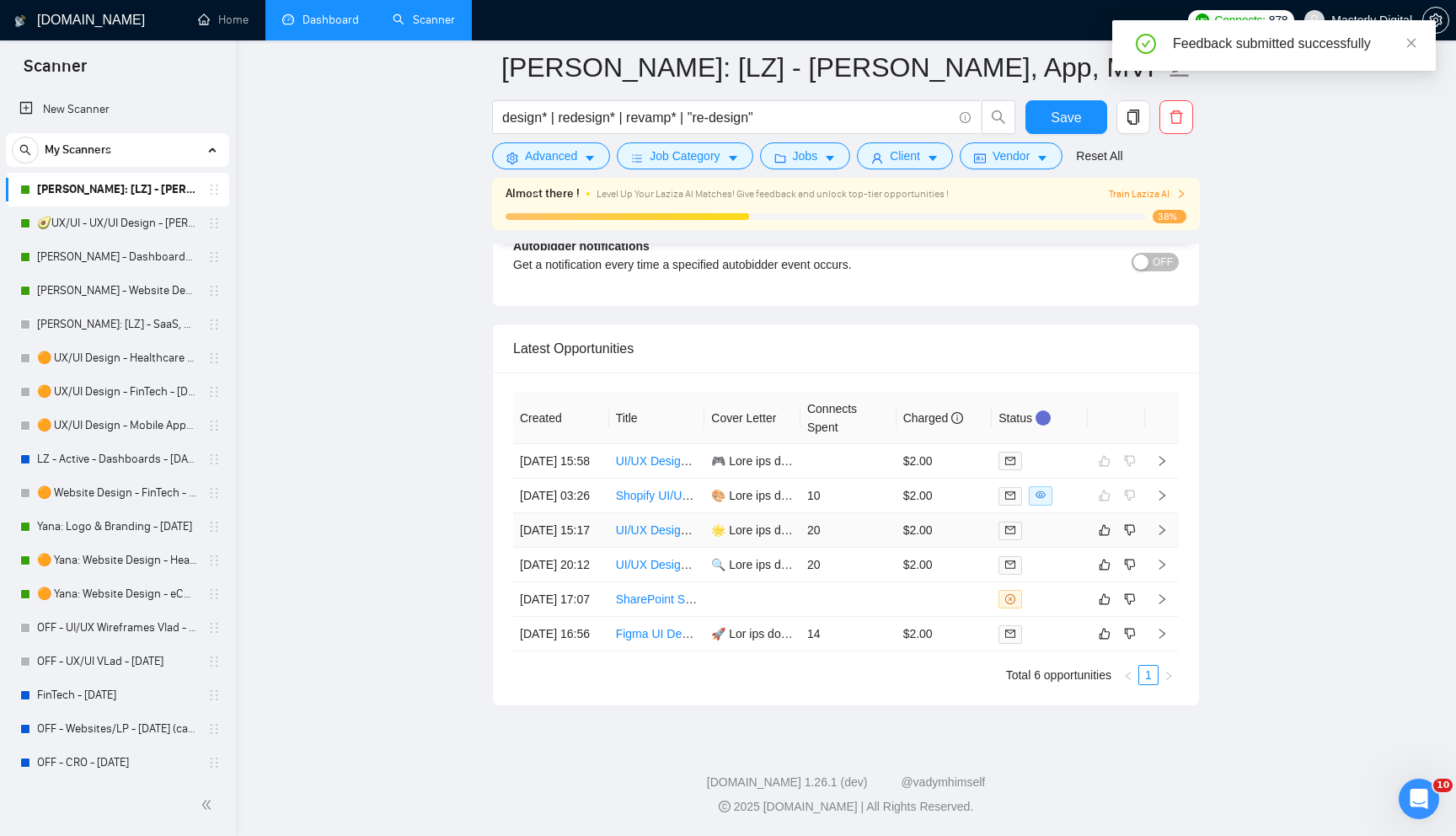
click at [1159, 525] on icon "right" at bounding box center [1162, 530] width 6 height 10
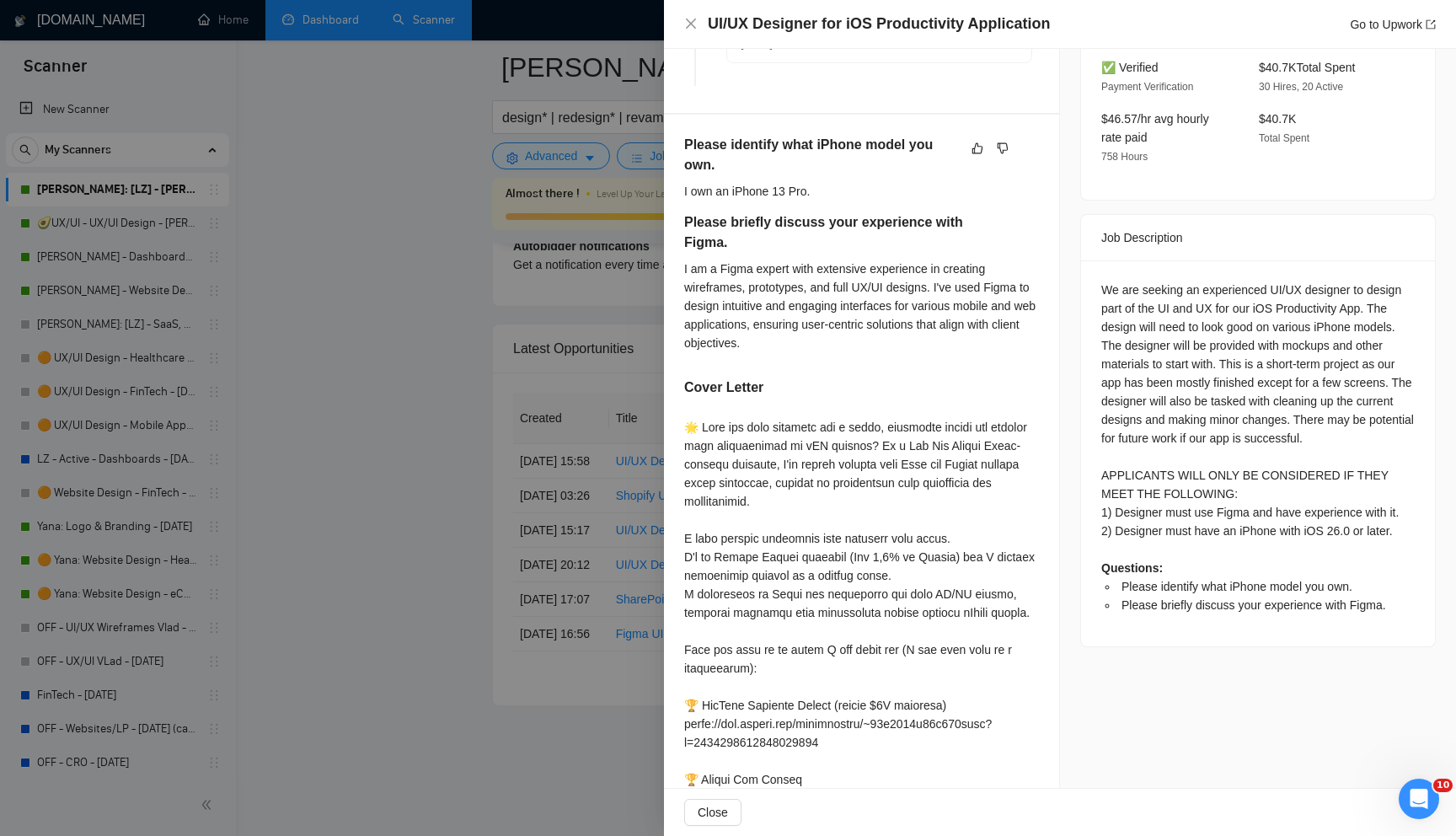
scroll to position [567, 0]
click at [975, 138] on icon "like" at bounding box center [977, 145] width 12 height 13
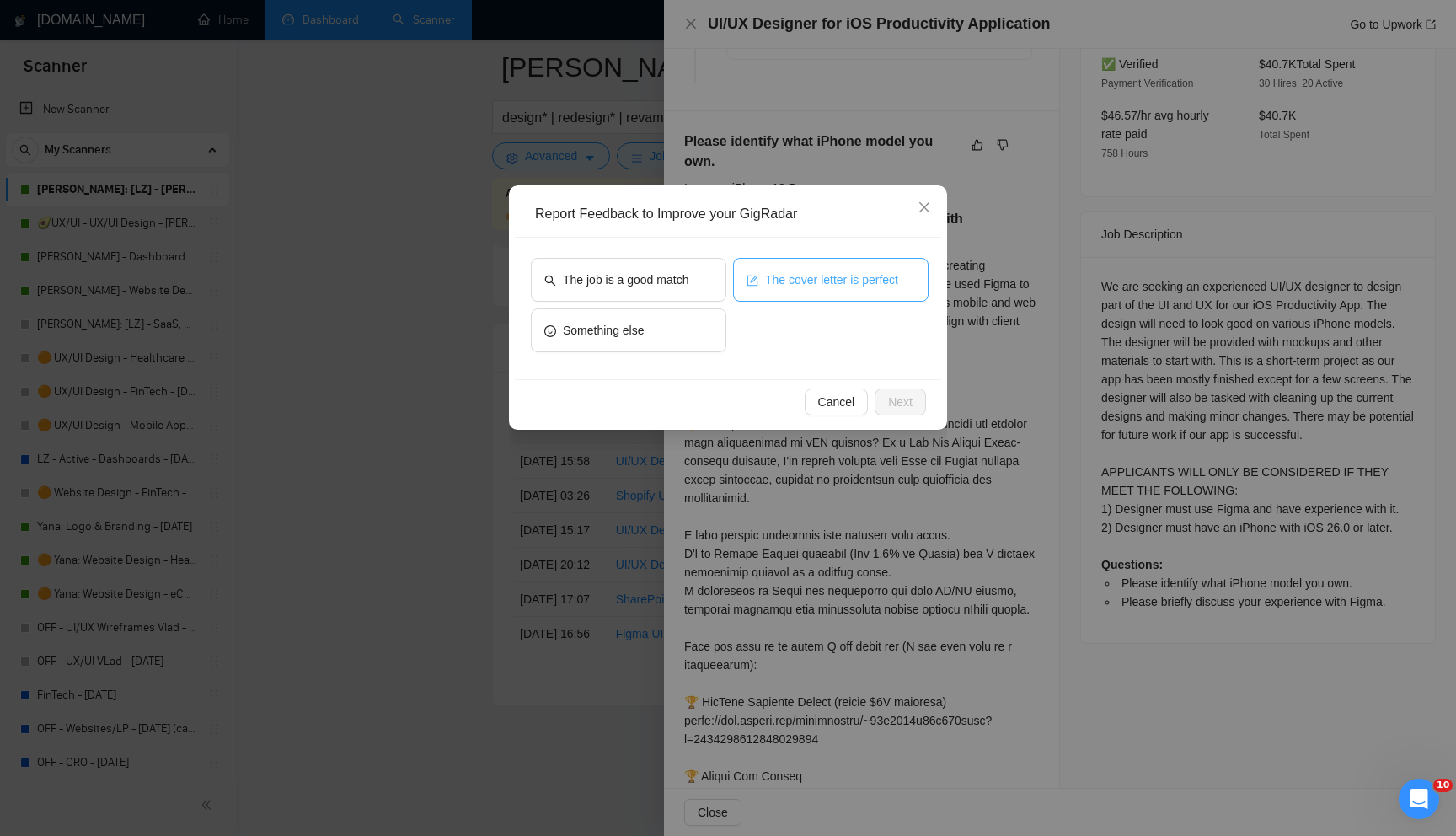
click at [806, 281] on span "The cover letter is perfect" at bounding box center [831, 279] width 133 height 19
click at [902, 405] on span "Next" at bounding box center [899, 401] width 24 height 19
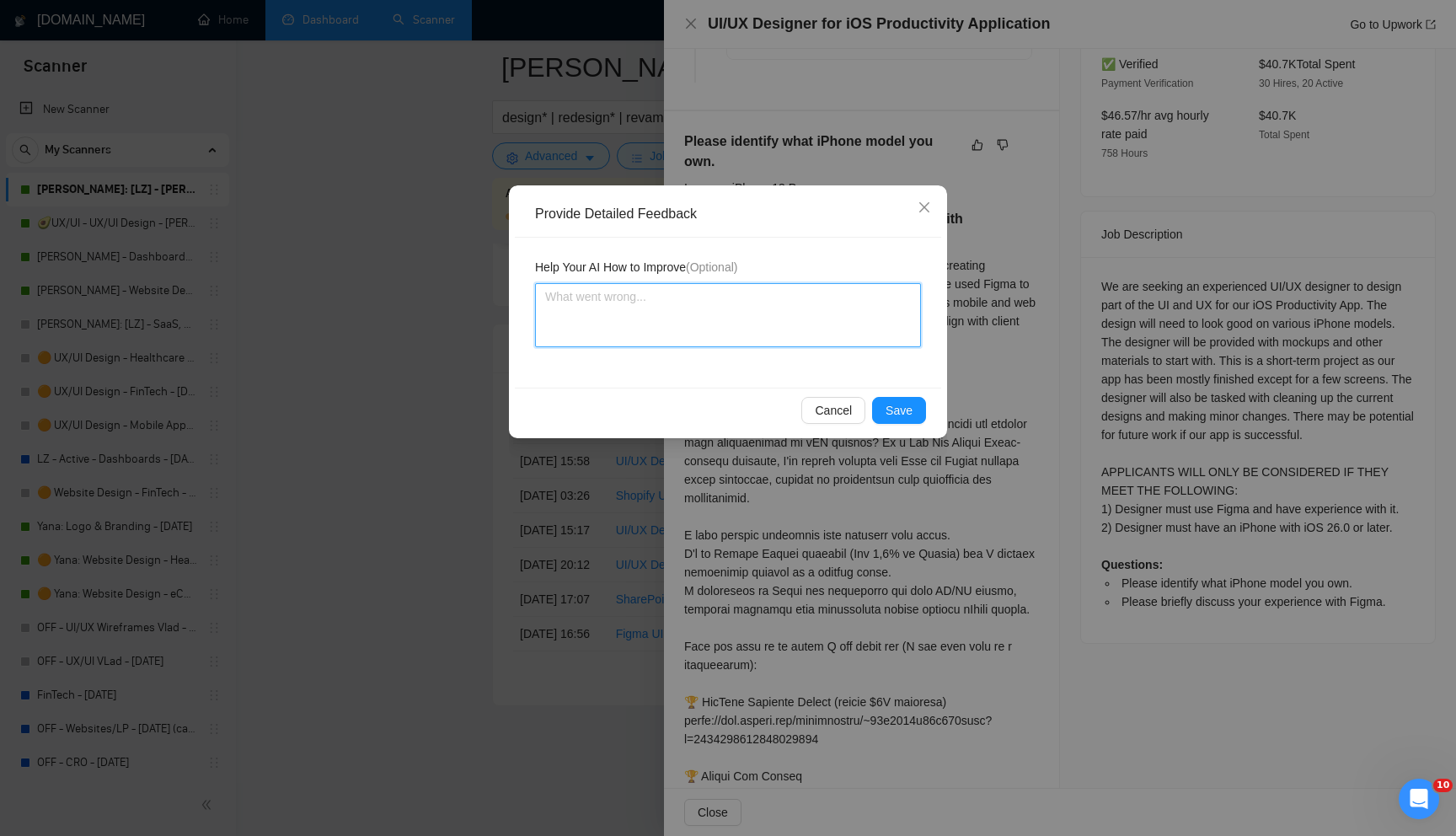
click at [694, 321] on textarea at bounding box center [728, 314] width 386 height 64
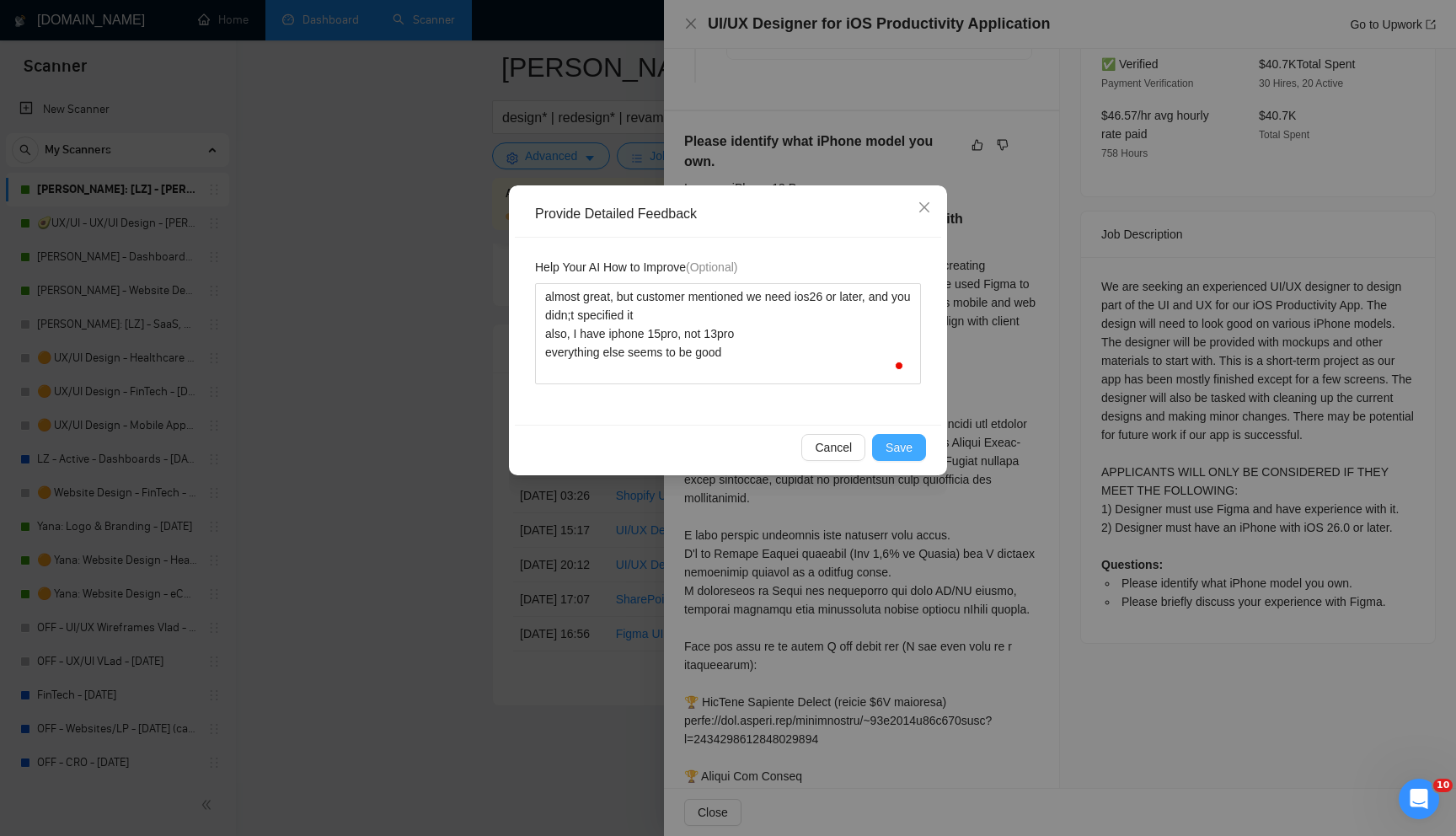
click at [897, 440] on span "Save" at bounding box center [899, 447] width 27 height 19
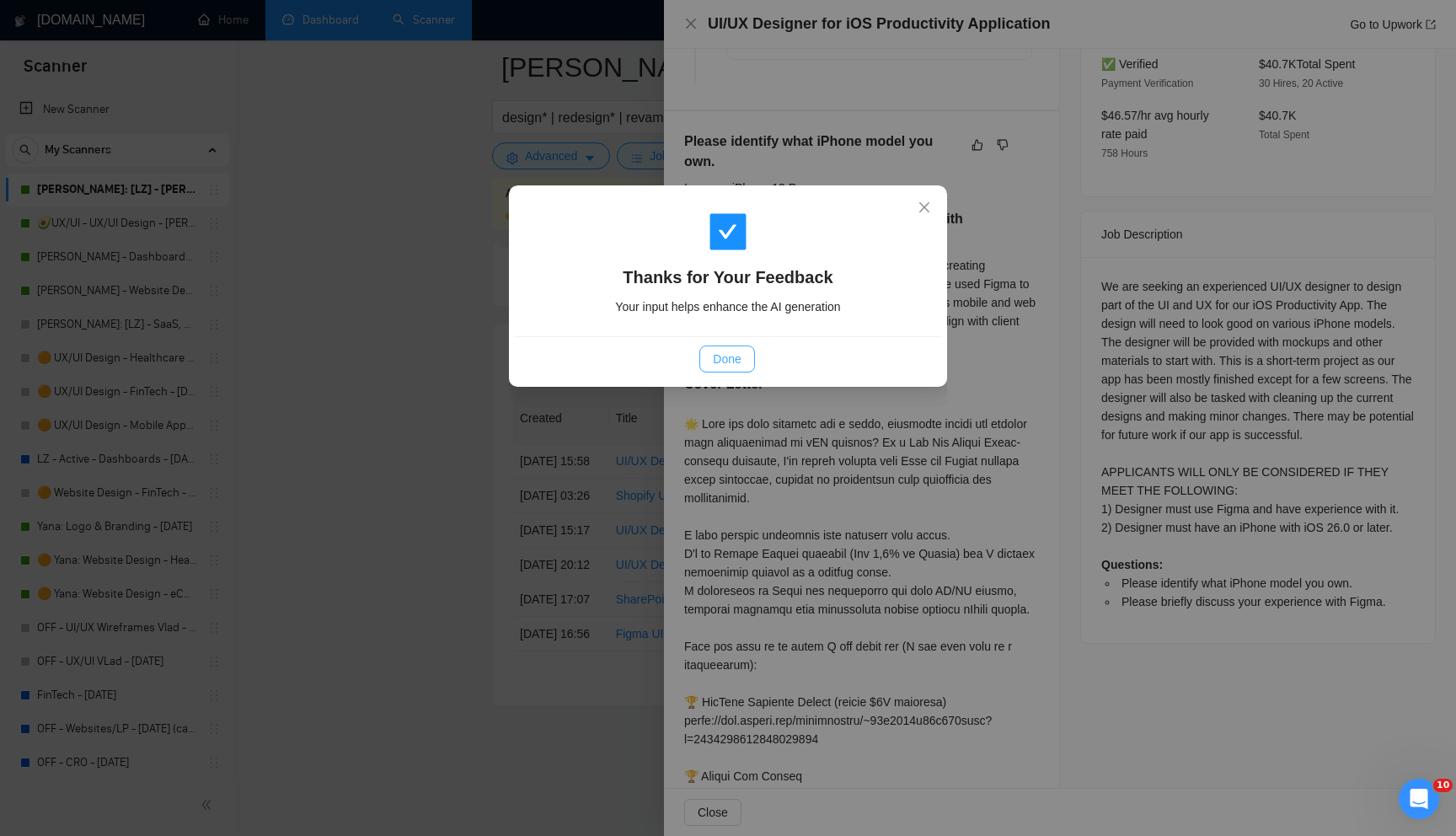
click at [732, 356] on span "Done" at bounding box center [726, 359] width 28 height 19
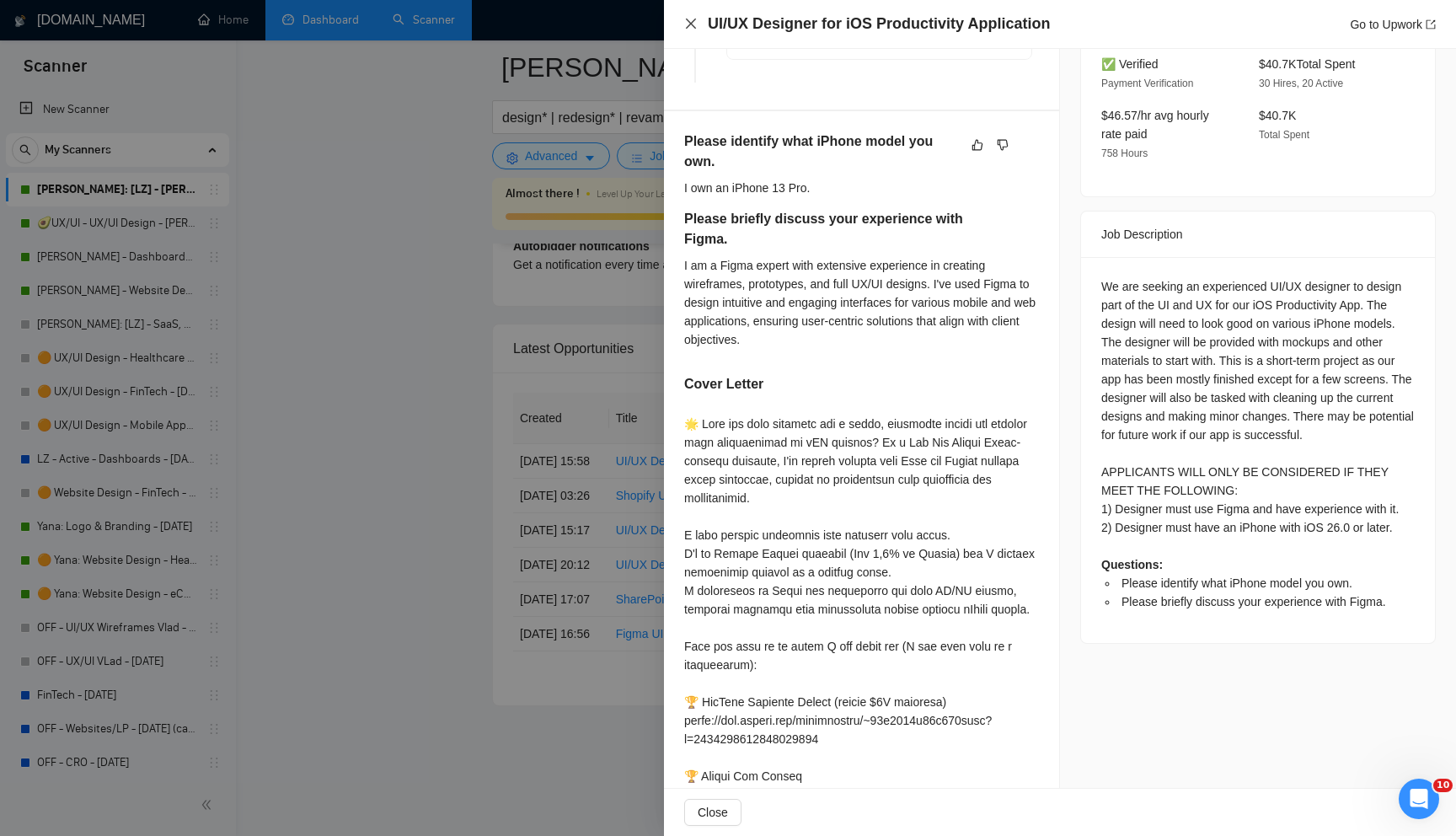
click at [692, 22] on icon "close" at bounding box center [690, 23] width 10 height 10
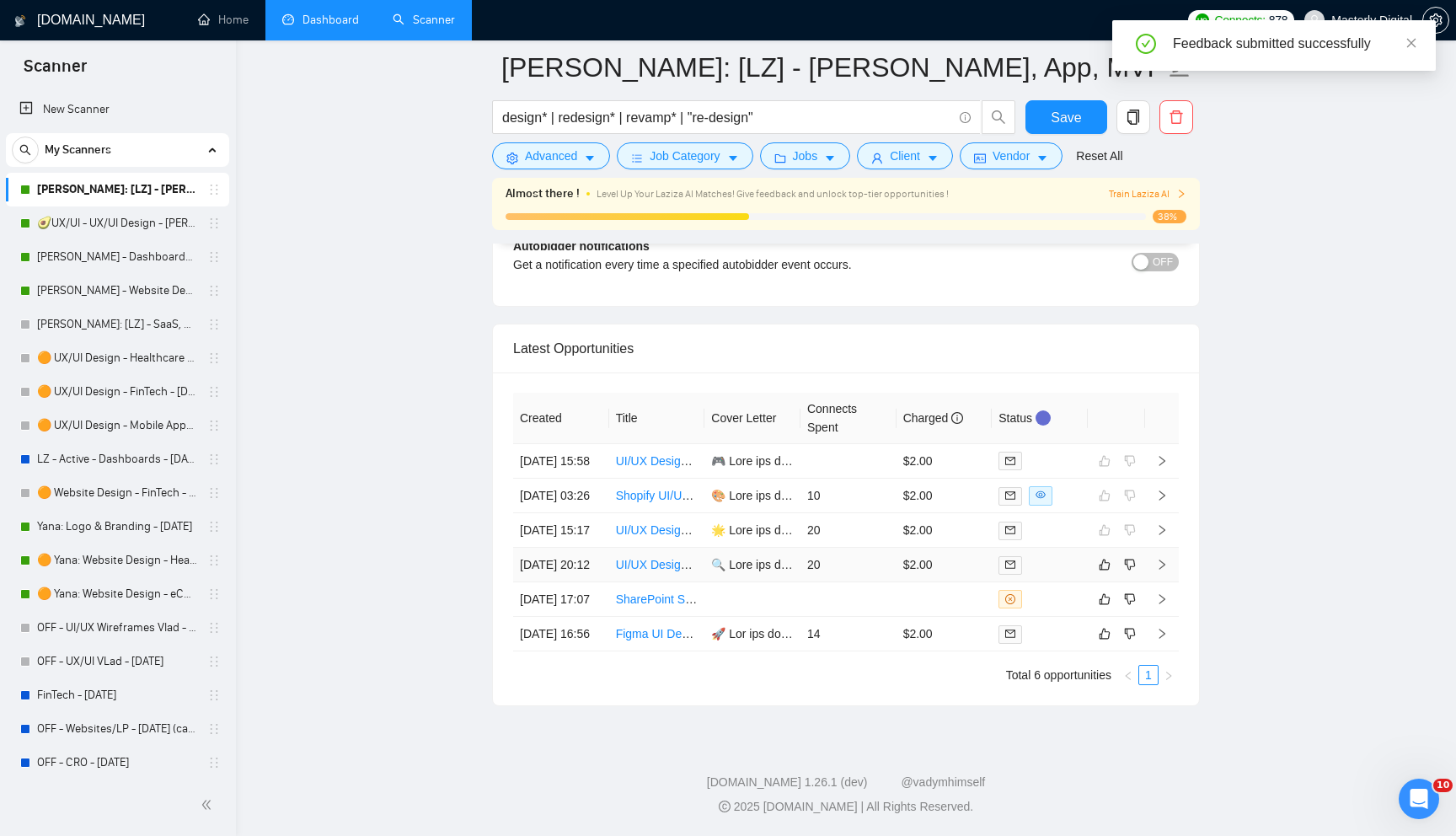
click at [1163, 559] on icon "right" at bounding box center [1162, 564] width 12 height 12
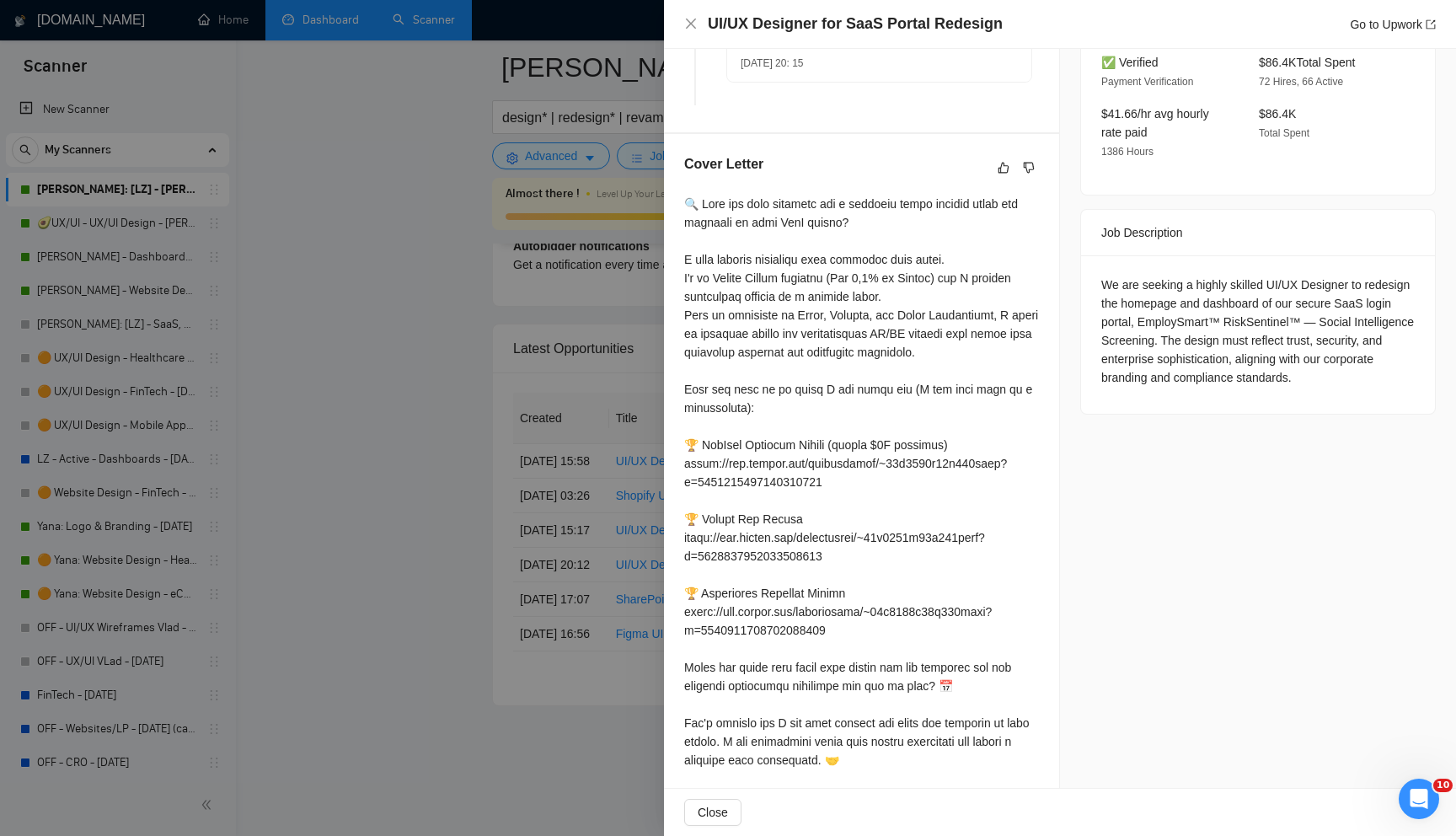
scroll to position [546, 0]
click at [1004, 158] on icon "like" at bounding box center [1003, 164] width 12 height 13
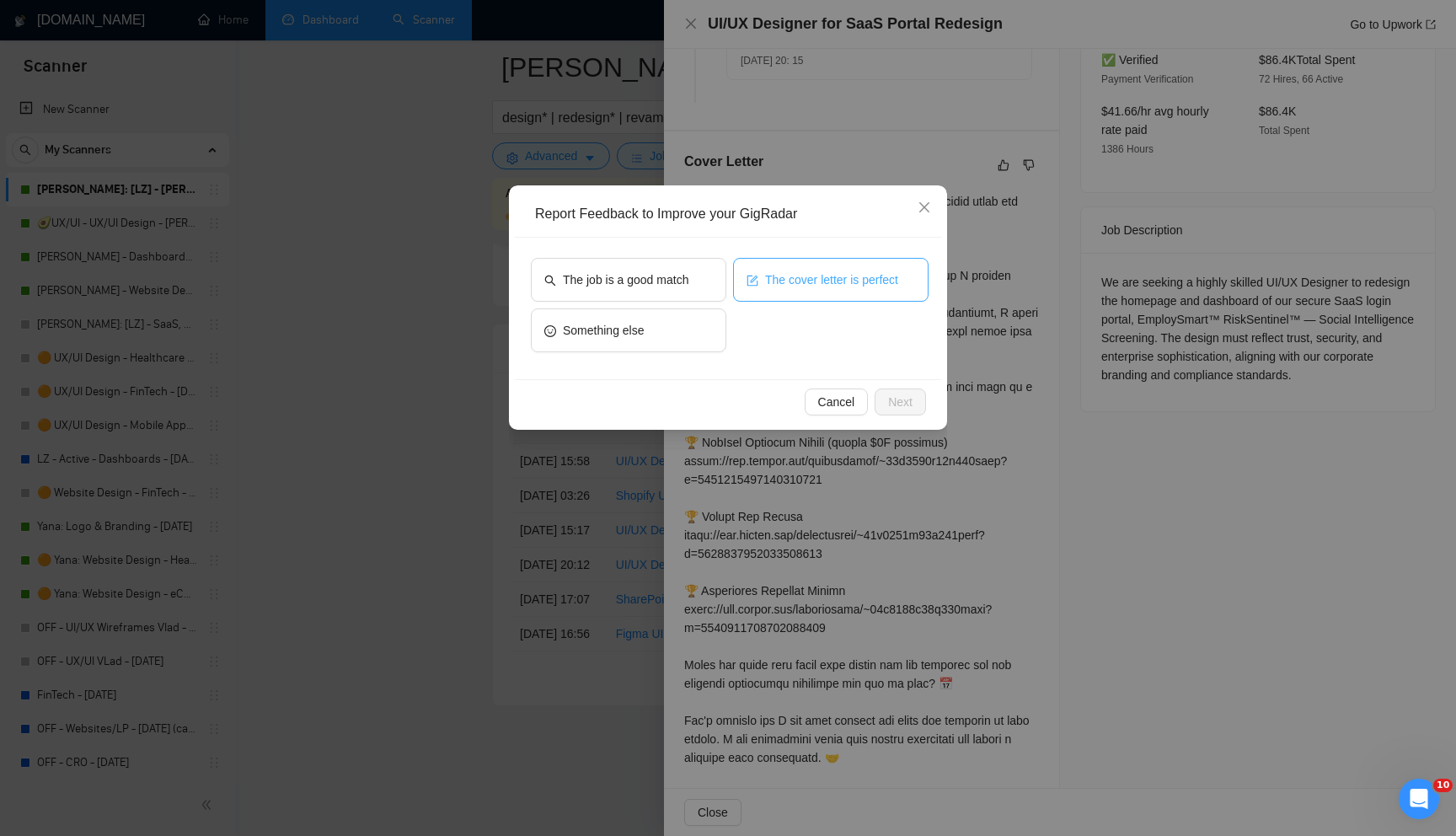
click at [788, 271] on span "The cover letter is perfect" at bounding box center [831, 279] width 133 height 19
click at [902, 400] on span "Next" at bounding box center [899, 401] width 24 height 19
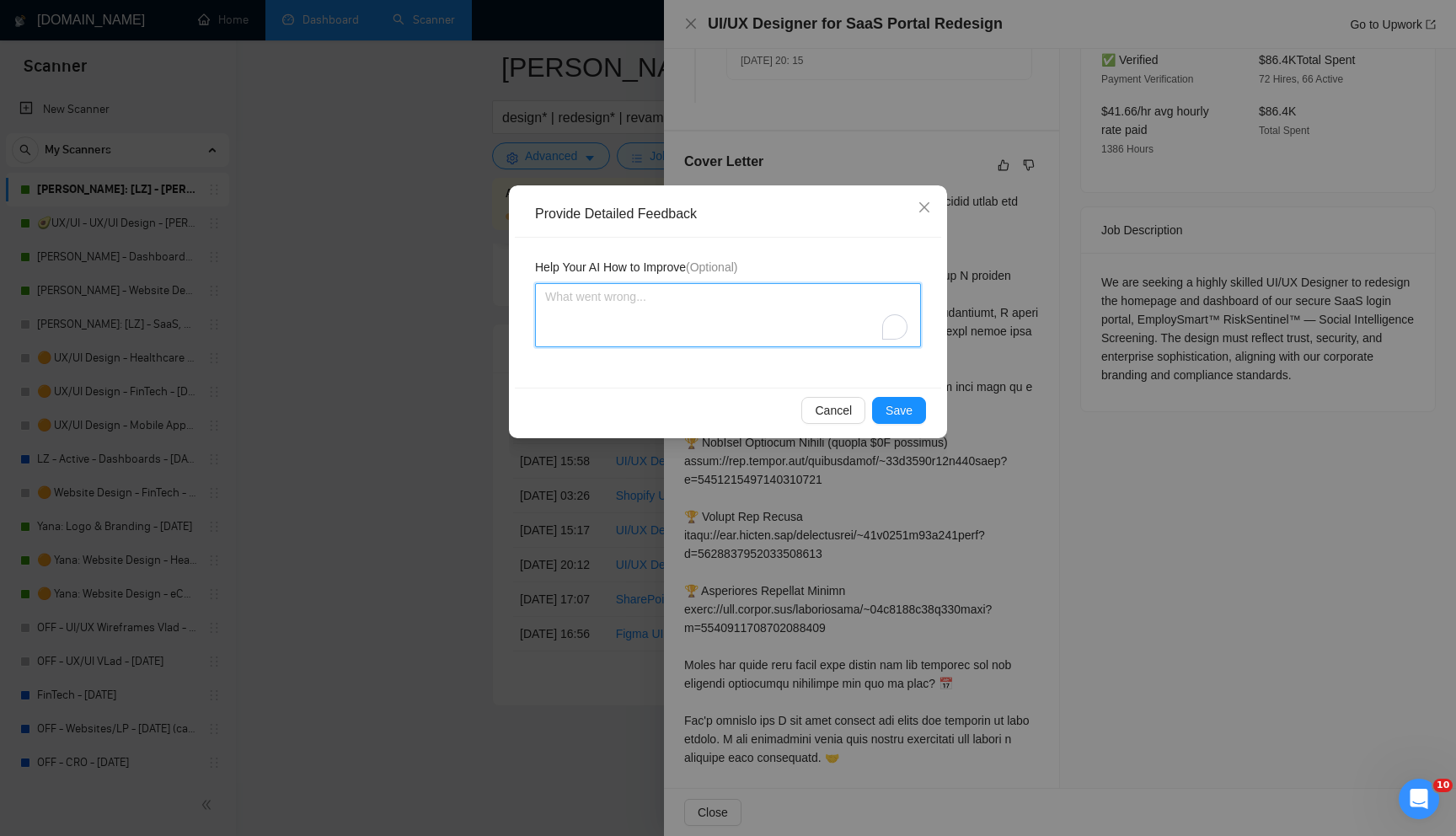
click at [757, 328] on textarea "To enrich screen reader interactions, please activate Accessibility in Grammarl…" at bounding box center [728, 314] width 386 height 64
click at [895, 407] on span "Save" at bounding box center [899, 410] width 27 height 19
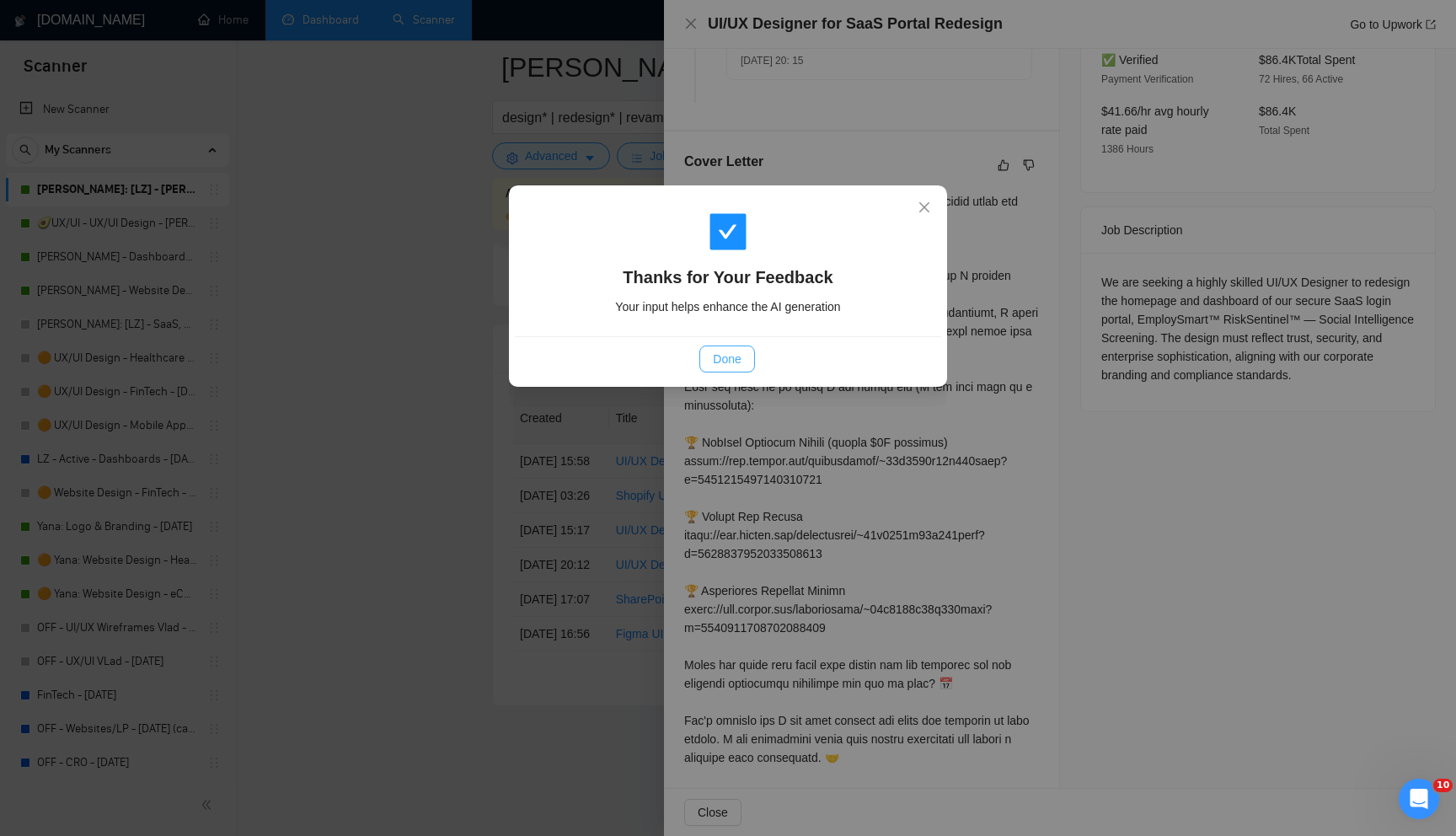
click at [704, 356] on button "Done" at bounding box center [726, 359] width 55 height 27
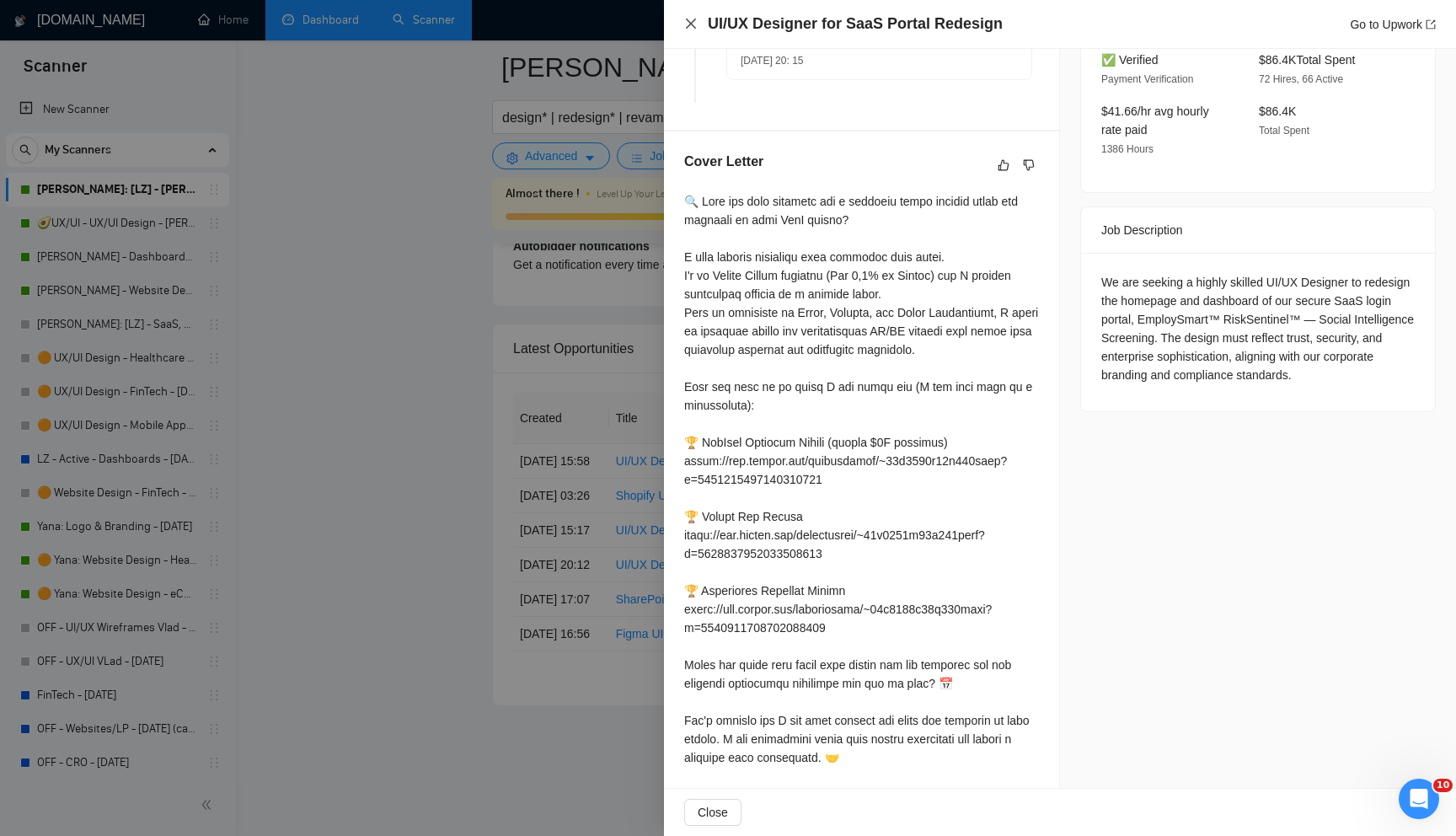
click at [692, 27] on icon "close" at bounding box center [690, 23] width 13 height 13
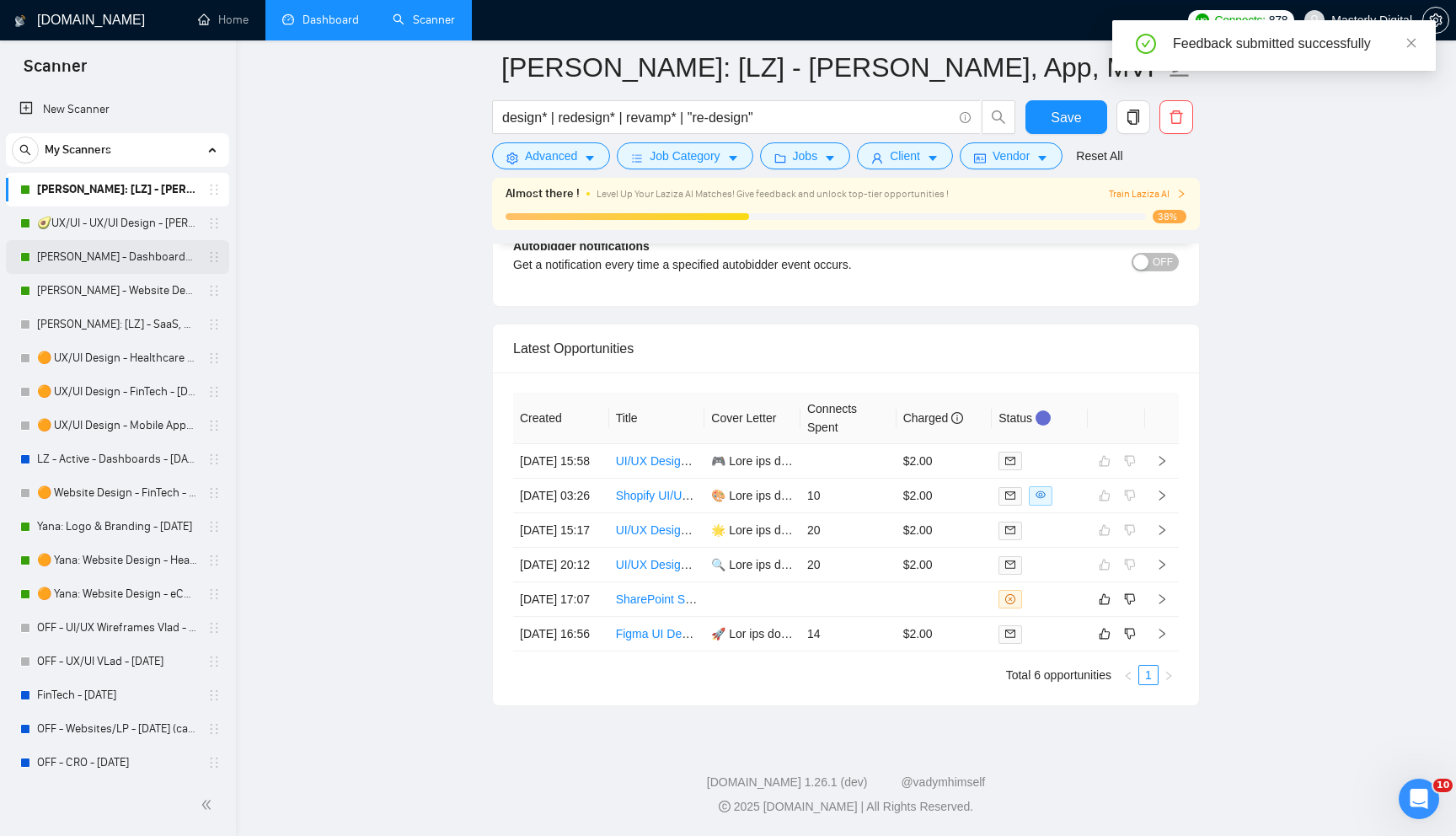
click at [107, 257] on link "[PERSON_NAME] - Dashboards - [DATE]" at bounding box center [117, 257] width 160 height 34
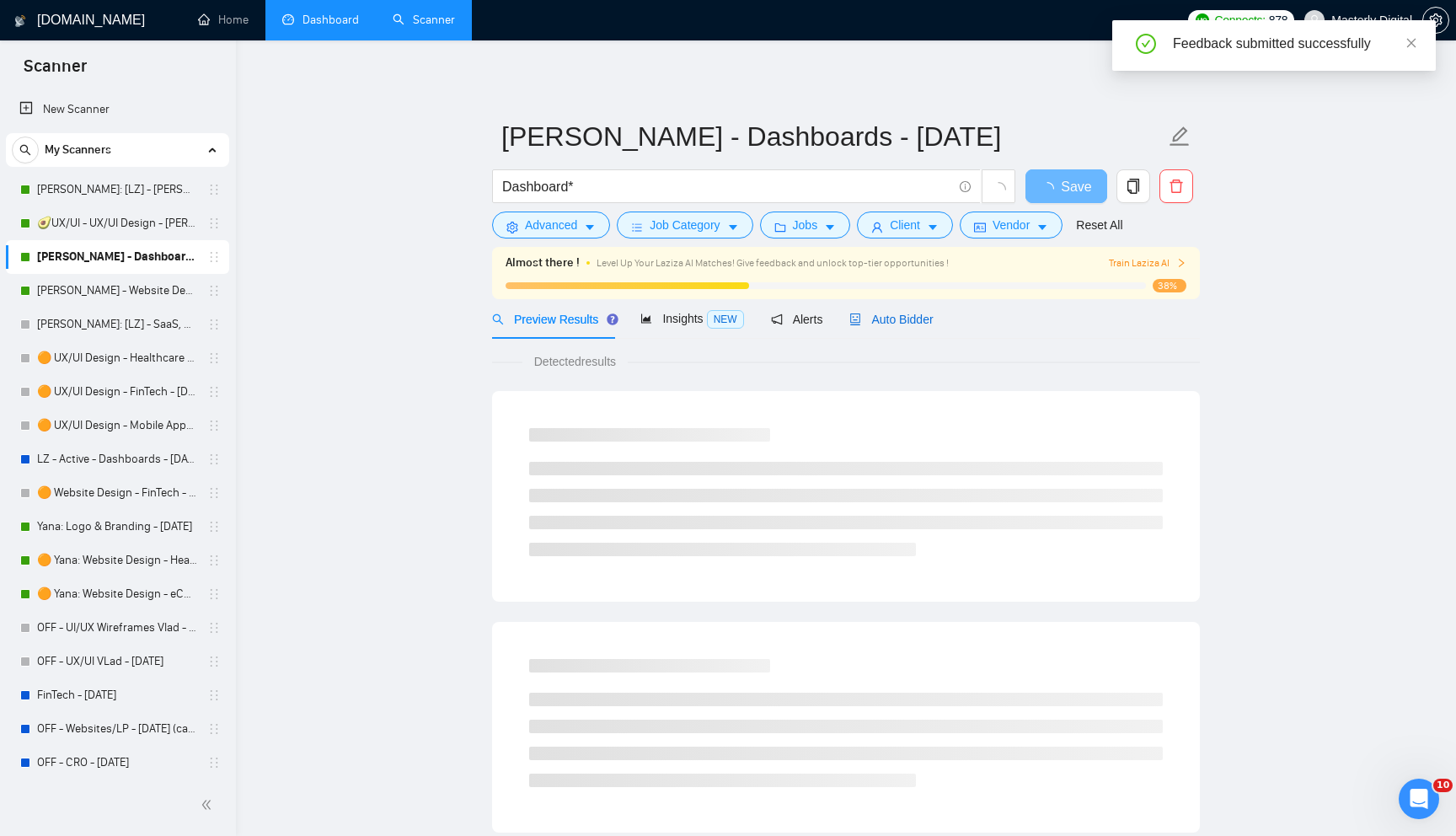
click at [921, 321] on span "Auto Bidder" at bounding box center [890, 319] width 83 height 13
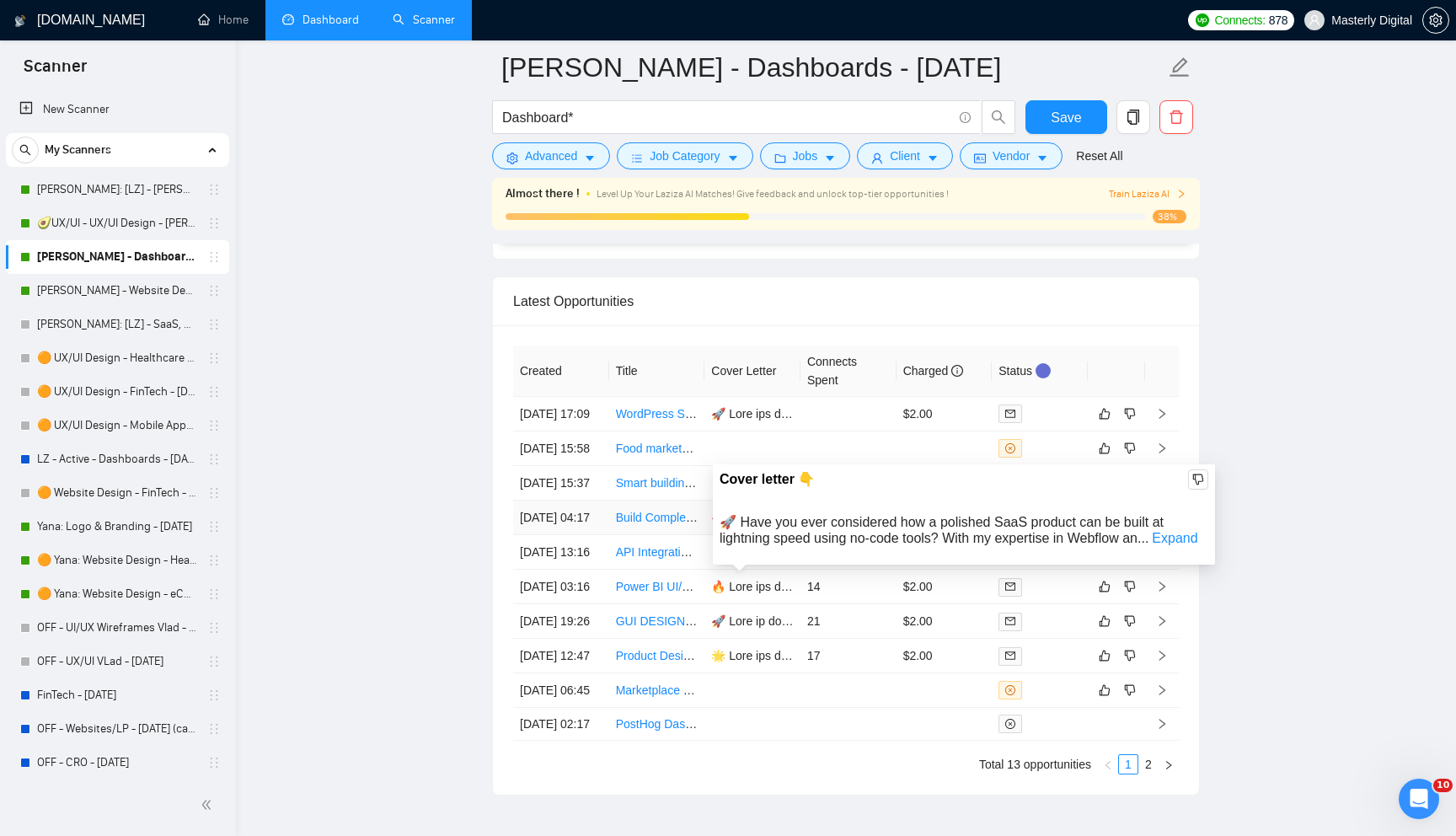
scroll to position [4194, 0]
